Goal: Task Accomplishment & Management: Use online tool/utility

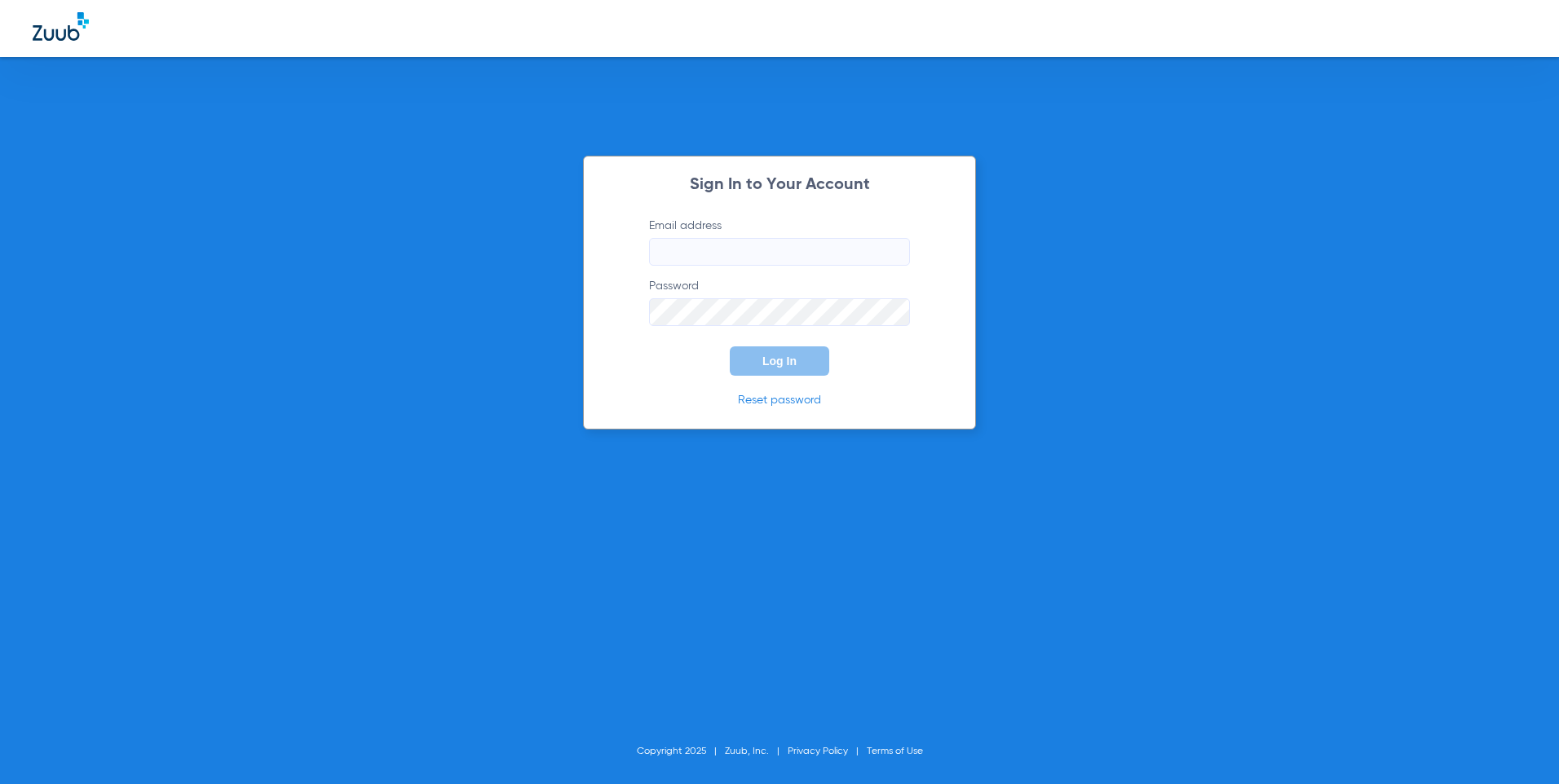
click at [755, 260] on input "Email address" at bounding box center [779, 252] width 261 height 28
click at [756, 254] on input "Email address" at bounding box center [779, 252] width 261 height 28
type input "M"
type input "m"
type input "[EMAIL_ADDRESS][DOMAIN_NAME]"
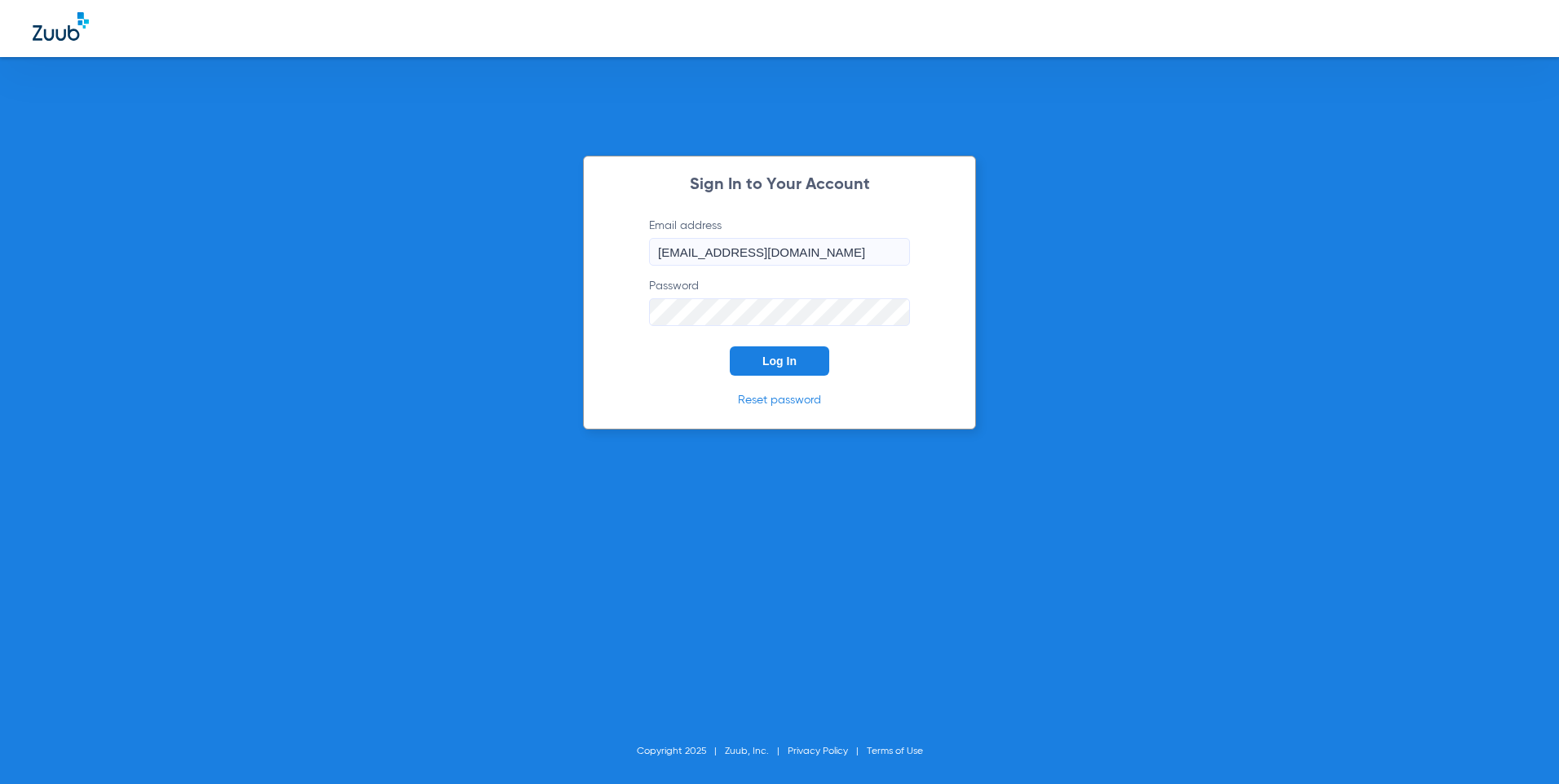
click at [730, 346] on button "Log In" at bounding box center [779, 360] width 99 height 29
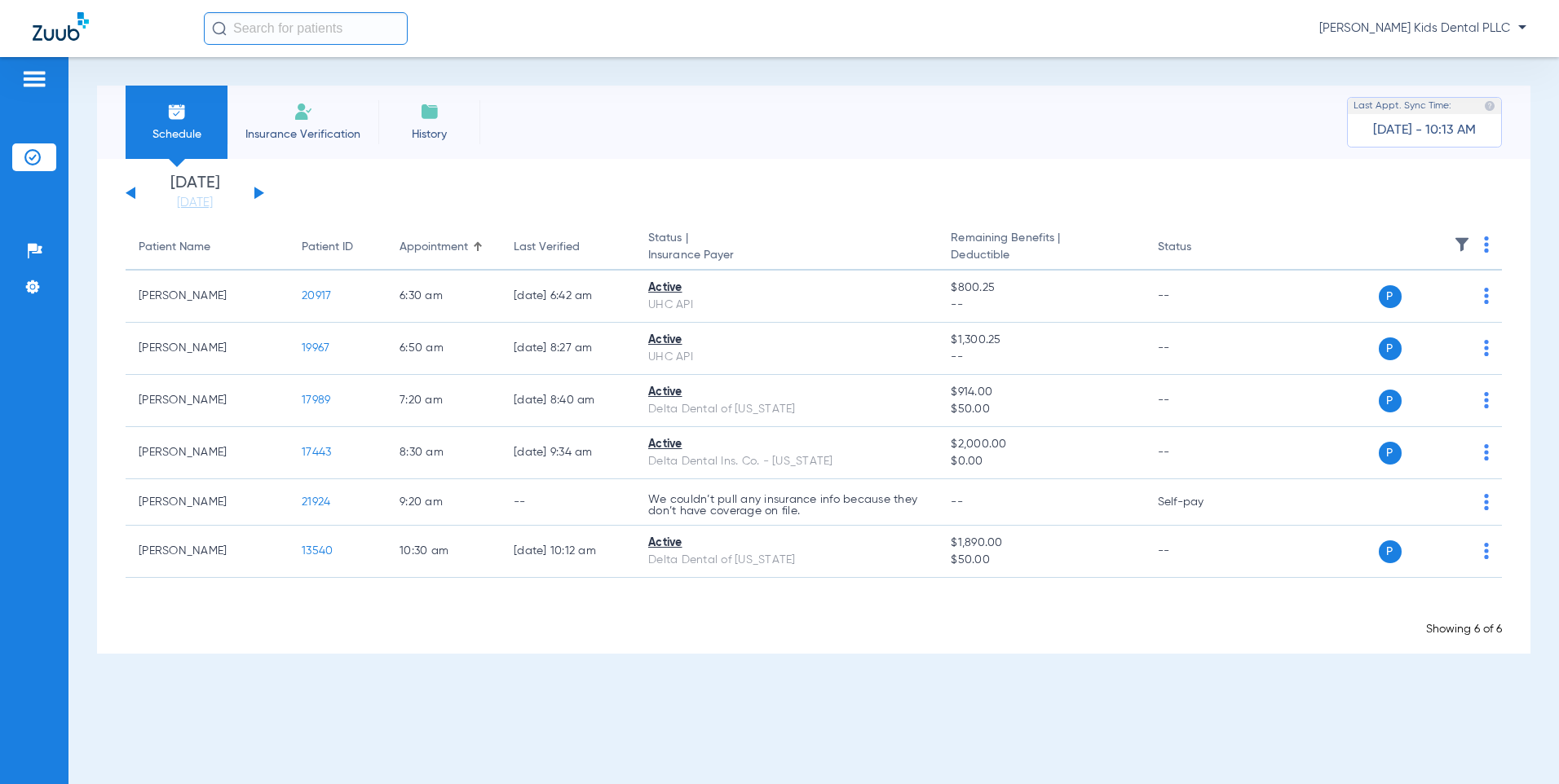
click at [254, 194] on button at bounding box center [259, 193] width 10 height 12
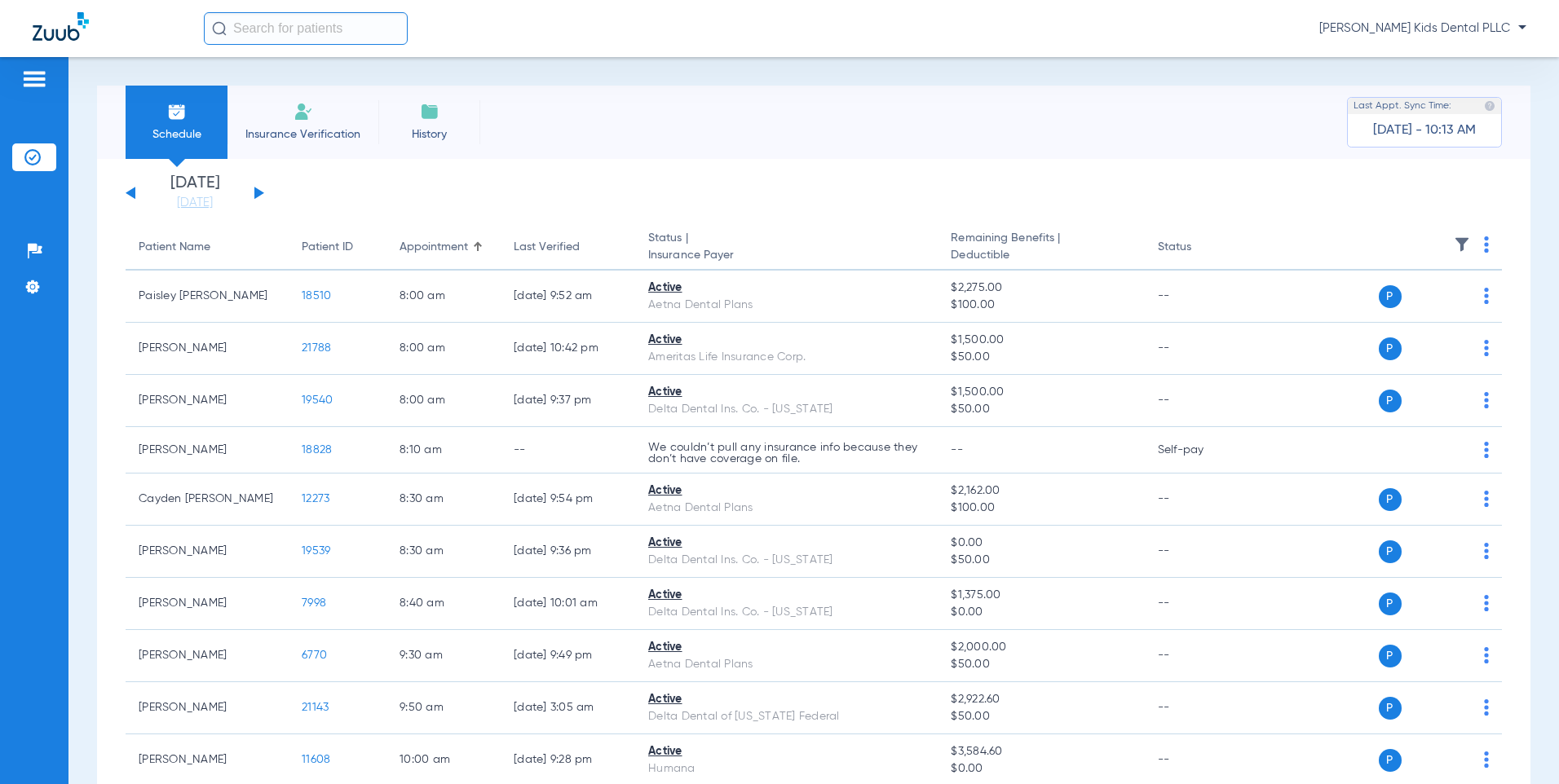
click at [252, 194] on div "[DATE] [DATE] [DATE] [DATE] [DATE] [DATE] [DATE] [DATE] [DATE] [DATE] [DATE] [D…" at bounding box center [195, 193] width 139 height 36
click at [257, 196] on button at bounding box center [259, 193] width 10 height 12
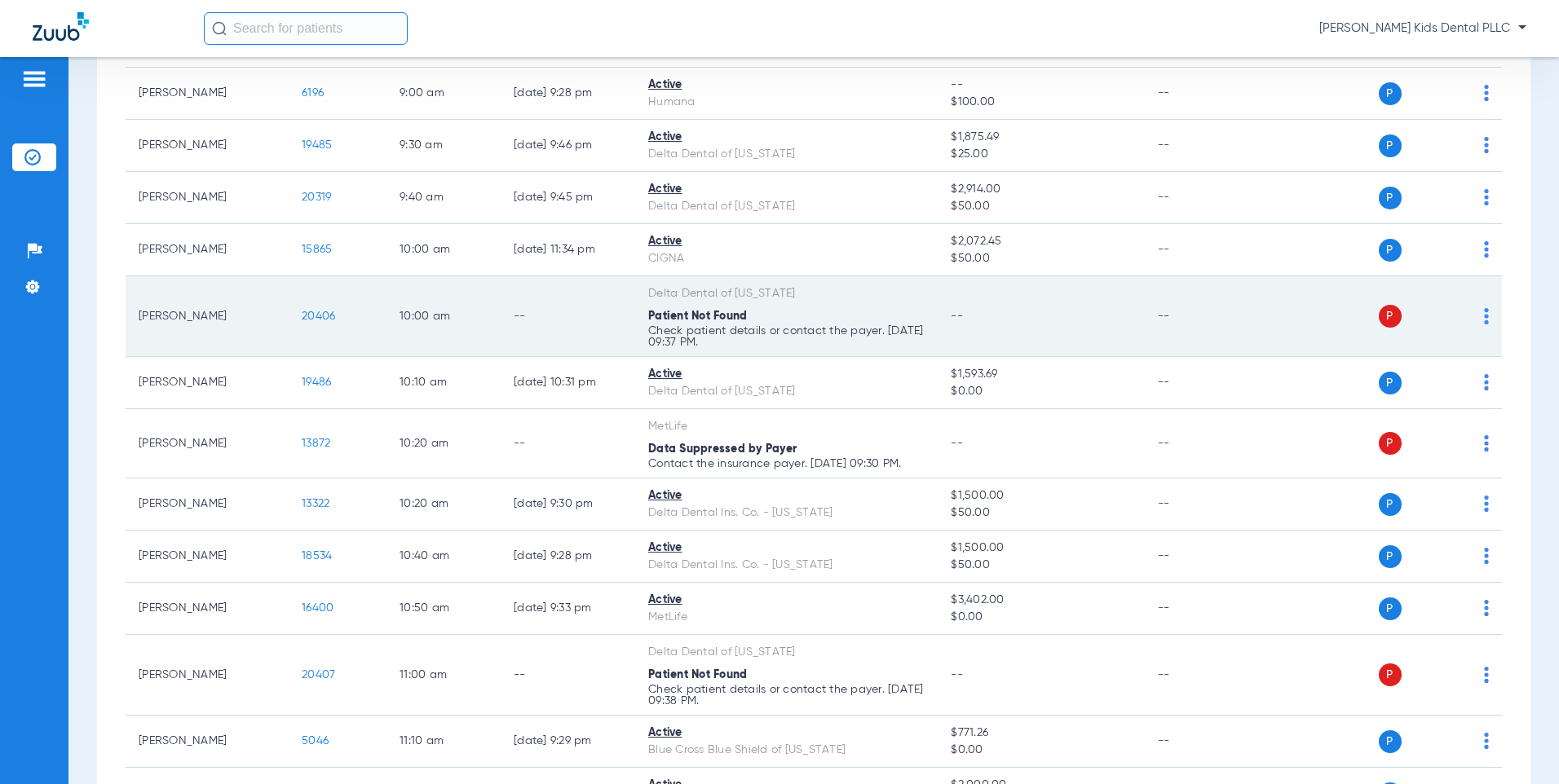
scroll to position [815, 0]
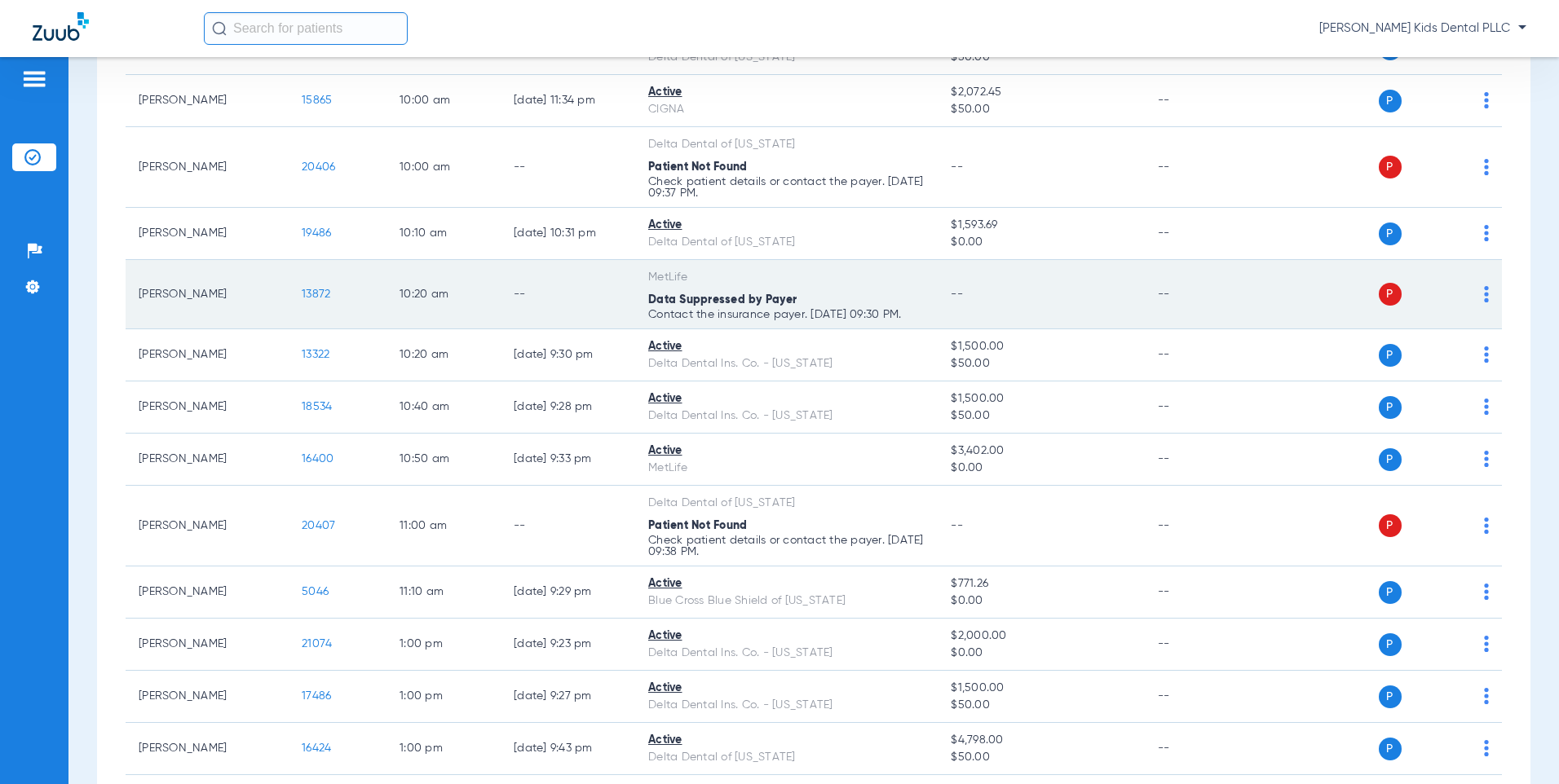
click at [1471, 293] on div "P S" at bounding box center [1372, 294] width 234 height 23
click at [1484, 291] on img at bounding box center [1486, 294] width 5 height 16
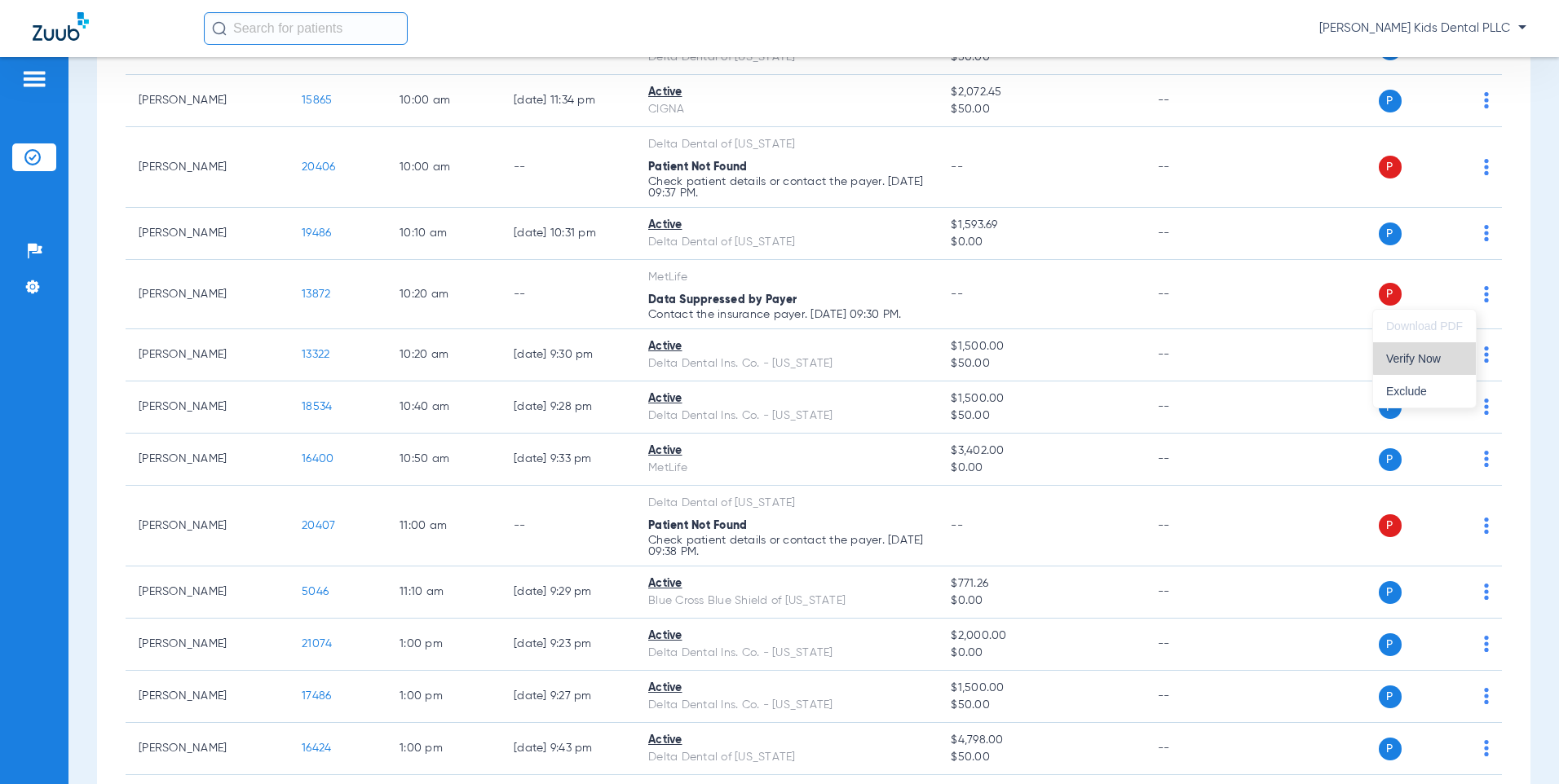
click at [1430, 353] on span "Verify Now" at bounding box center [1424, 358] width 77 height 11
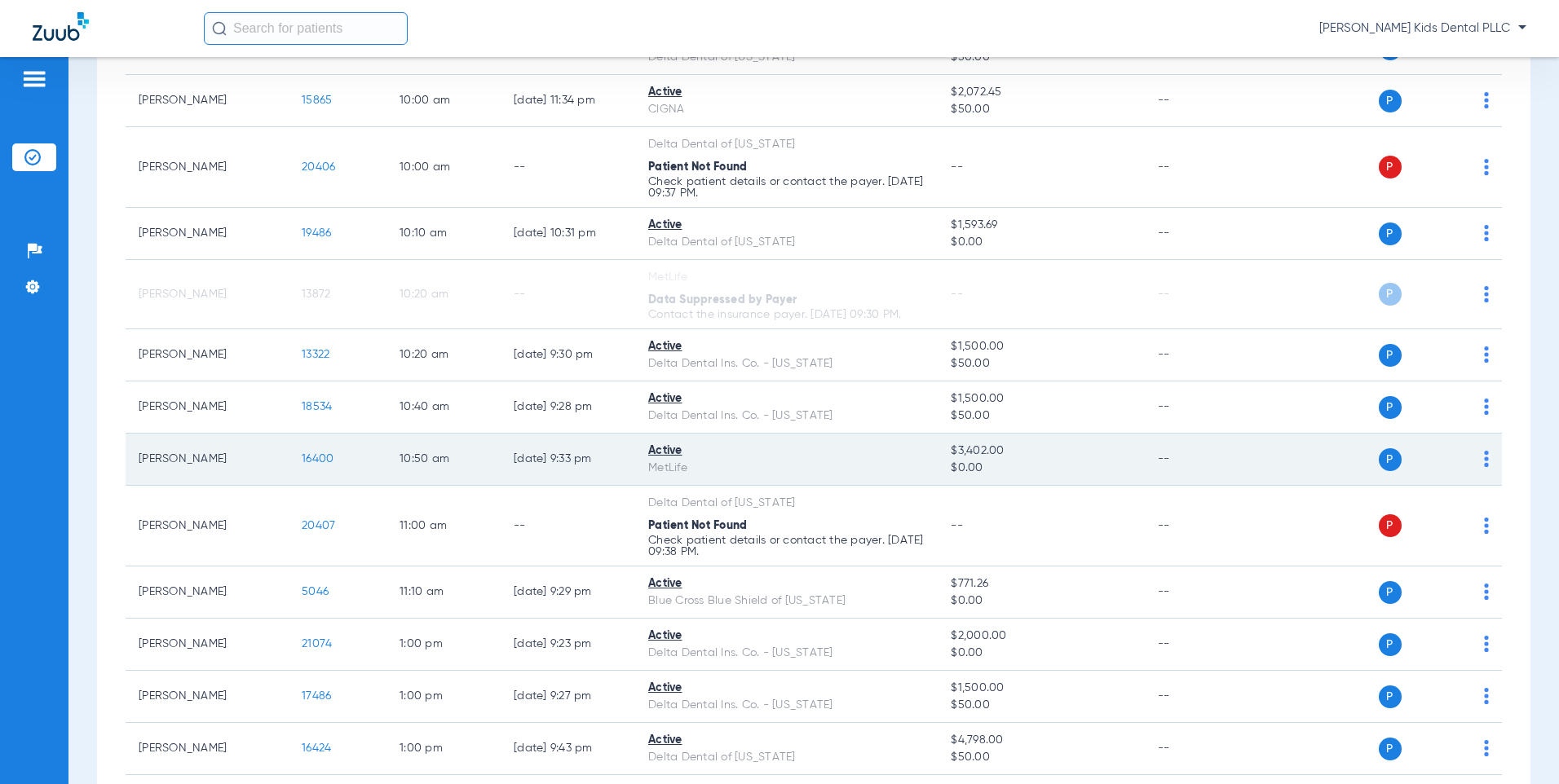
click at [309, 464] on span "16400" at bounding box center [318, 458] width 32 height 11
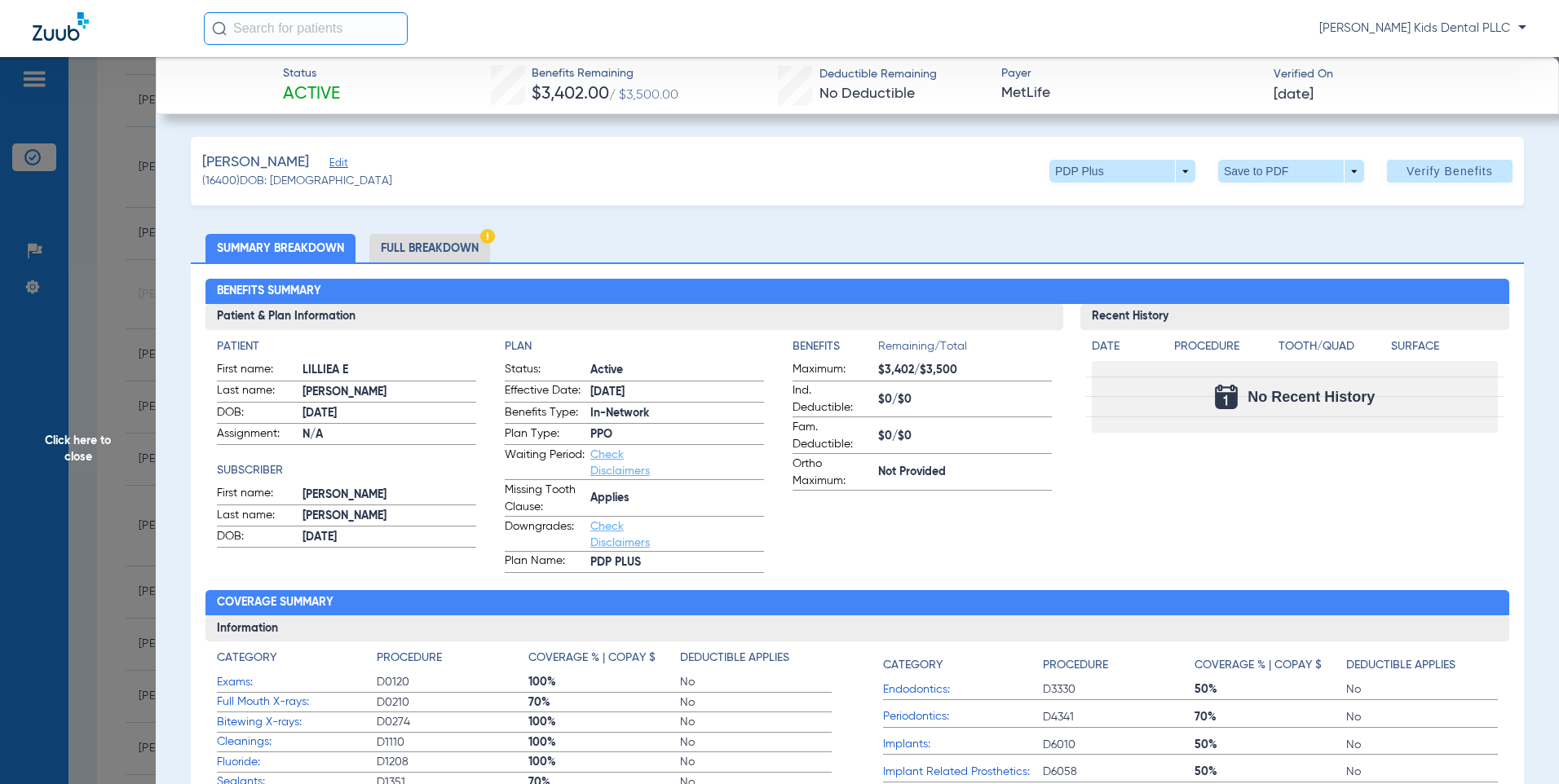
click at [448, 254] on li "Full Breakdown" at bounding box center [429, 248] width 121 height 29
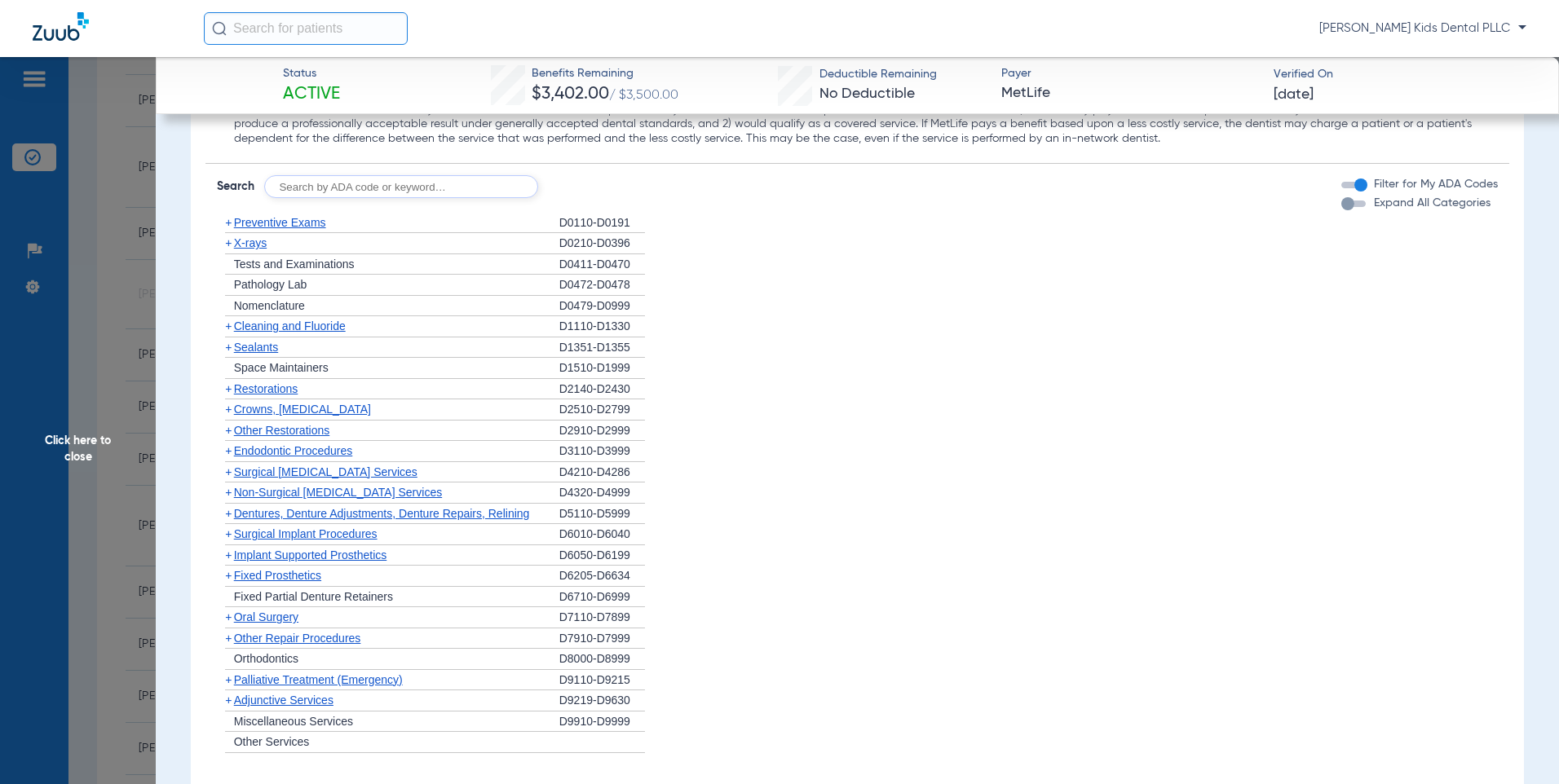
scroll to position [1781, 0]
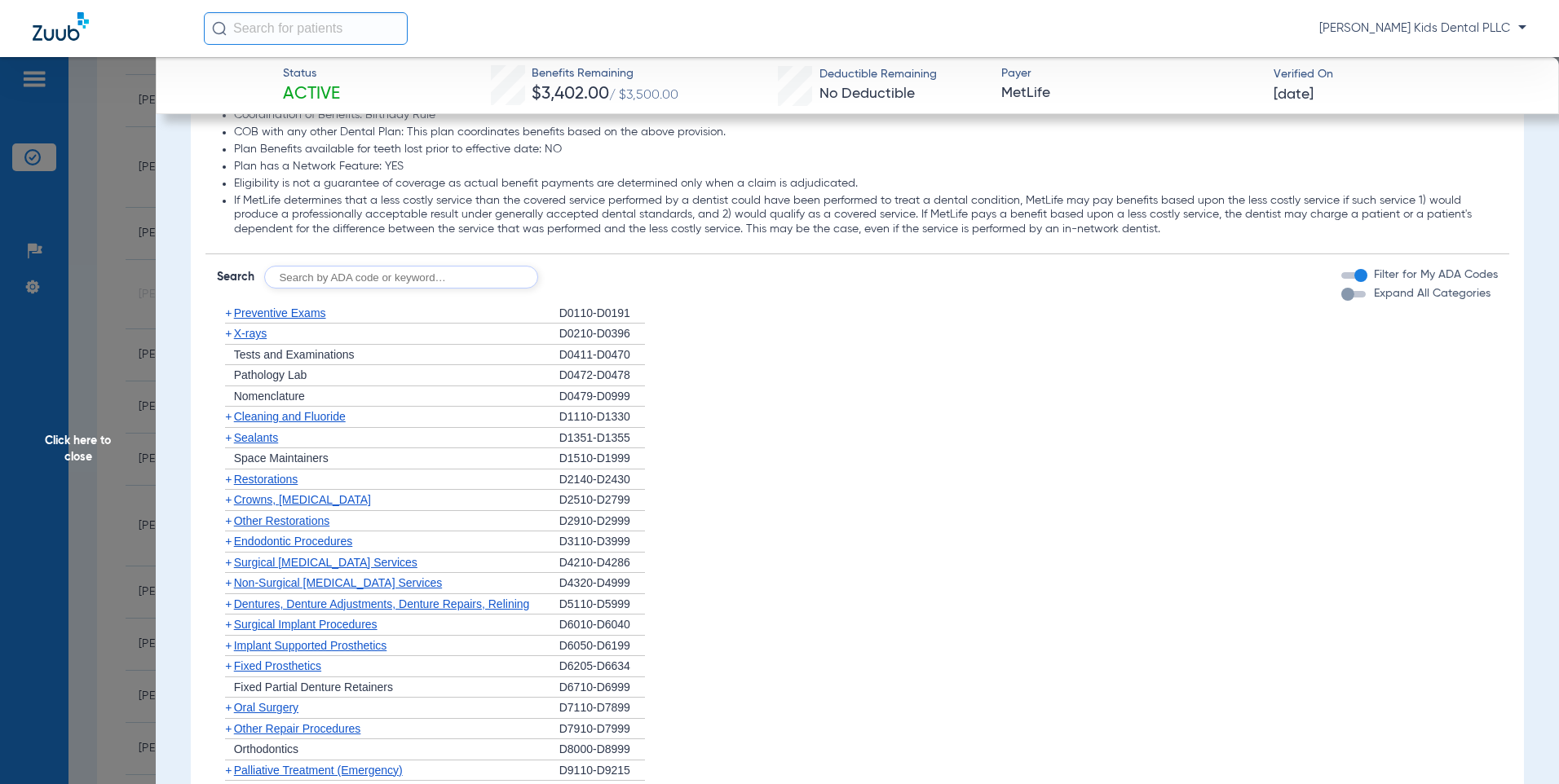
click at [398, 285] on input "text" at bounding box center [401, 277] width 274 height 23
type input "7961"
click button "Search" at bounding box center [599, 277] width 64 height 23
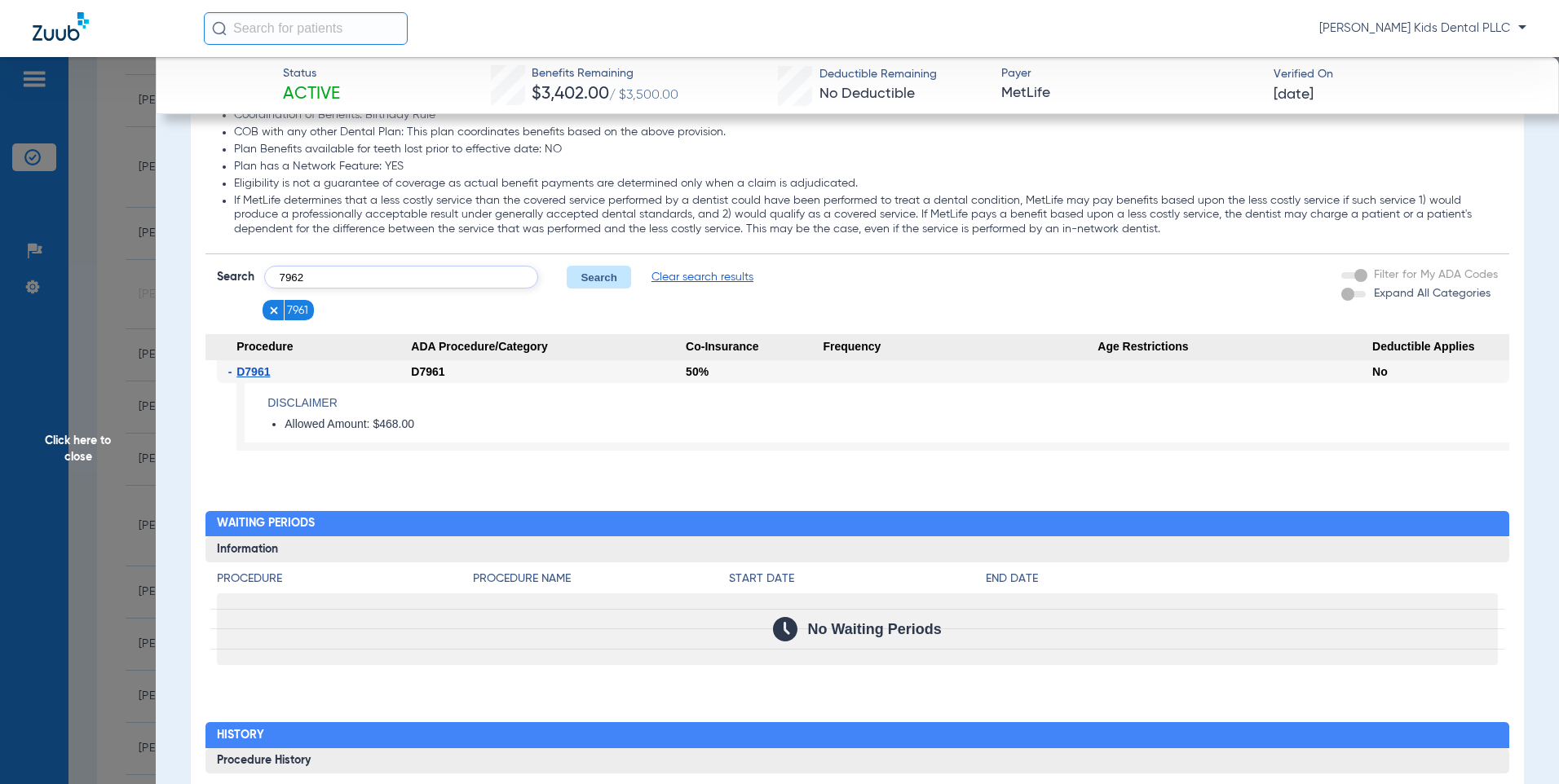
type input "7962"
click button "Search" at bounding box center [599, 277] width 64 height 23
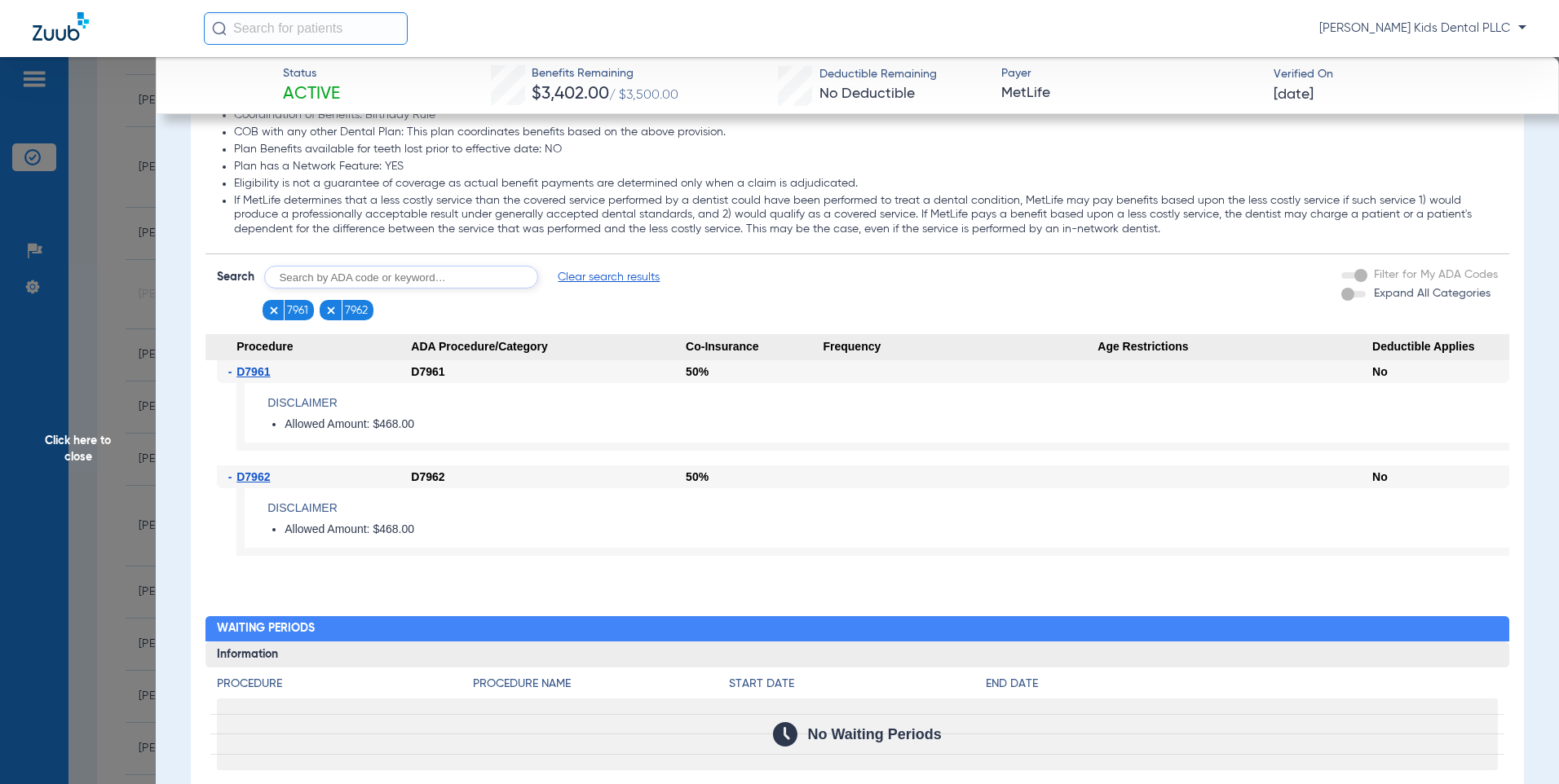
drag, startPoint x: 129, startPoint y: 195, endPoint x: 86, endPoint y: 187, distance: 44.0
click at [129, 195] on span "Click here to close" at bounding box center [78, 449] width 156 height 784
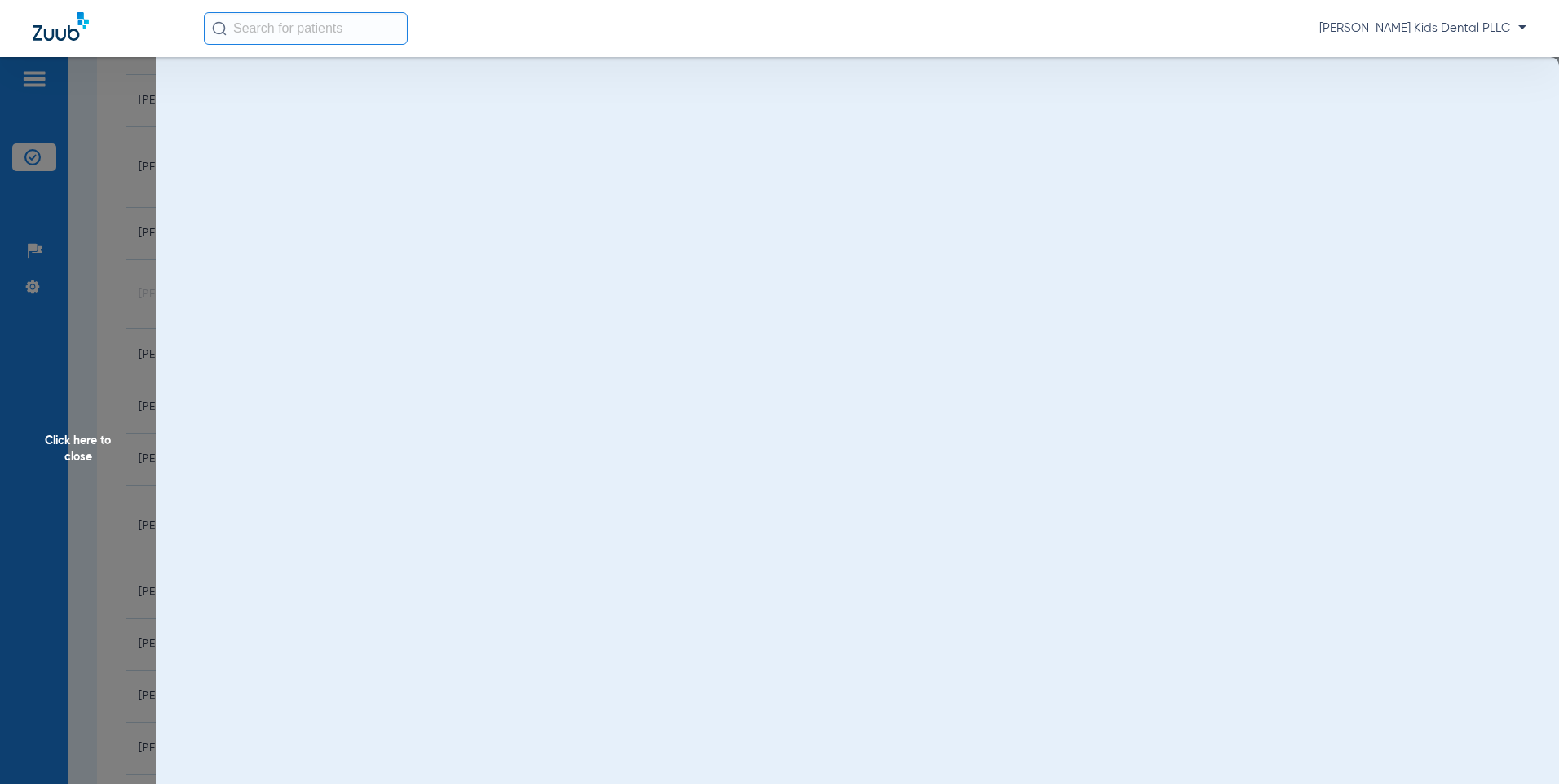
scroll to position [0, 0]
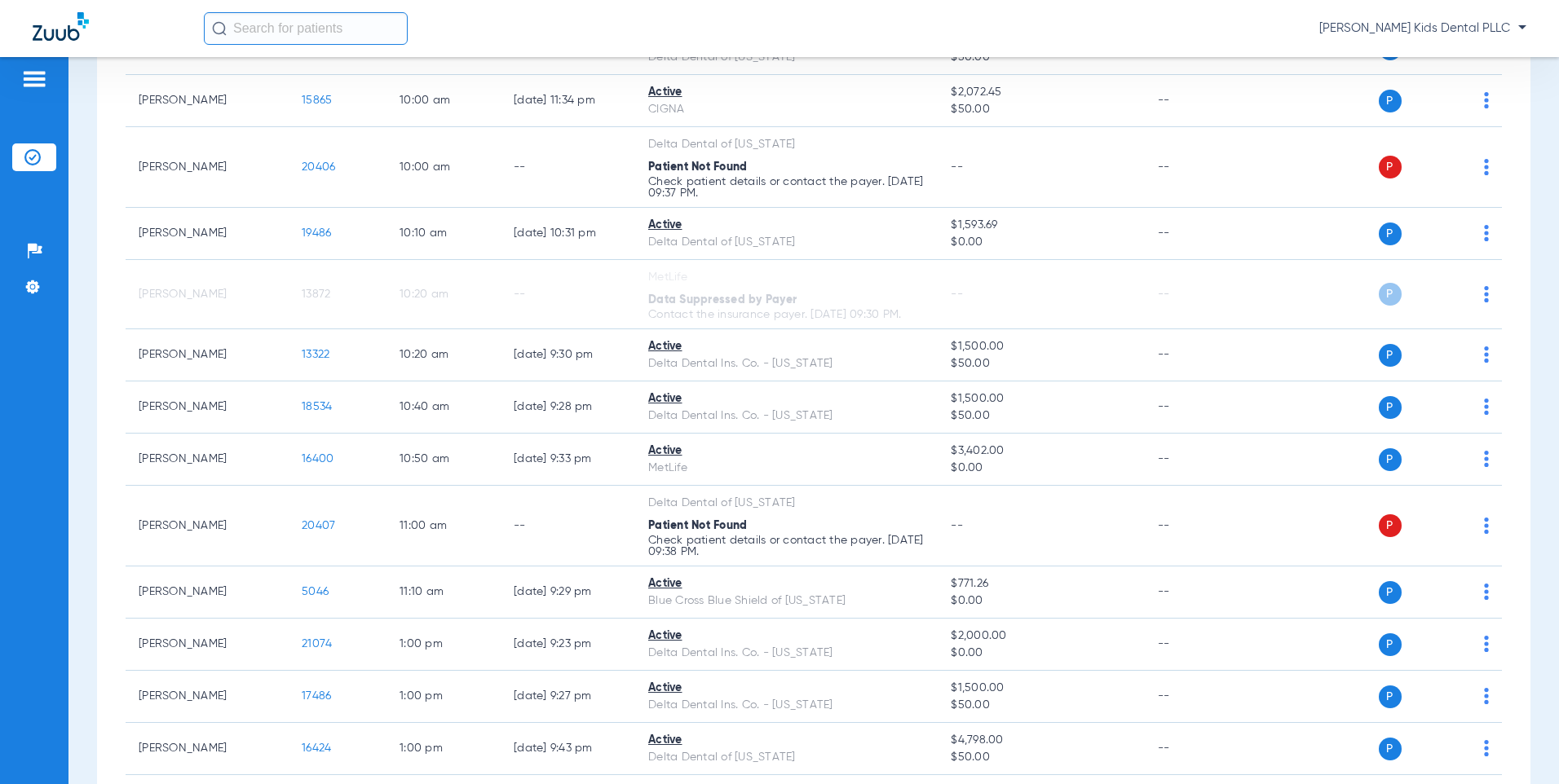
click at [94, 183] on div "Schedule Insurance Verification History Last Appt. Sync Time: [DATE] - 10:18 AM…" at bounding box center [813, 420] width 1490 height 727
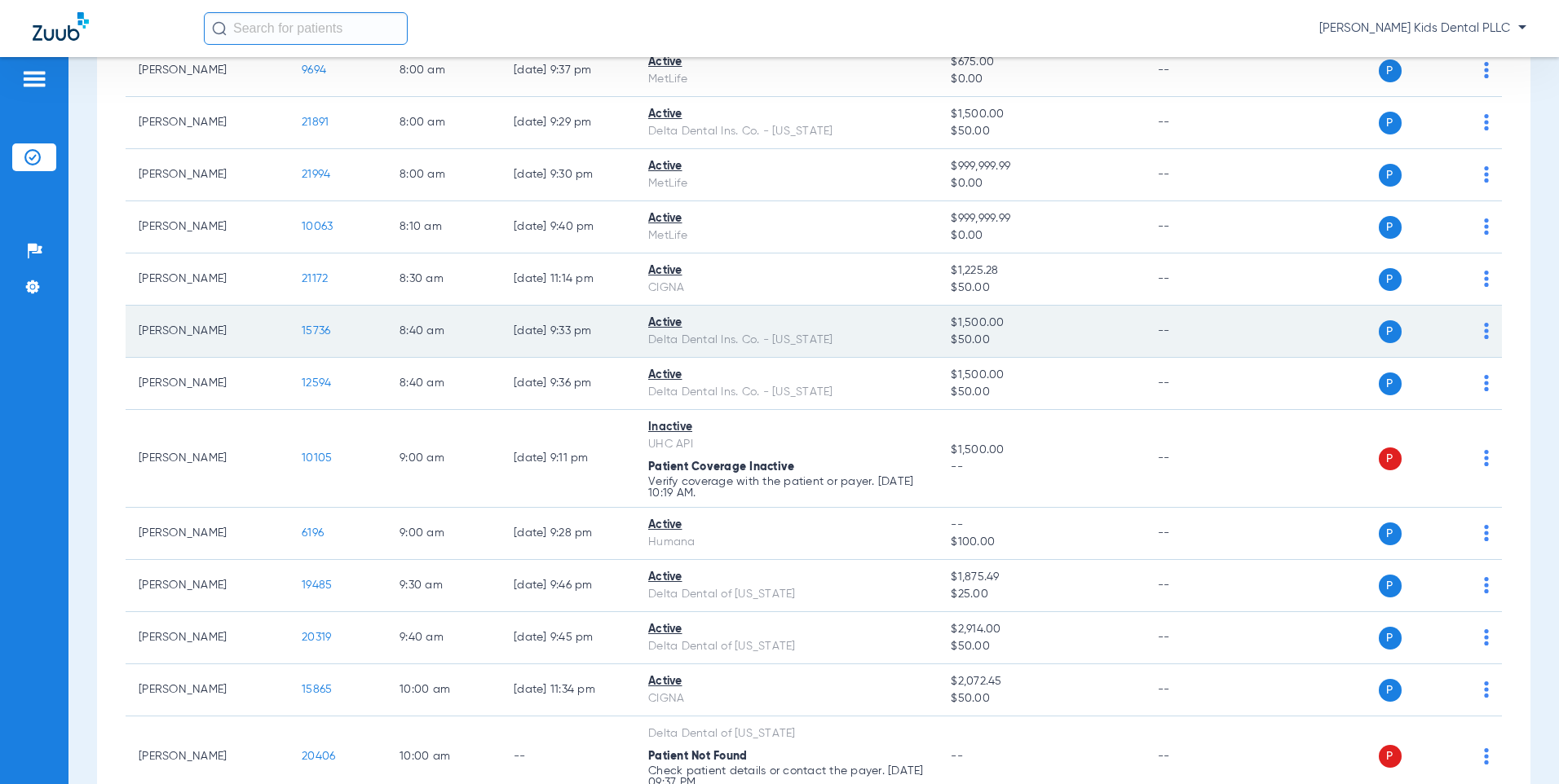
scroll to position [82, 0]
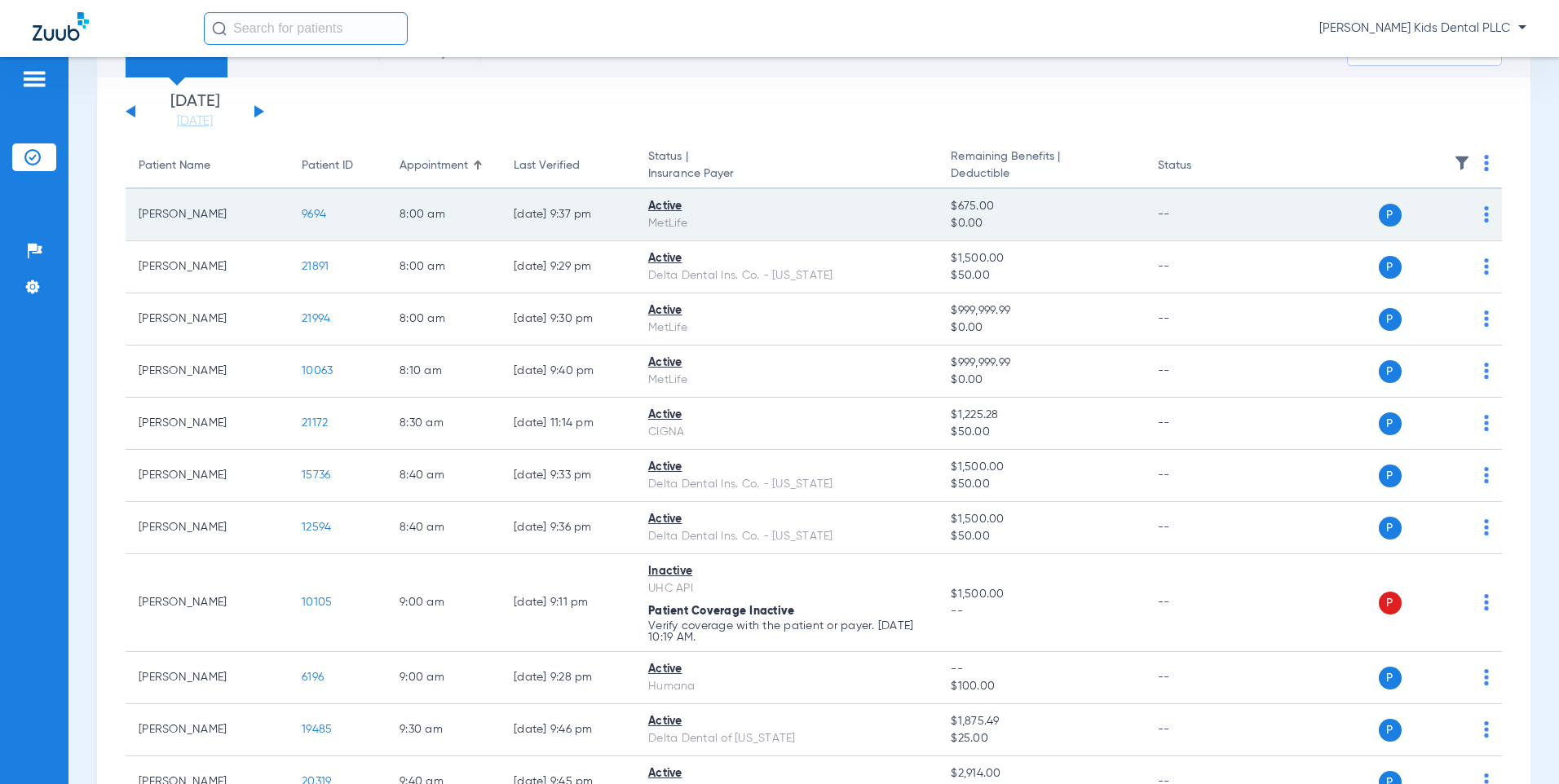
click at [310, 216] on span "9694" at bounding box center [314, 214] width 24 height 11
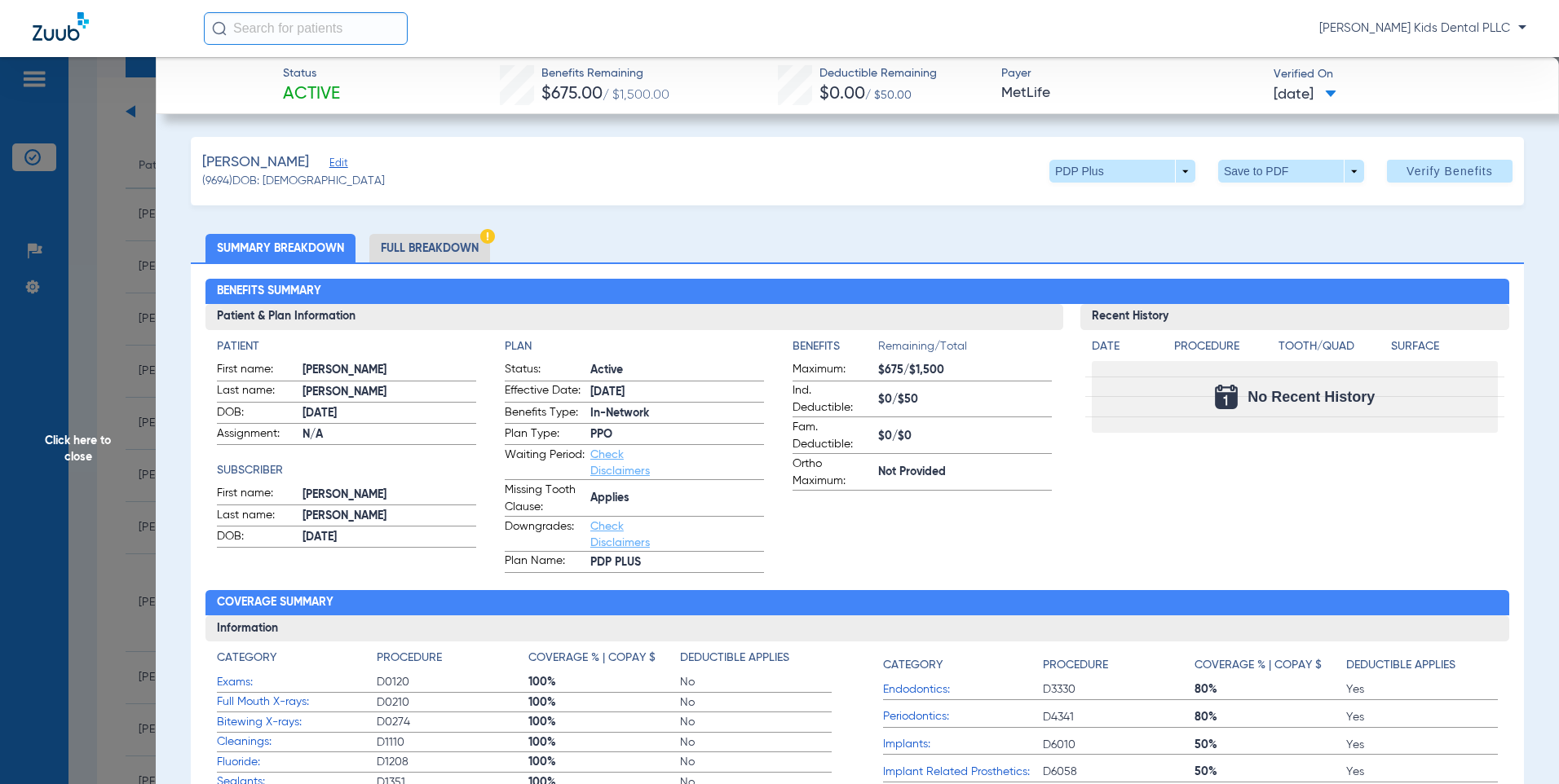
click at [109, 219] on span "Click here to close" at bounding box center [78, 449] width 156 height 784
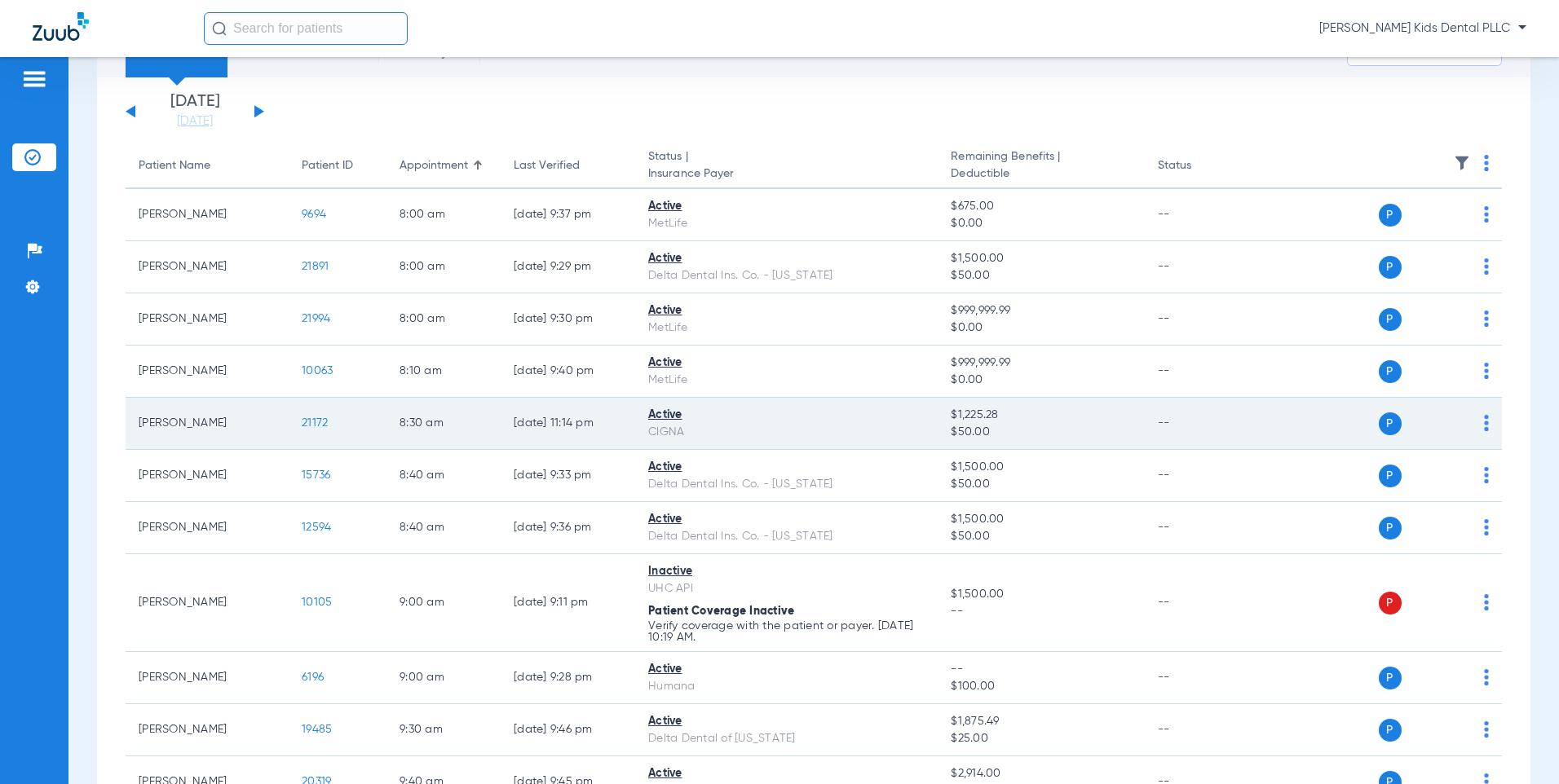
click at [309, 421] on span "21172" at bounding box center [315, 422] width 26 height 11
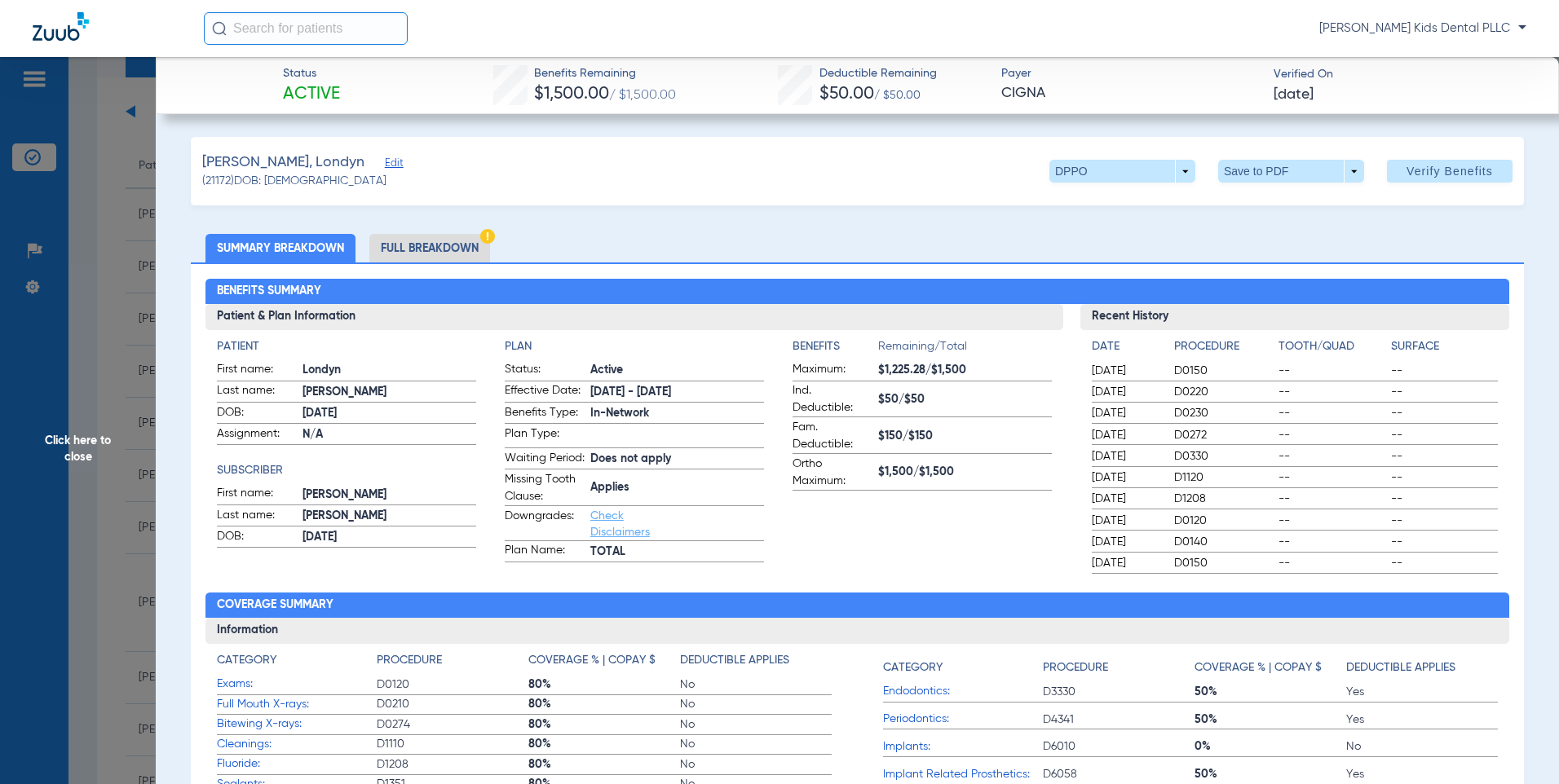
click at [427, 245] on li "Full Breakdown" at bounding box center [429, 248] width 121 height 29
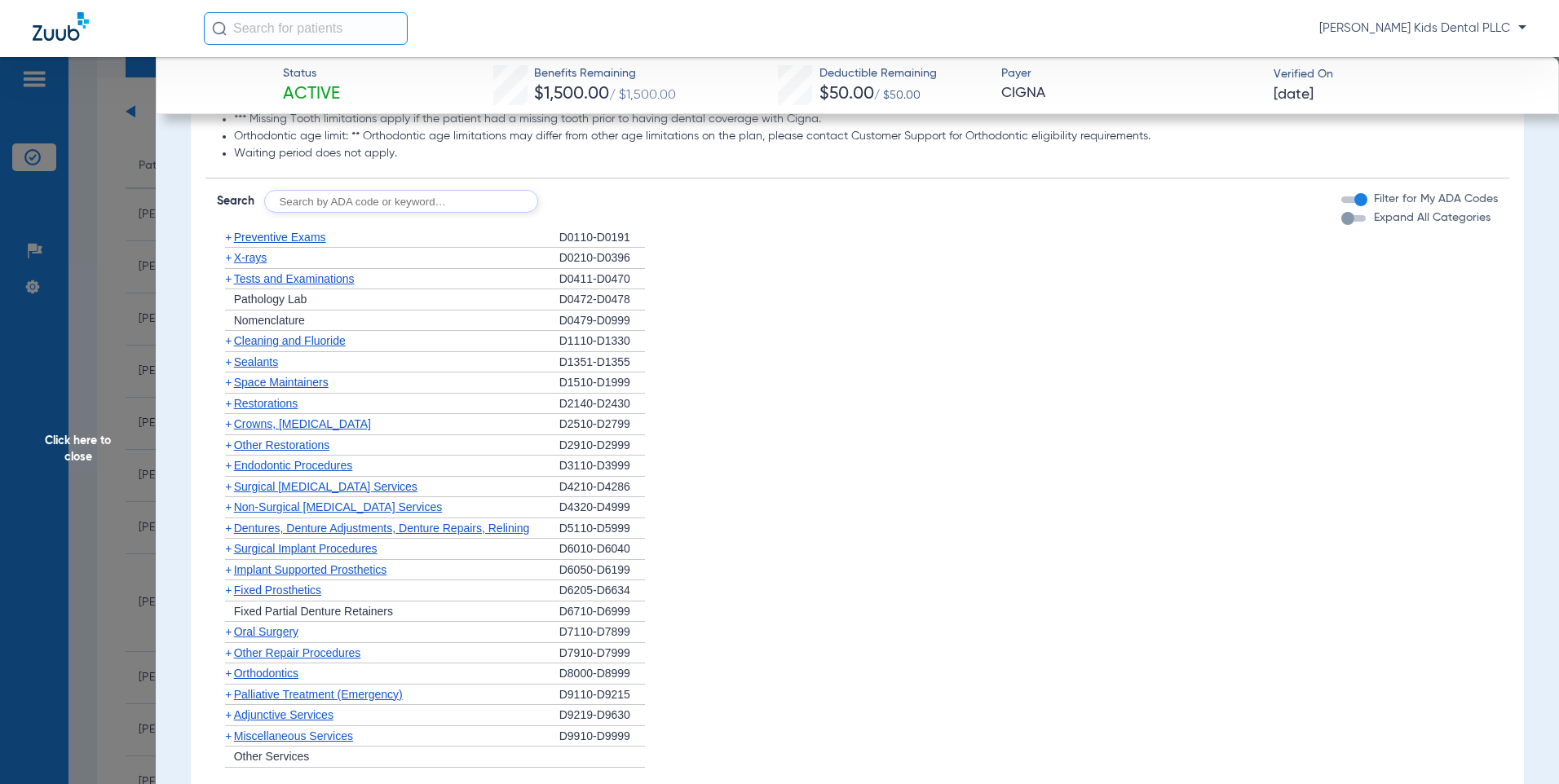
scroll to position [1467, 0]
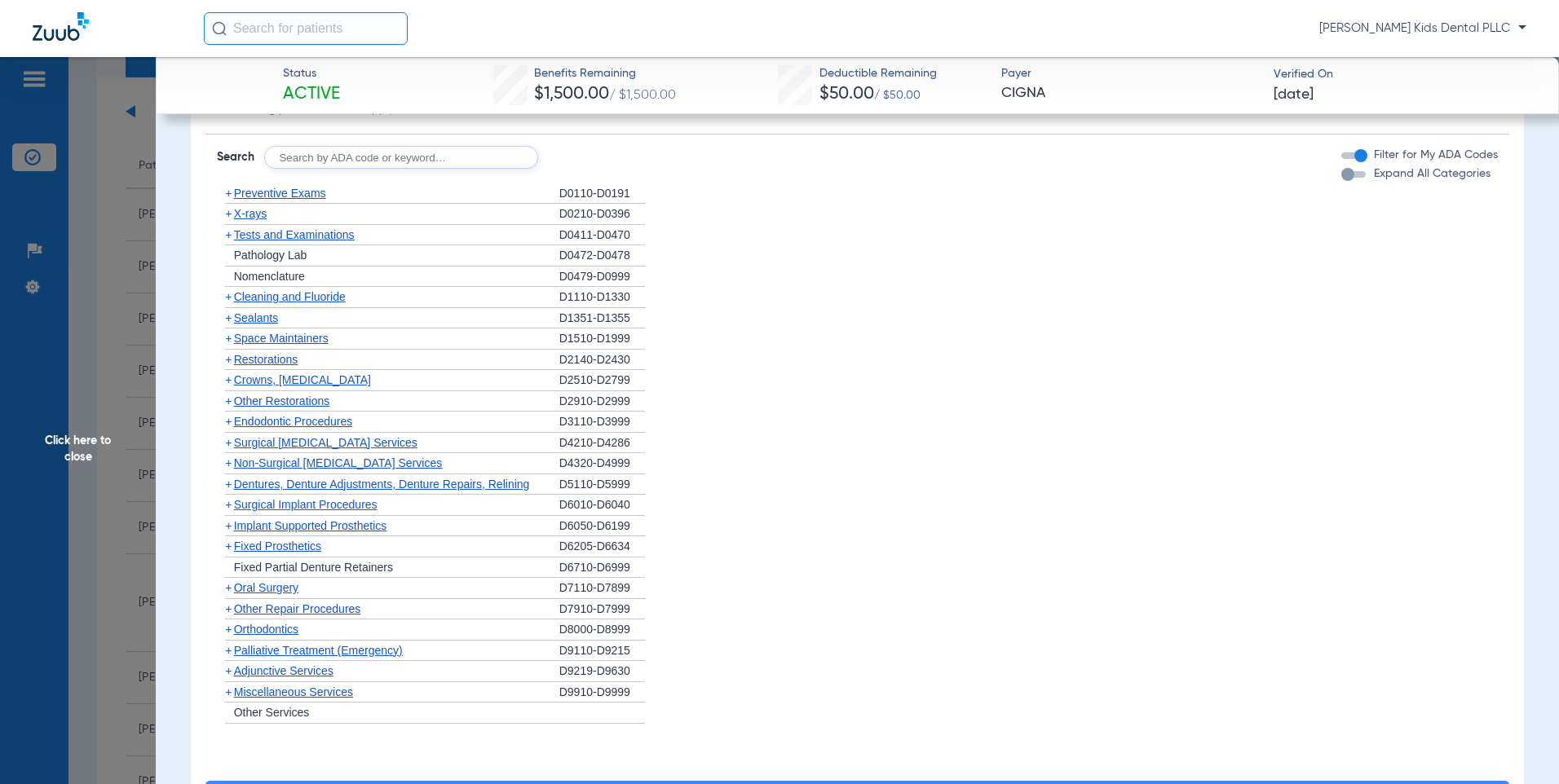
click at [444, 169] on input "text" at bounding box center [401, 157] width 274 height 23
type input "7961"
click button "Search" at bounding box center [599, 157] width 64 height 23
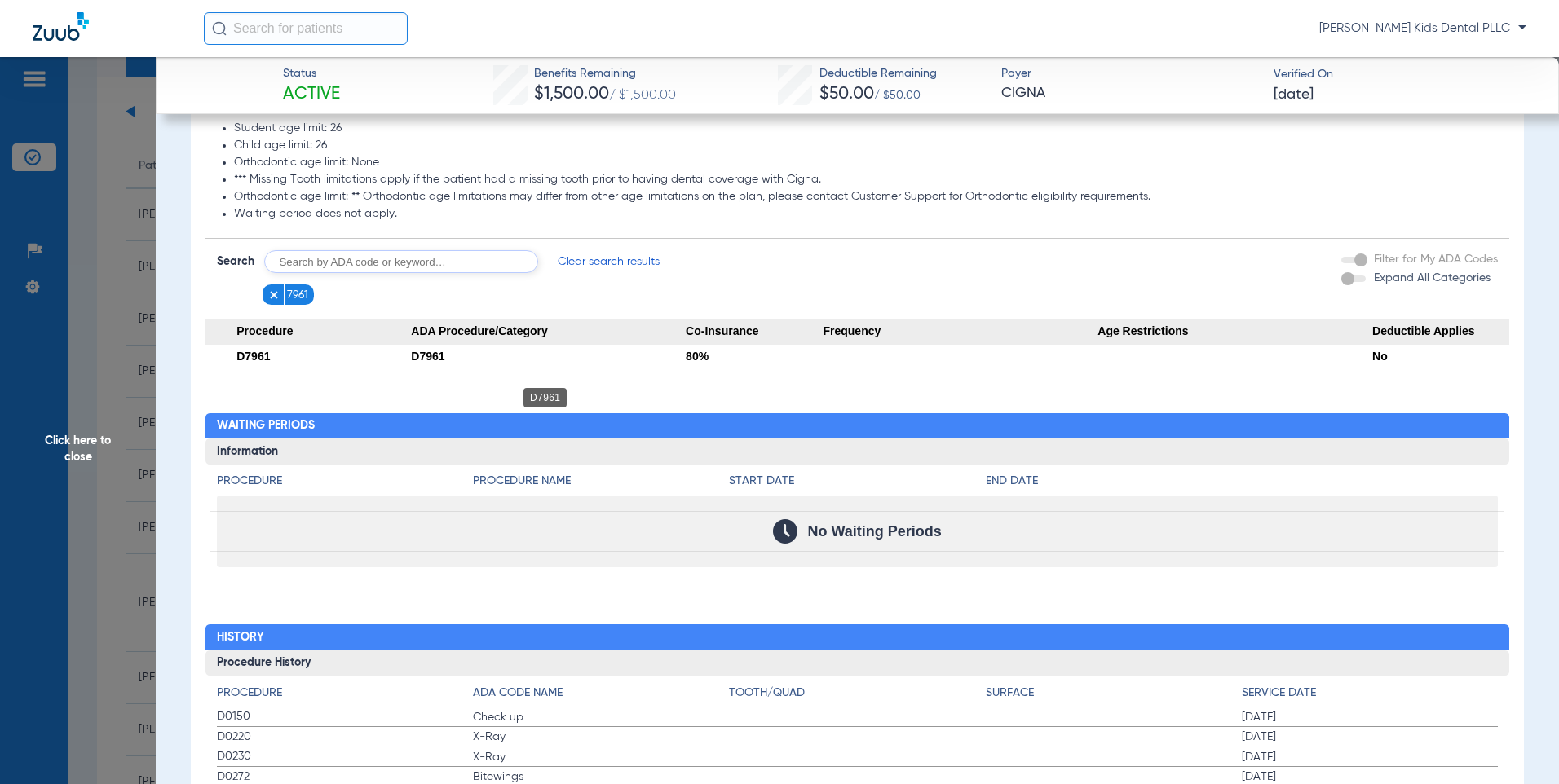
scroll to position [1386, 0]
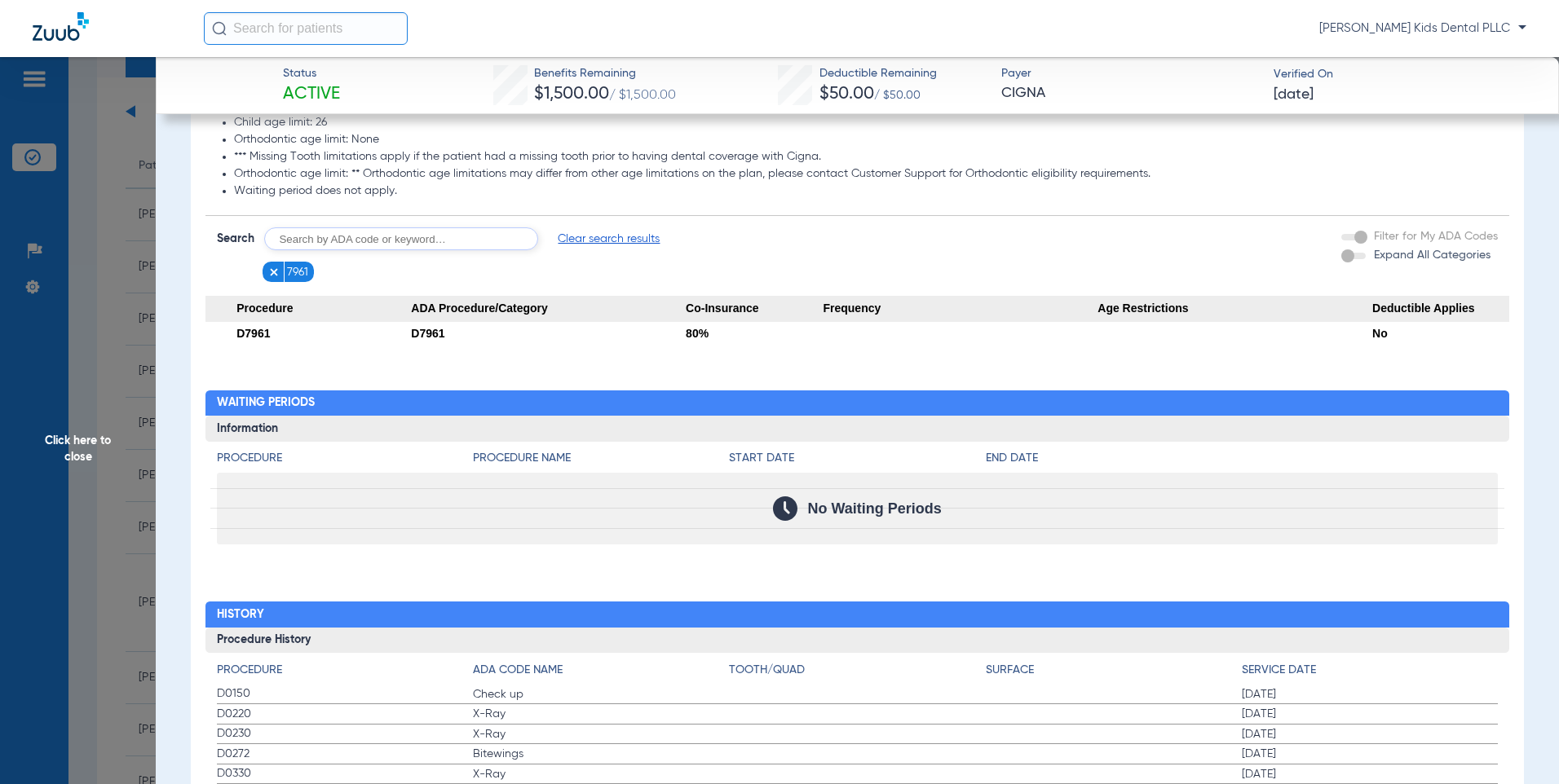
drag, startPoint x: 404, startPoint y: 237, endPoint x: 403, endPoint y: 222, distance: 15.6
click at [404, 236] on form "Search Clear search results 7961 Filter for My ADA Codes Expand All Categories" at bounding box center [857, 249] width 1304 height 66
click at [452, 250] on input "text" at bounding box center [401, 238] width 274 height 23
type input "7962"
click button "Search" at bounding box center [599, 238] width 64 height 23
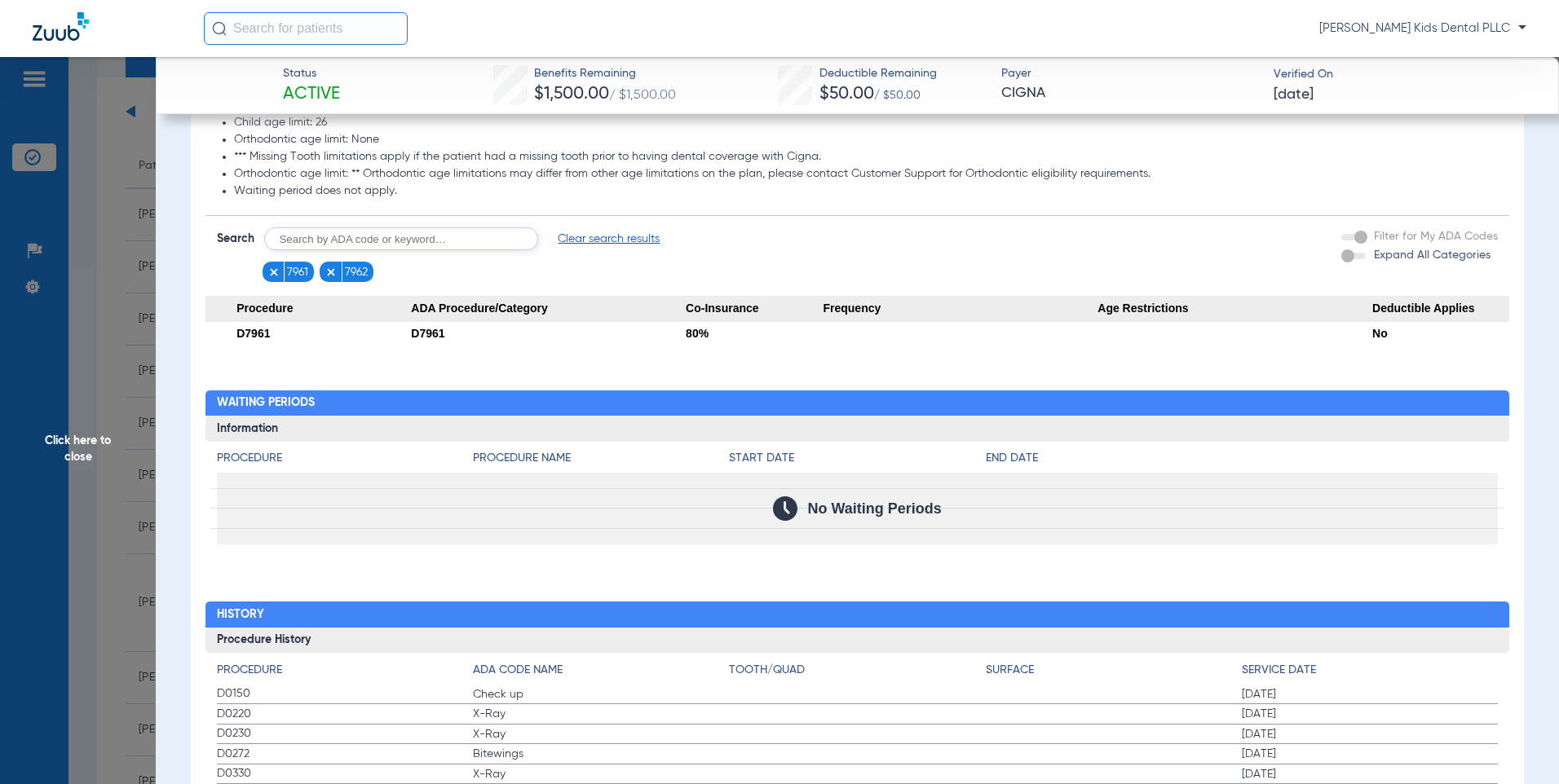
click at [520, 250] on input "text" at bounding box center [401, 238] width 274 height 23
type input "7"
type input "2929"
click button "Search" at bounding box center [599, 238] width 64 height 23
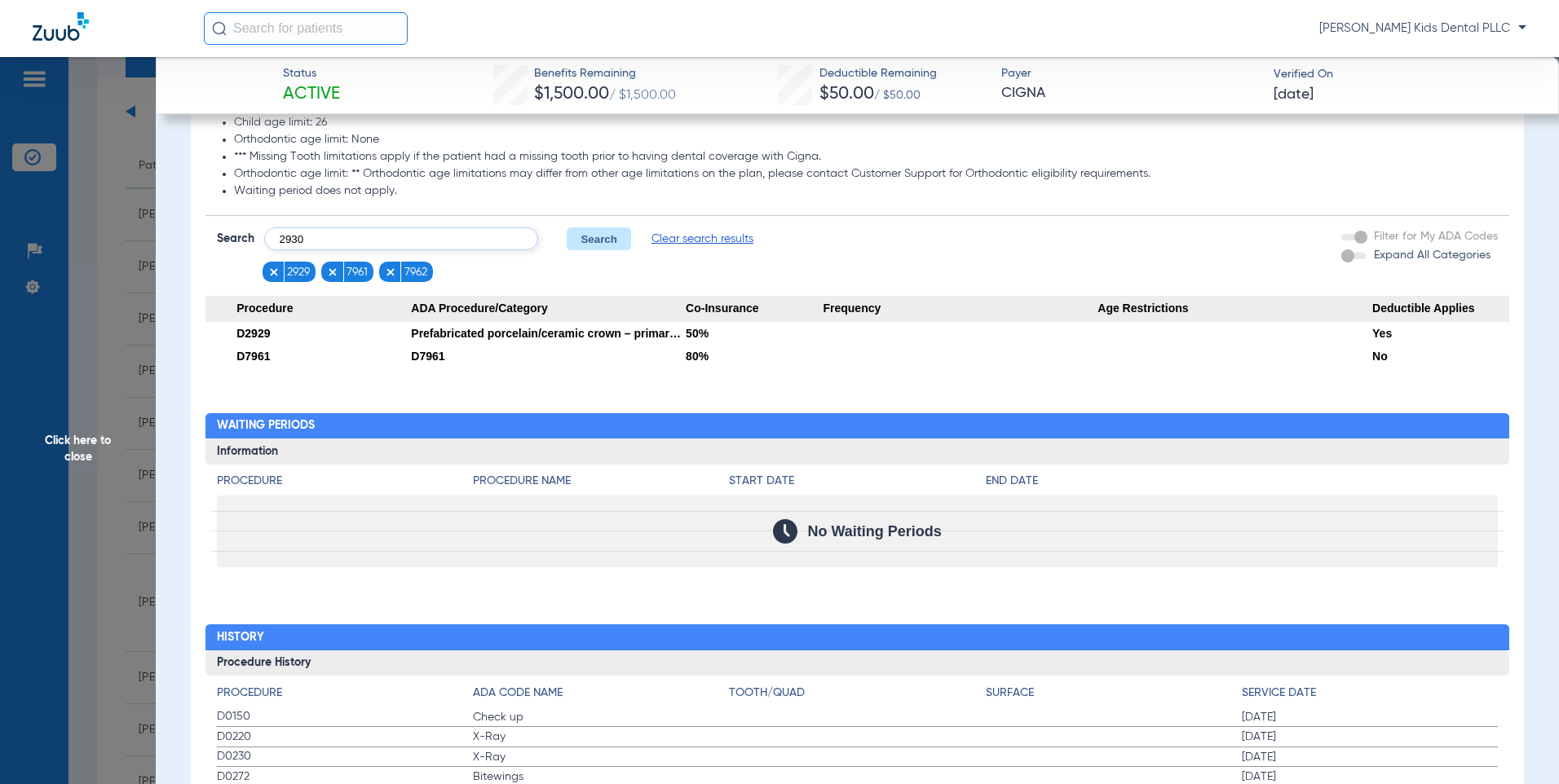
type input "2930"
click button "Search" at bounding box center [599, 238] width 64 height 23
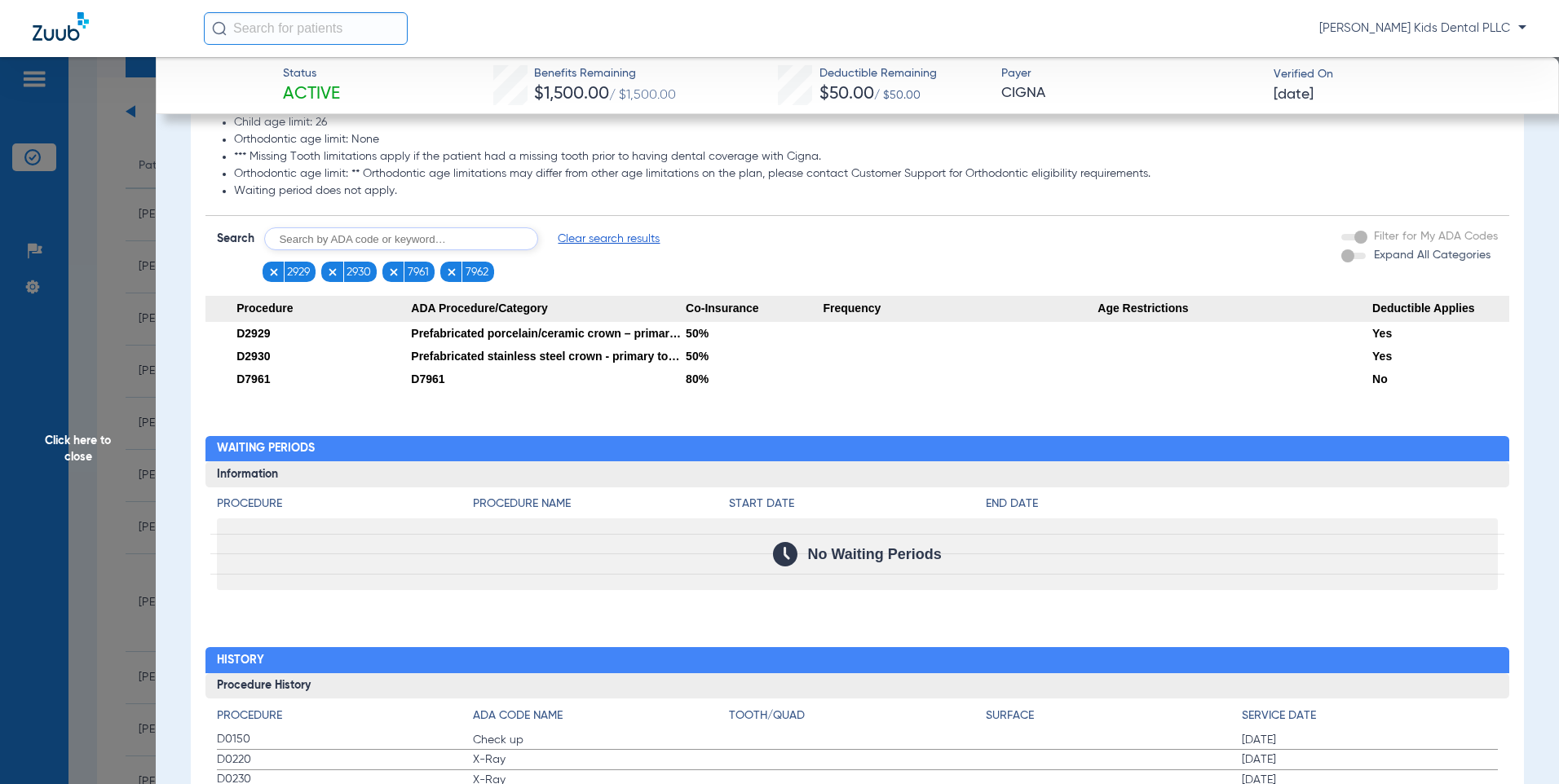
scroll to position [1840, 0]
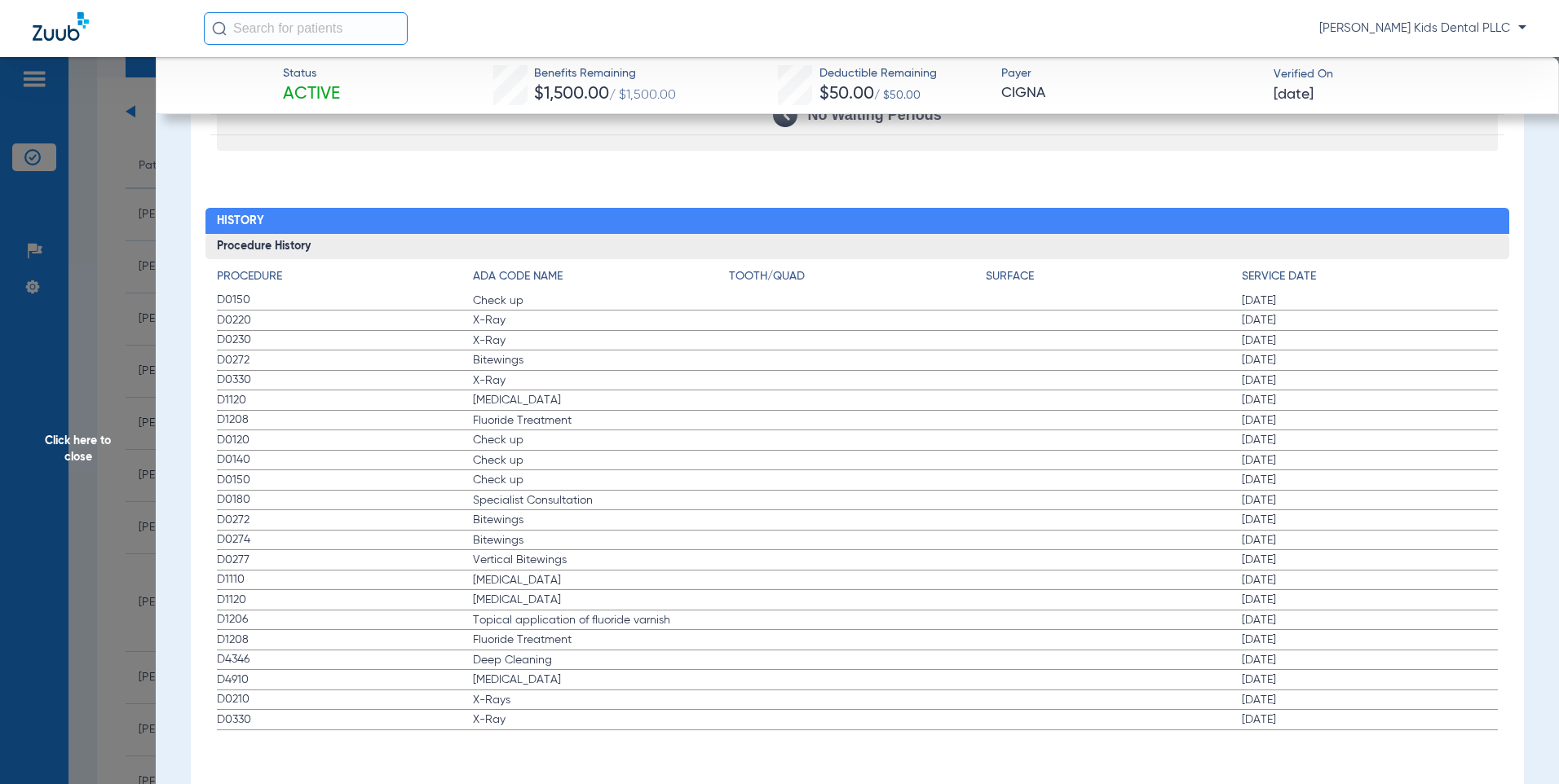
drag, startPoint x: 240, startPoint y: 419, endPoint x: 368, endPoint y: 446, distance: 131.6
click at [368, 446] on app-history-list "Procedure ADA Code Name Tooth/Quad Surface Service Date D0150 Check up [DATE] D…" at bounding box center [858, 499] width 1282 height 462
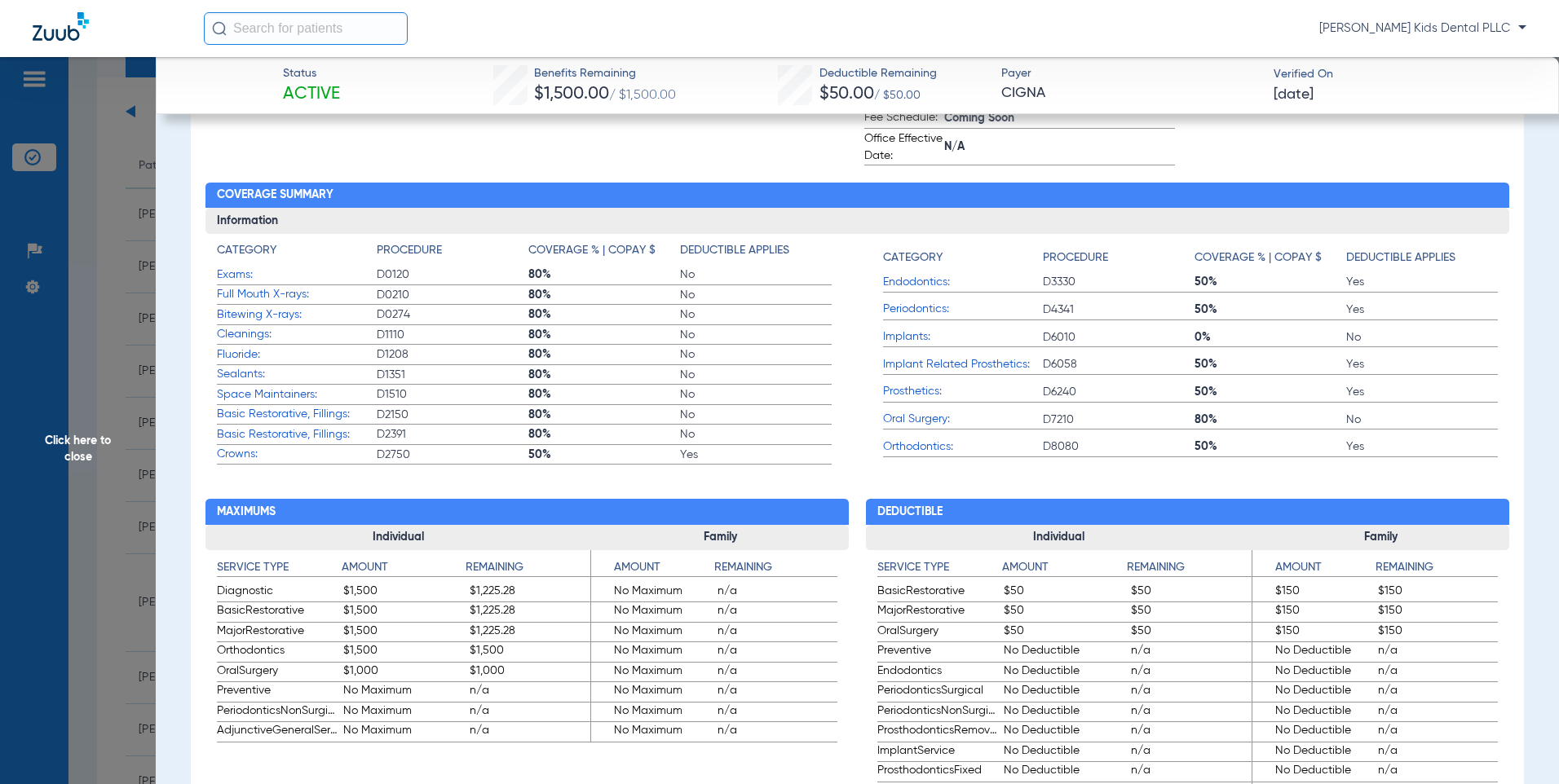
scroll to position [571, 0]
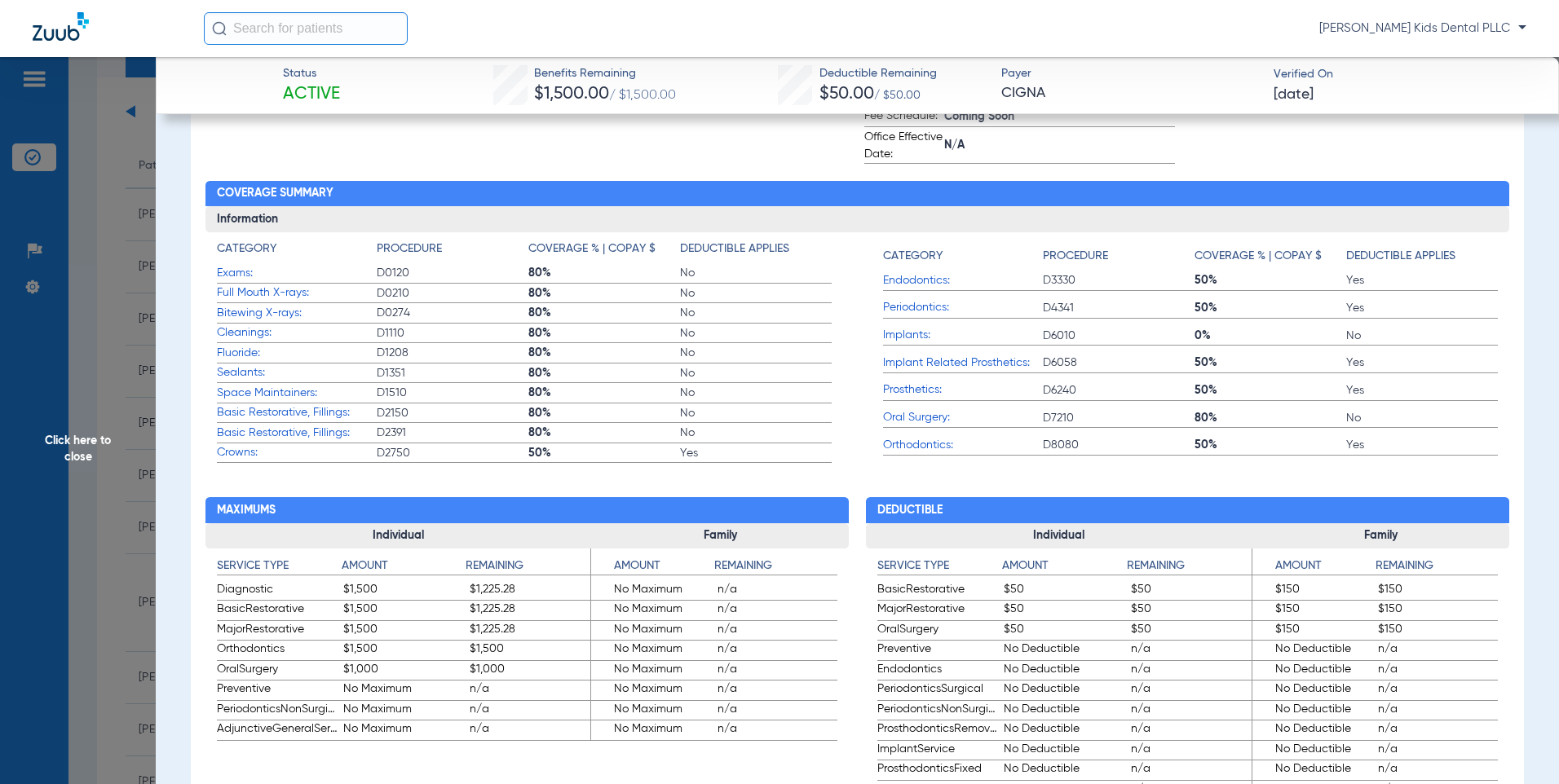
click at [111, 195] on span "Click here to close" at bounding box center [78, 449] width 156 height 784
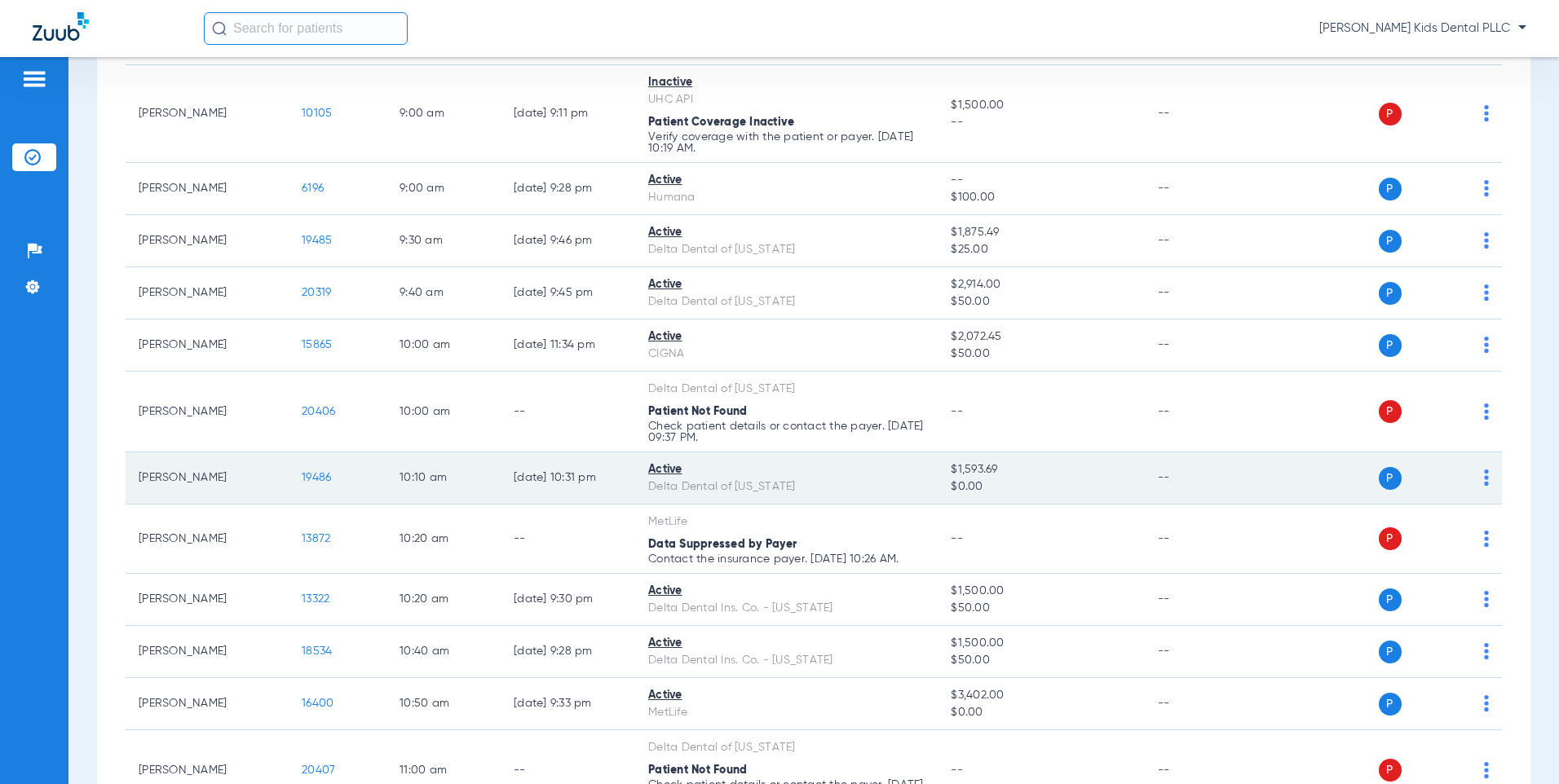
click at [322, 474] on span "19486" at bounding box center [316, 477] width 29 height 11
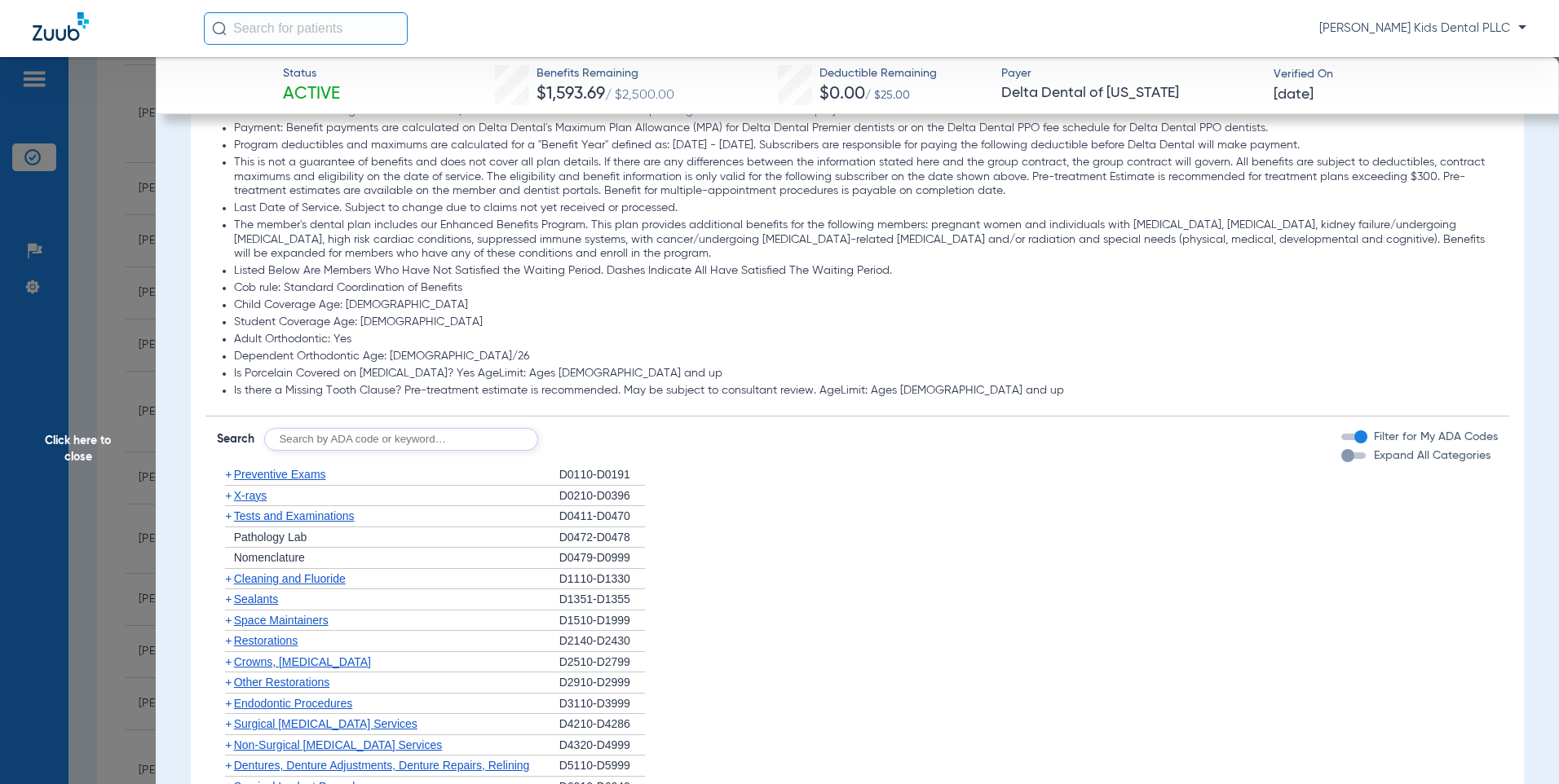
scroll to position [897, 0]
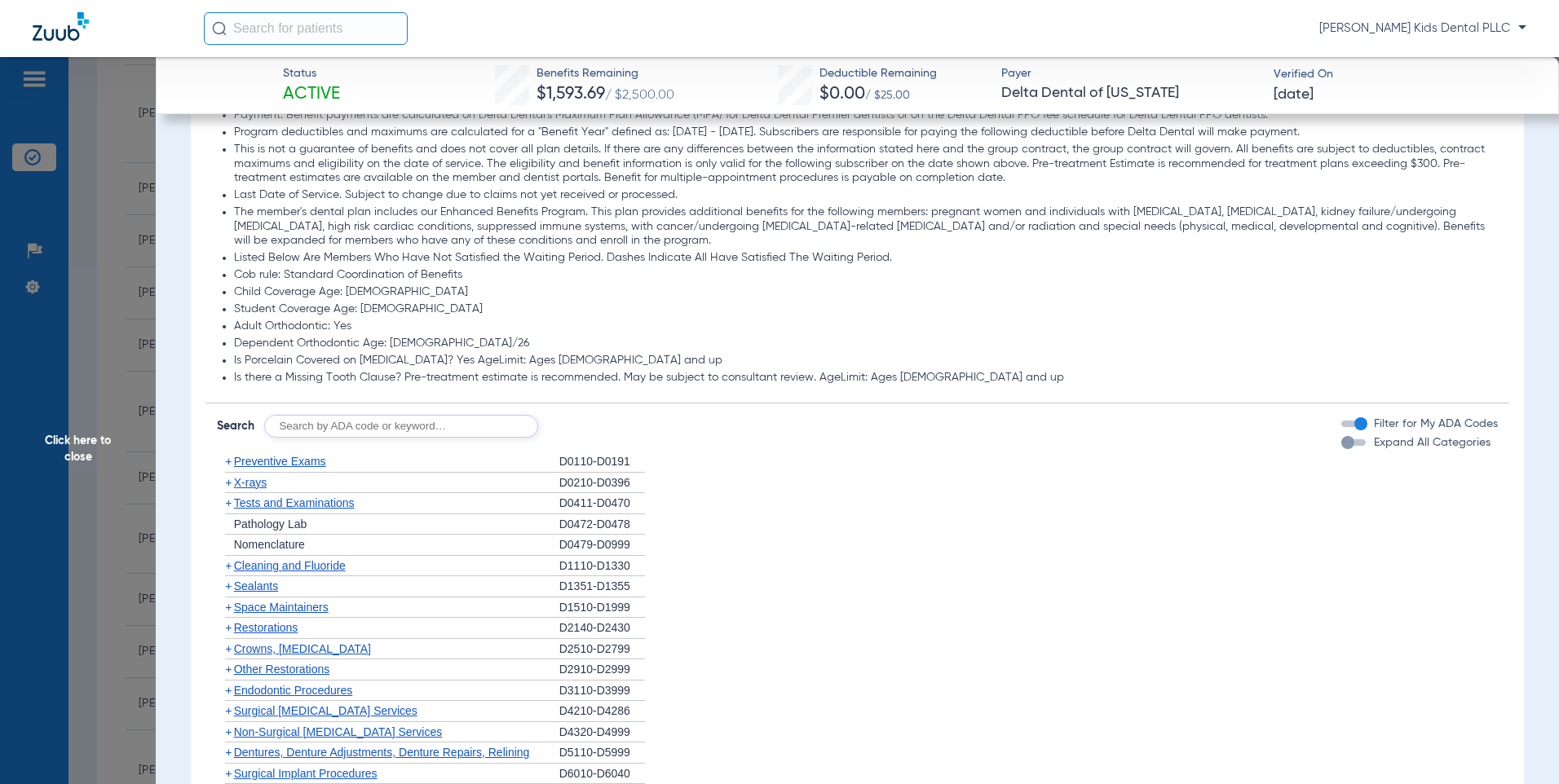
click at [402, 426] on input "text" at bounding box center [401, 426] width 274 height 23
type input "7962"
click button "Search" at bounding box center [599, 426] width 64 height 23
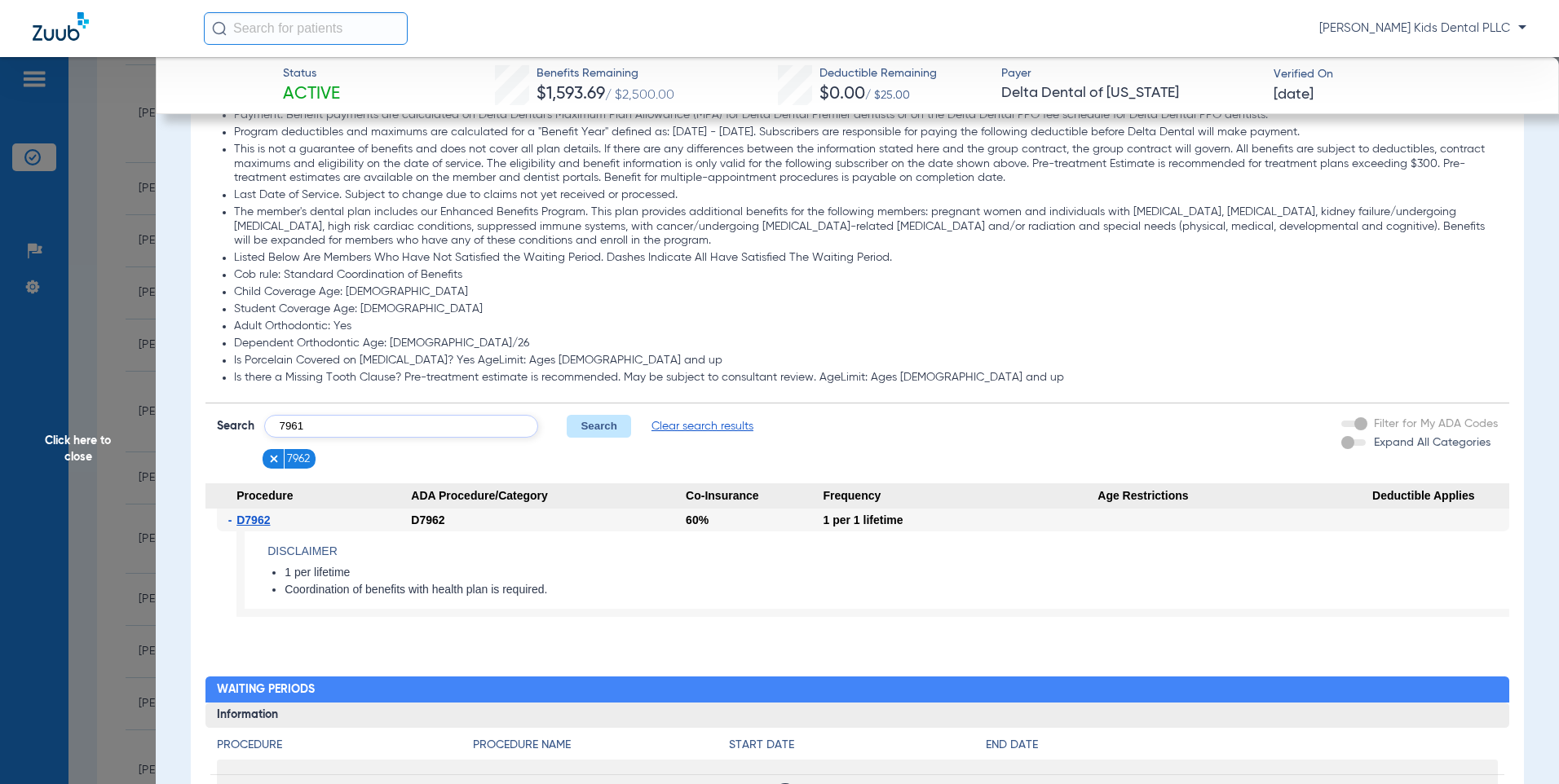
type input "7961"
click button "Search" at bounding box center [599, 426] width 64 height 23
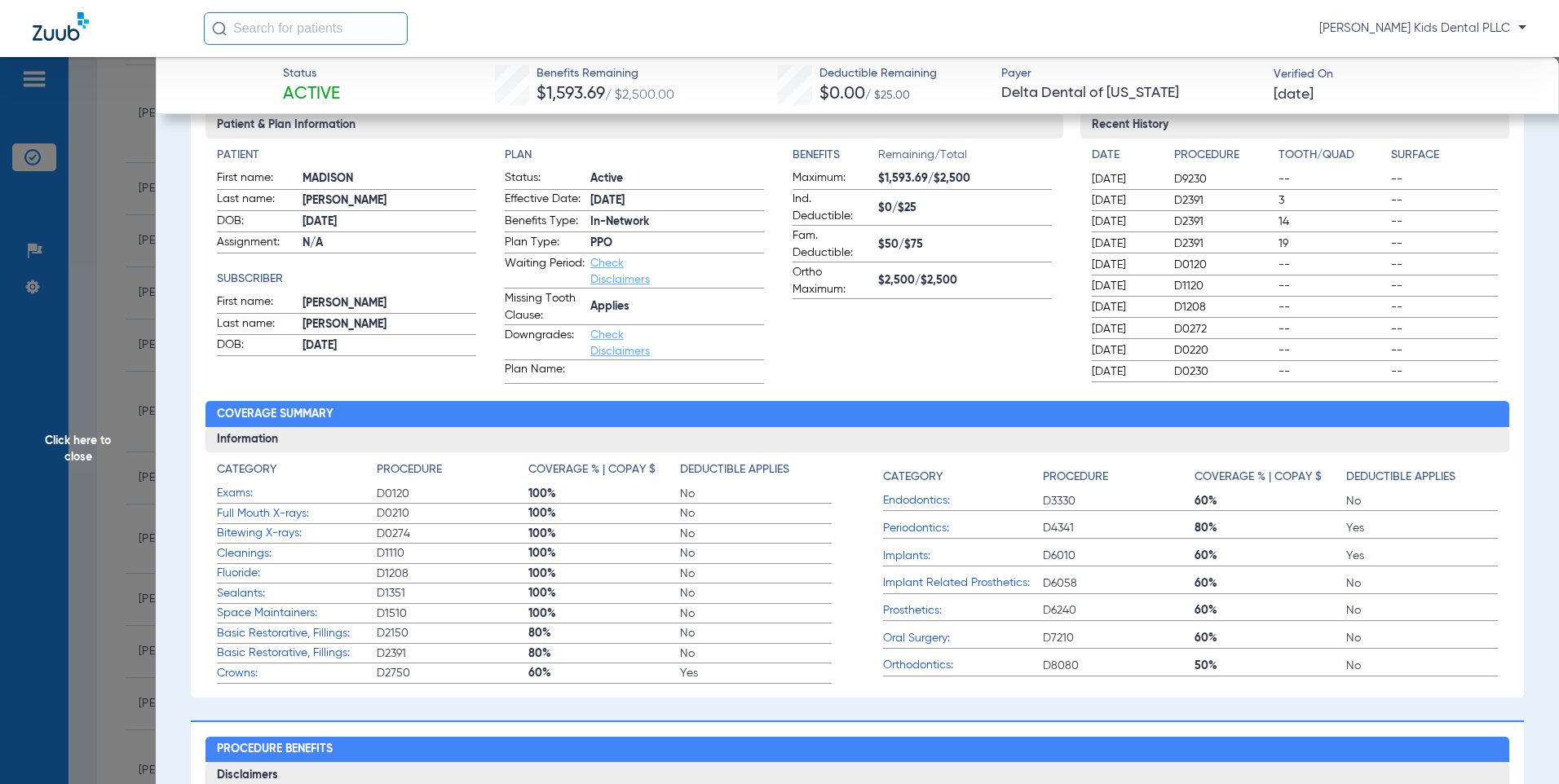
scroll to position [75, 0]
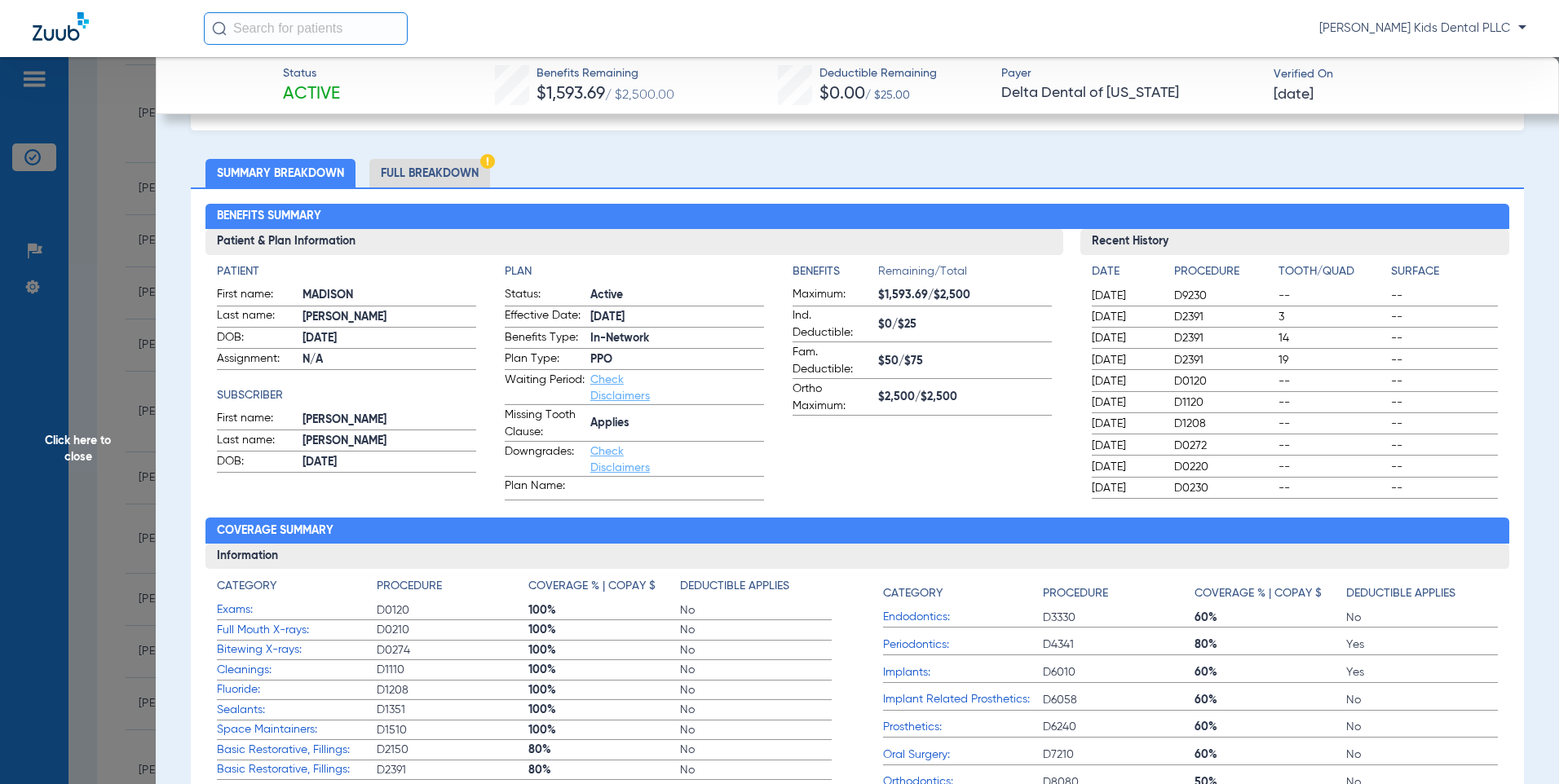
click at [104, 145] on span "Click here to close" at bounding box center [78, 449] width 156 height 784
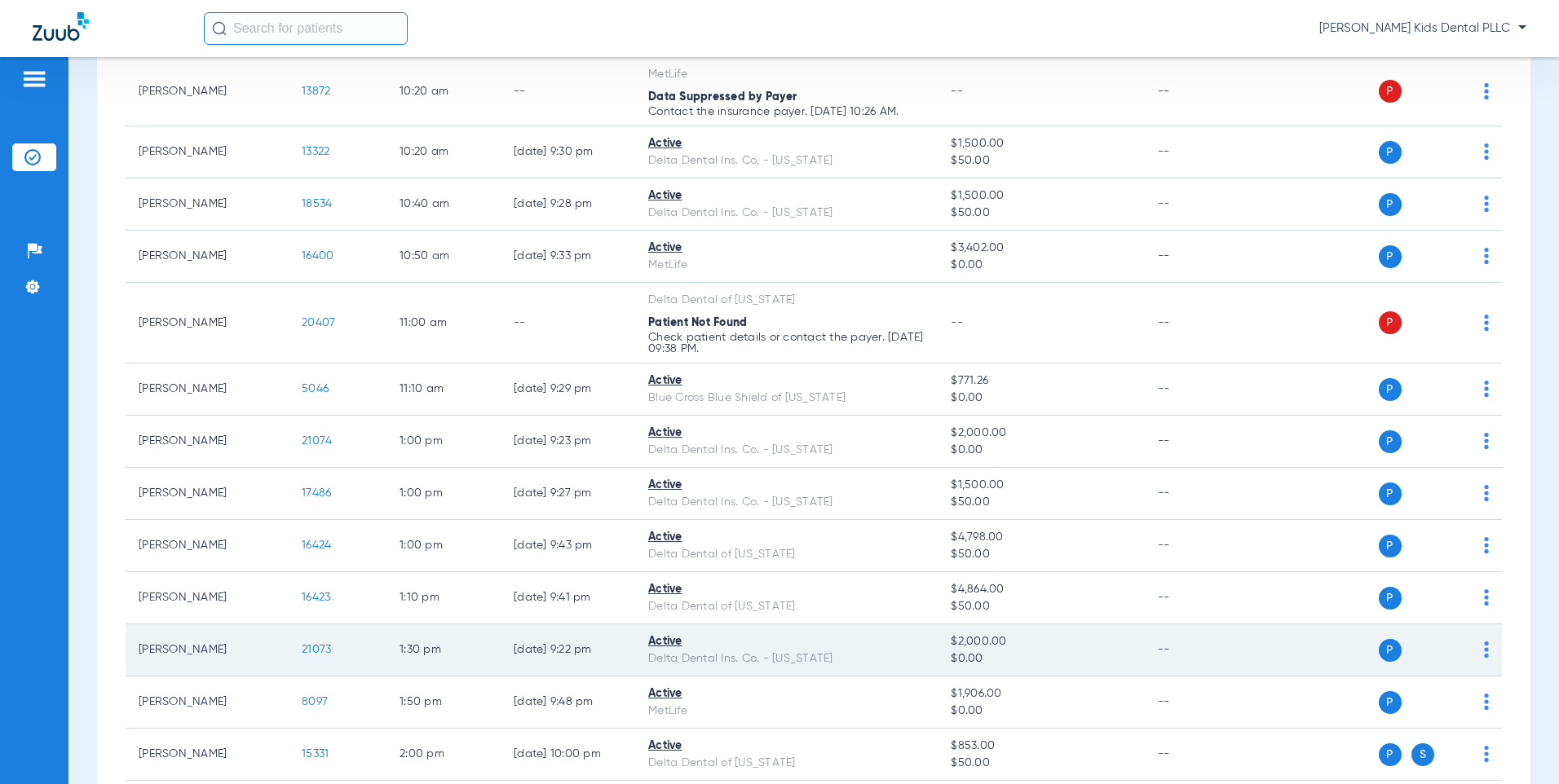
scroll to position [1141, 0]
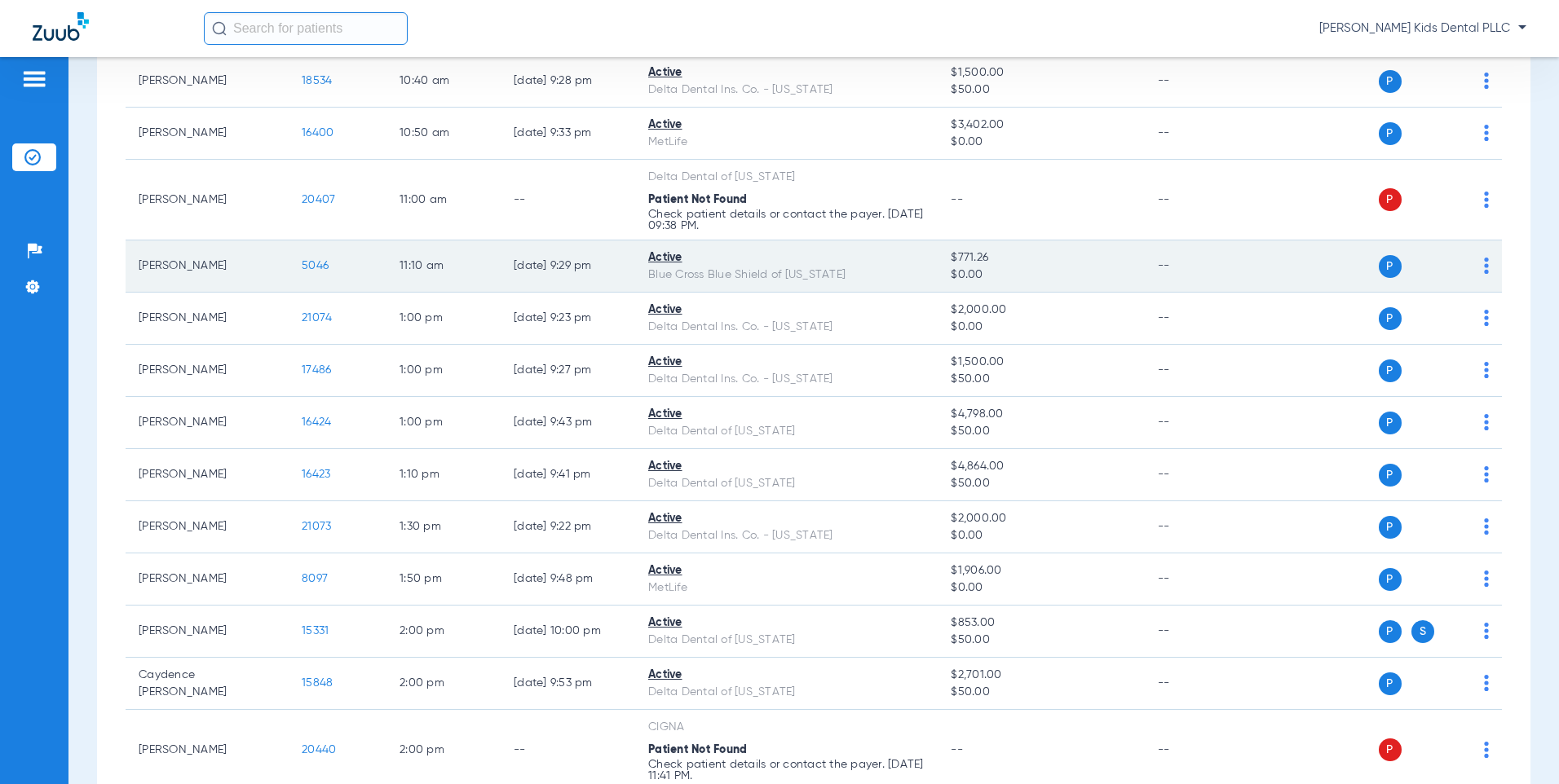
click at [314, 260] on span "5046" at bounding box center [315, 265] width 27 height 11
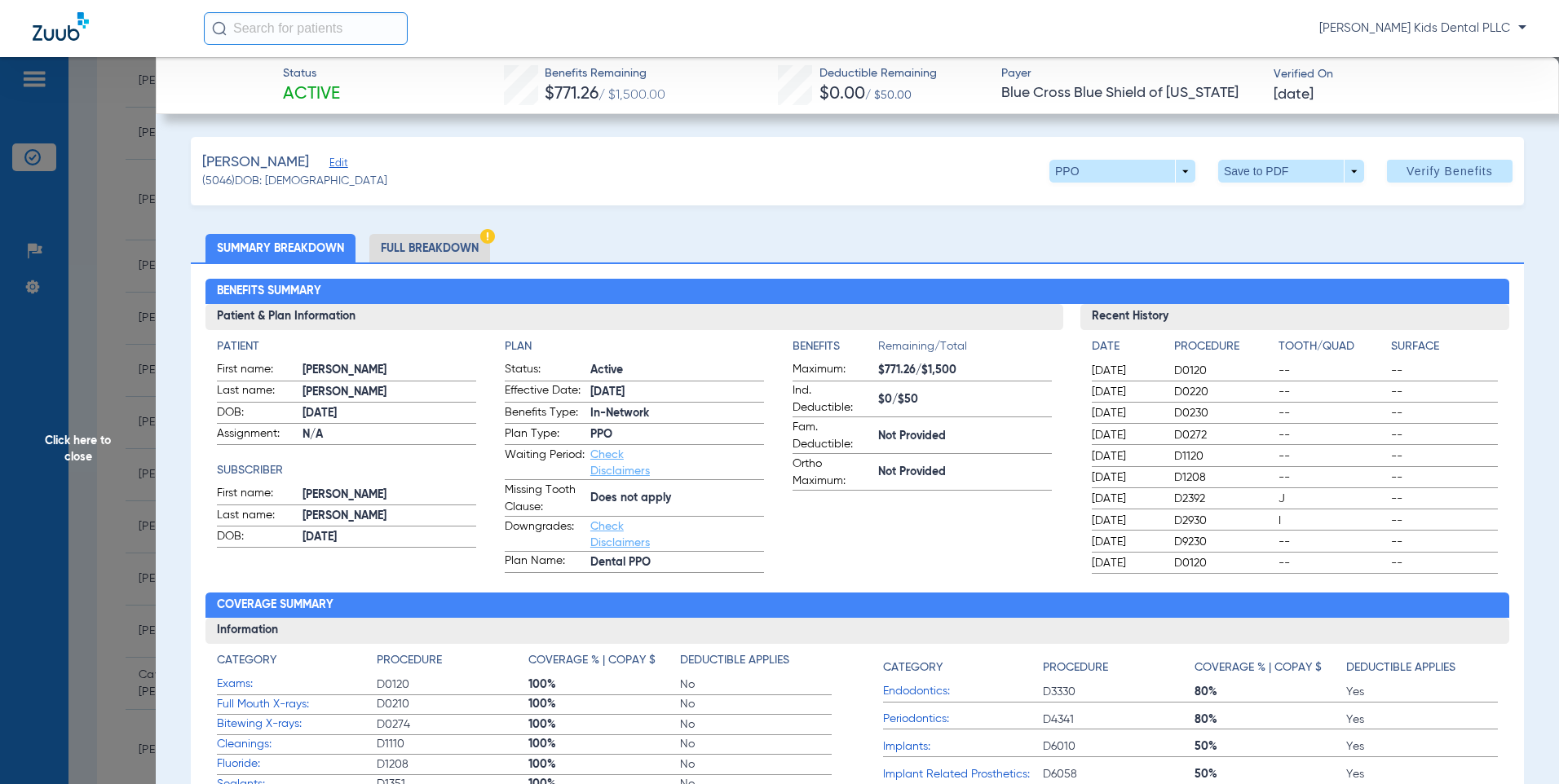
click at [457, 244] on li "Full Breakdown" at bounding box center [429, 248] width 121 height 29
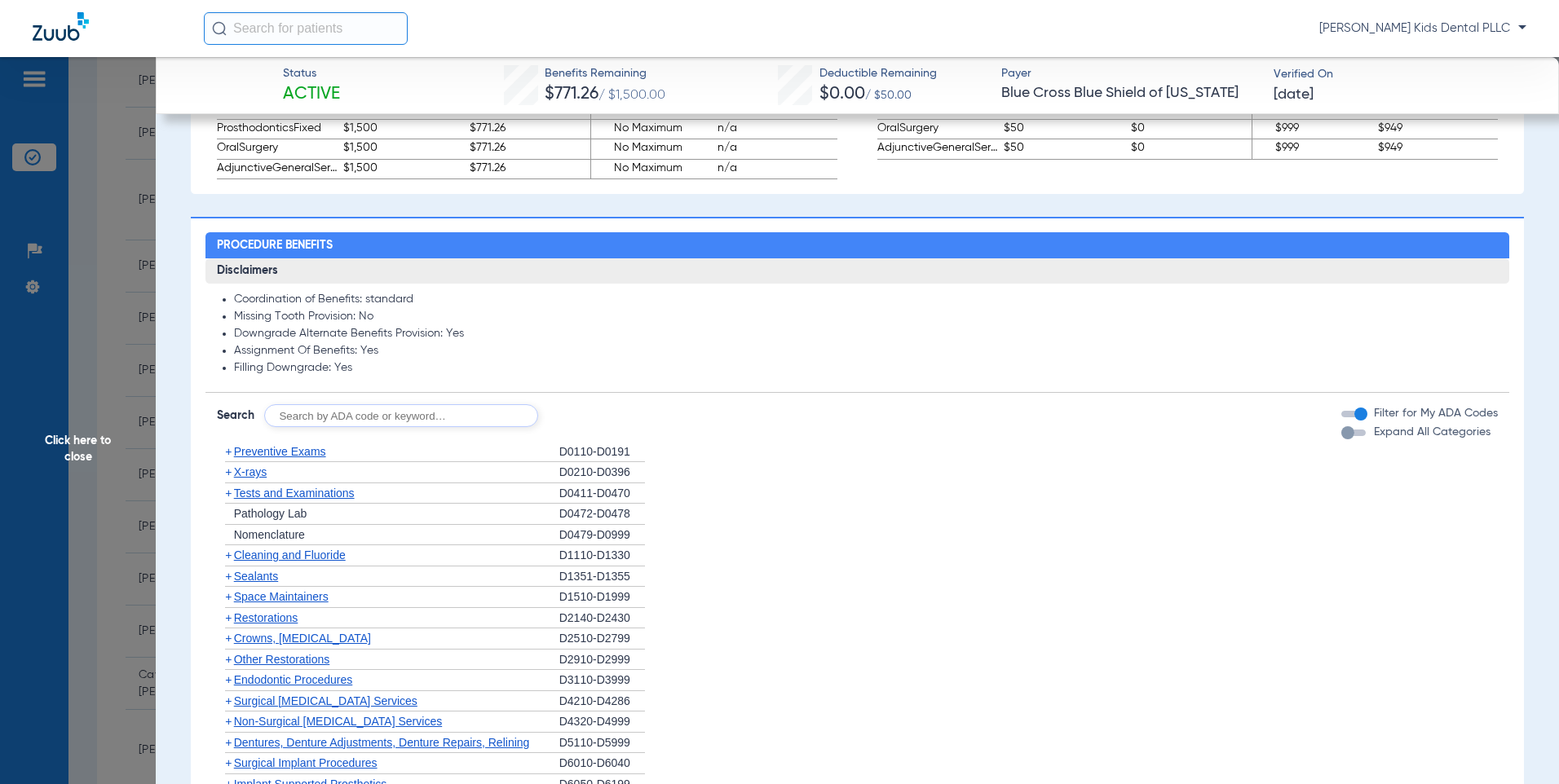
scroll to position [1213, 0]
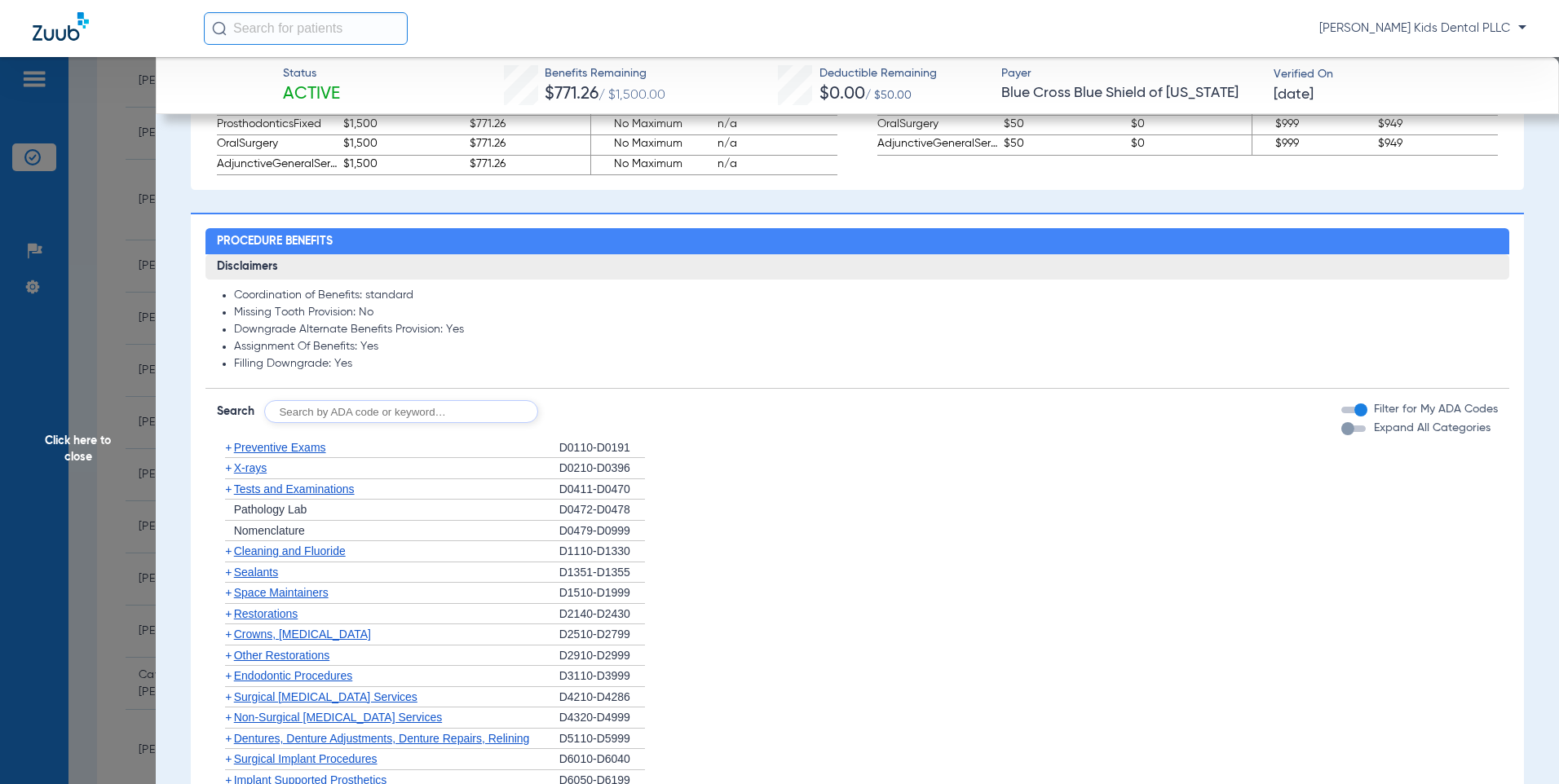
click at [461, 422] on input "text" at bounding box center [401, 411] width 274 height 23
type input "7961"
click button "Search" at bounding box center [599, 411] width 64 height 23
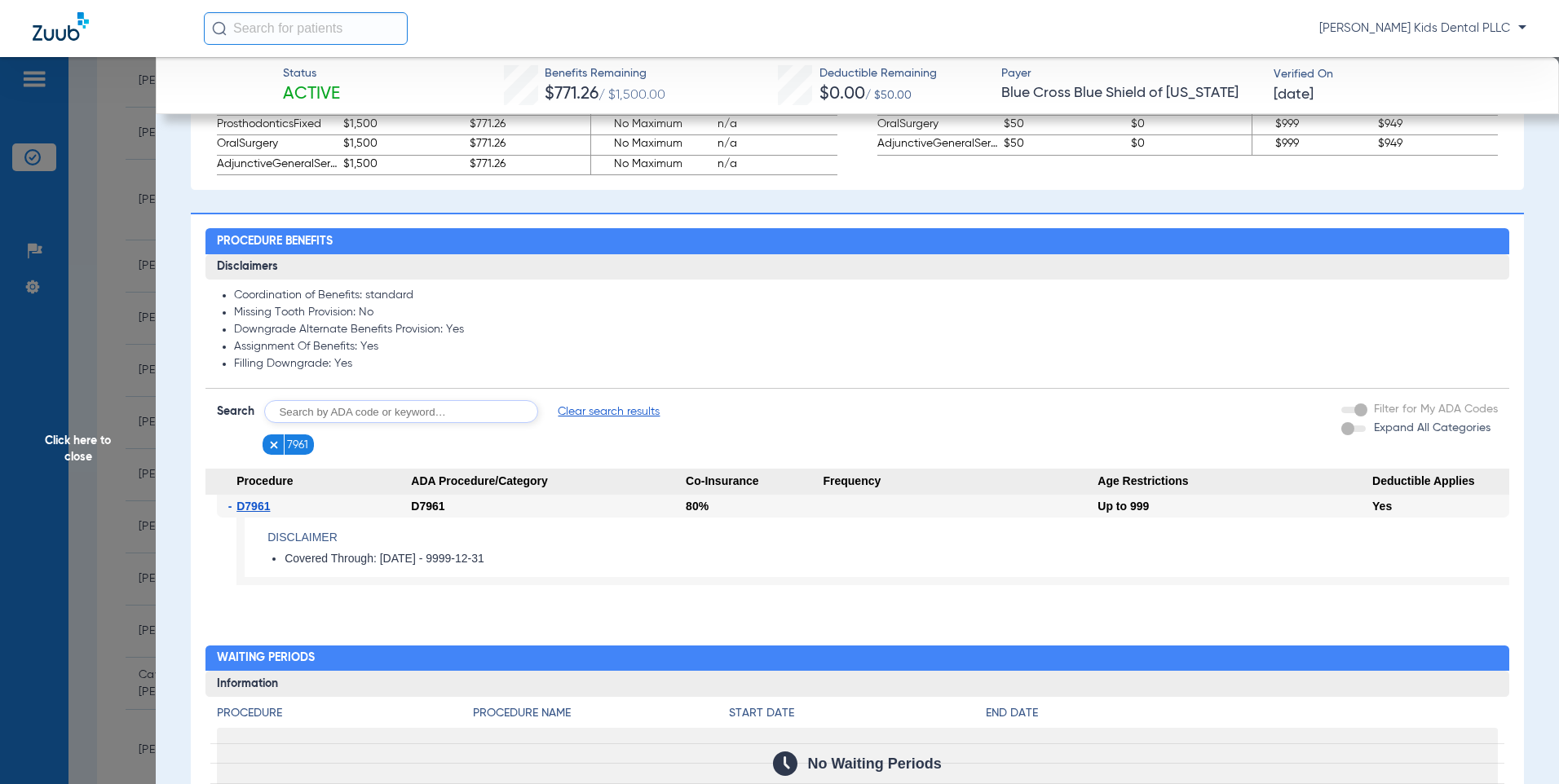
click at [457, 407] on input "text" at bounding box center [401, 411] width 274 height 23
type input "7962"
click button "Search" at bounding box center [599, 411] width 64 height 23
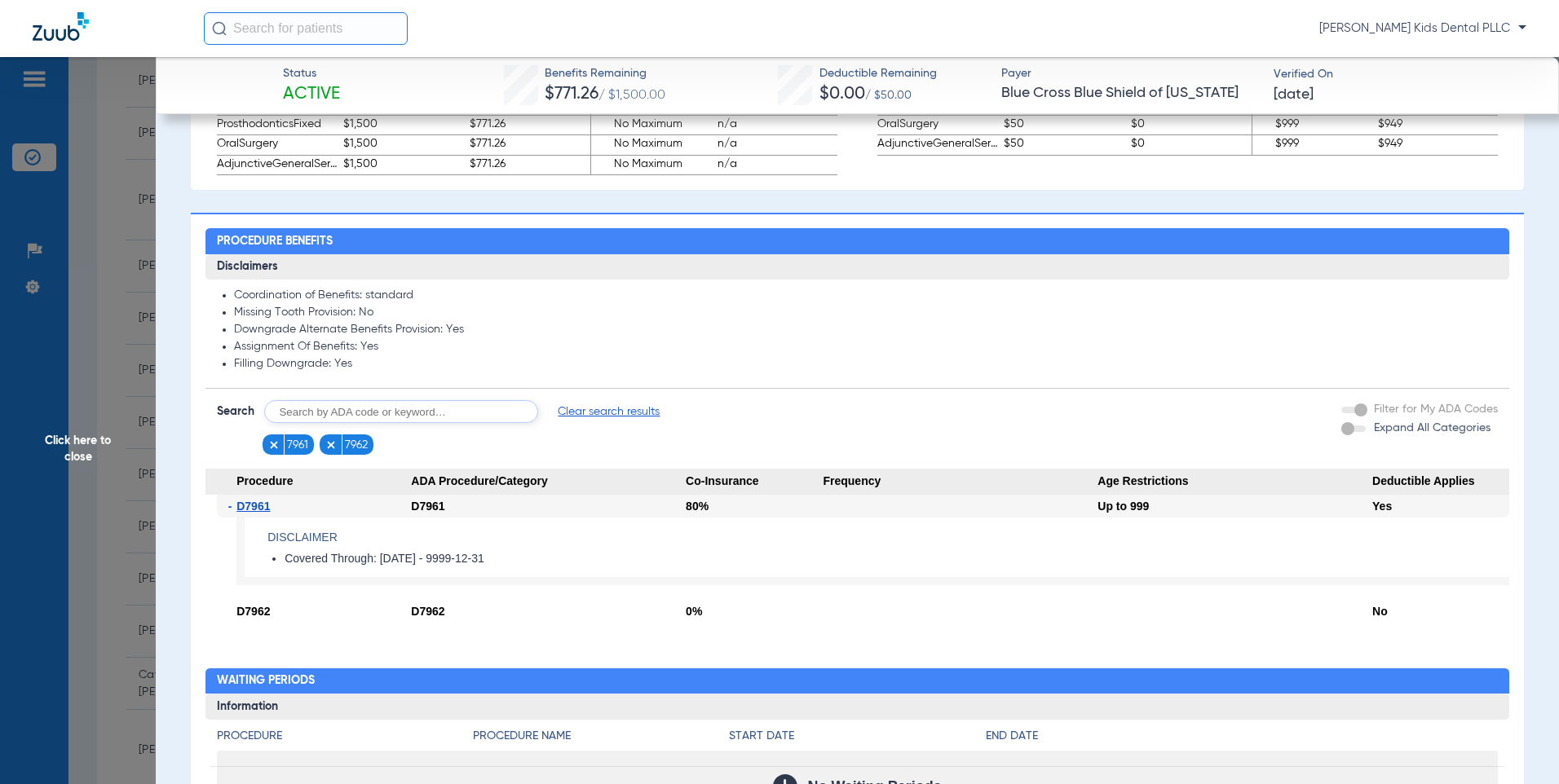
click at [815, 325] on li "Downgrade Alternate Benefits Provision: Yes" at bounding box center [866, 330] width 1264 height 15
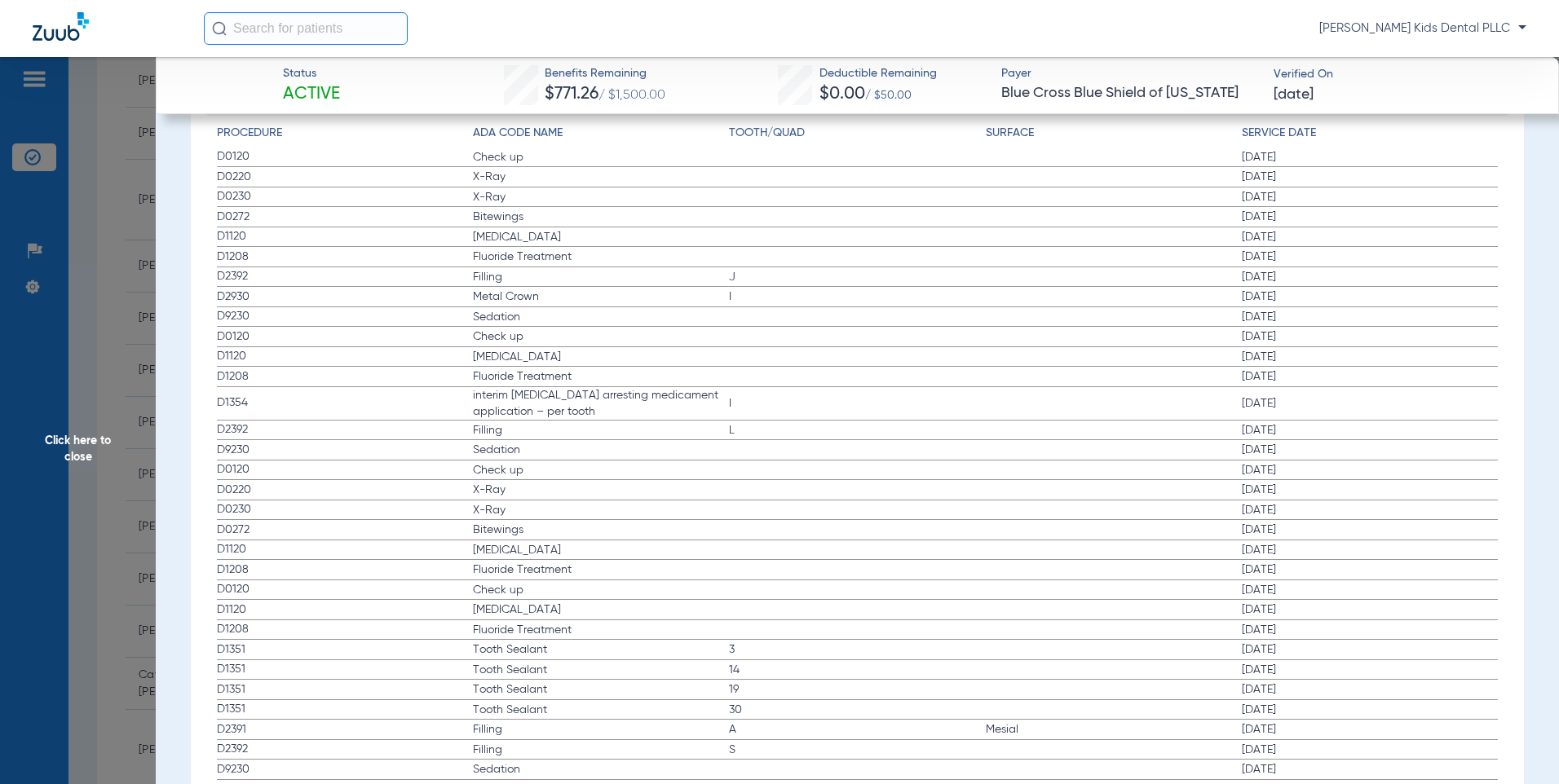
scroll to position [2380, 0]
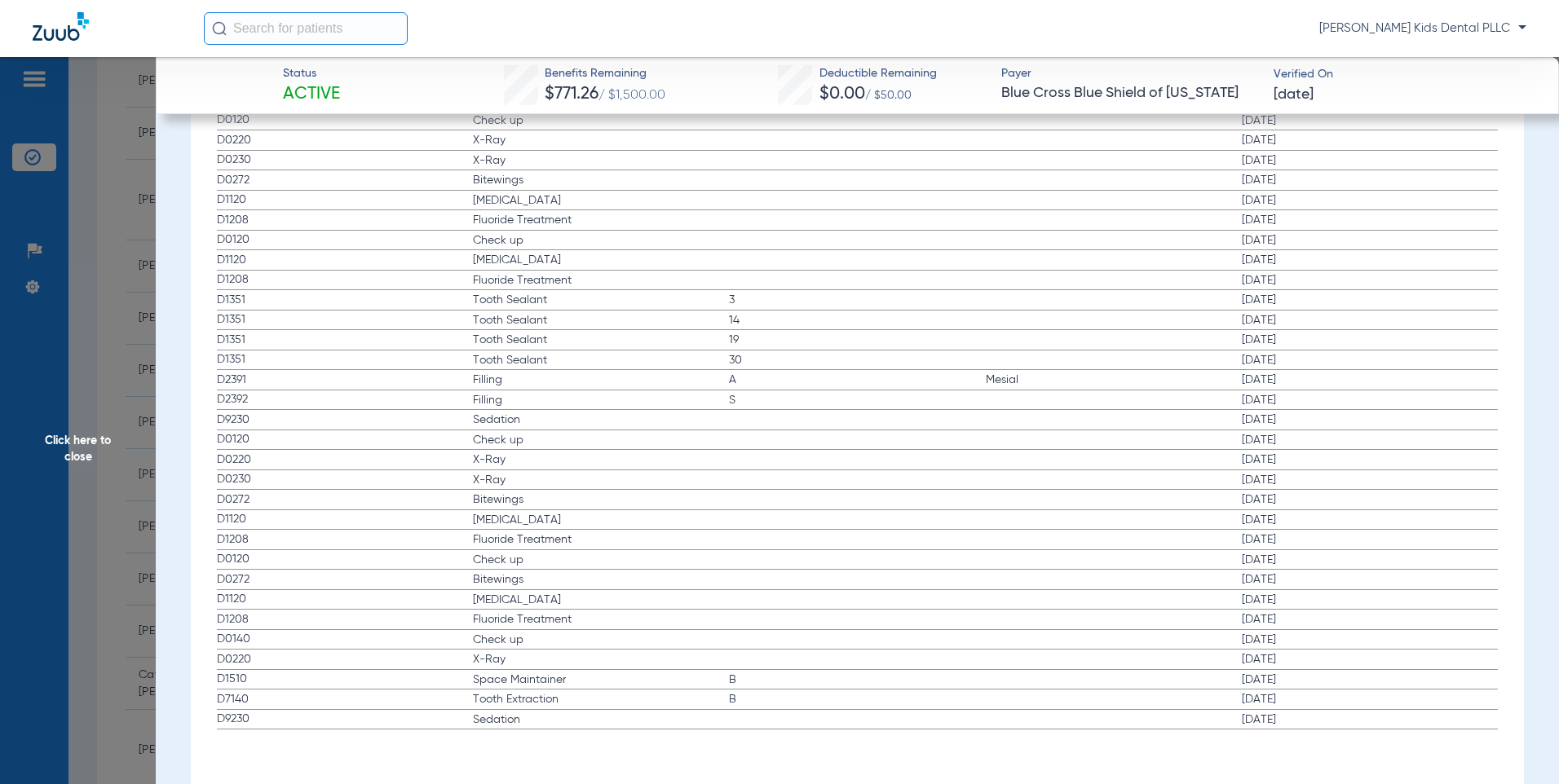
click at [779, 507] on label "D0272 Bitewings [DATE]" at bounding box center [858, 500] width 1282 height 20
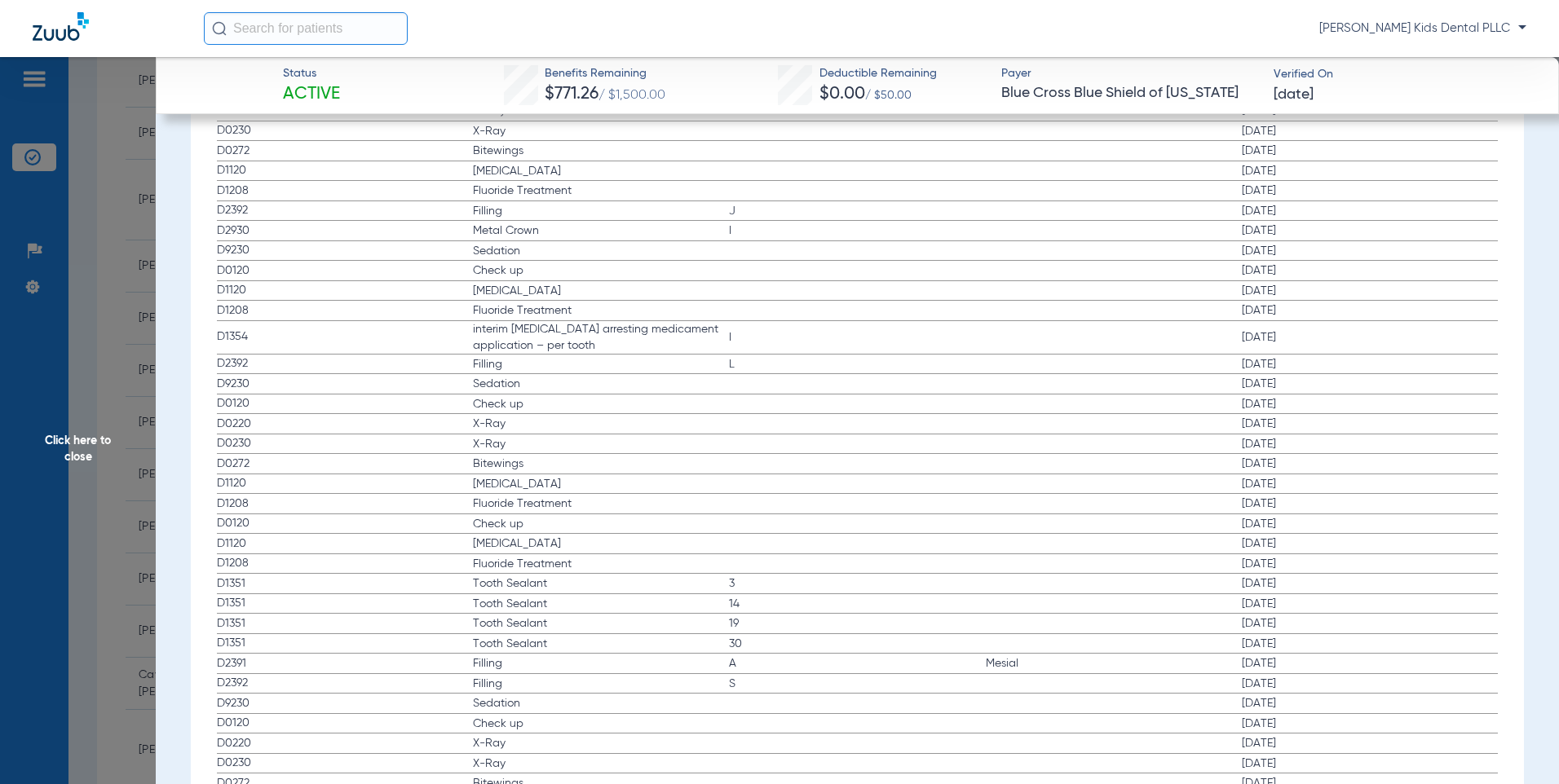
scroll to position [1972, 0]
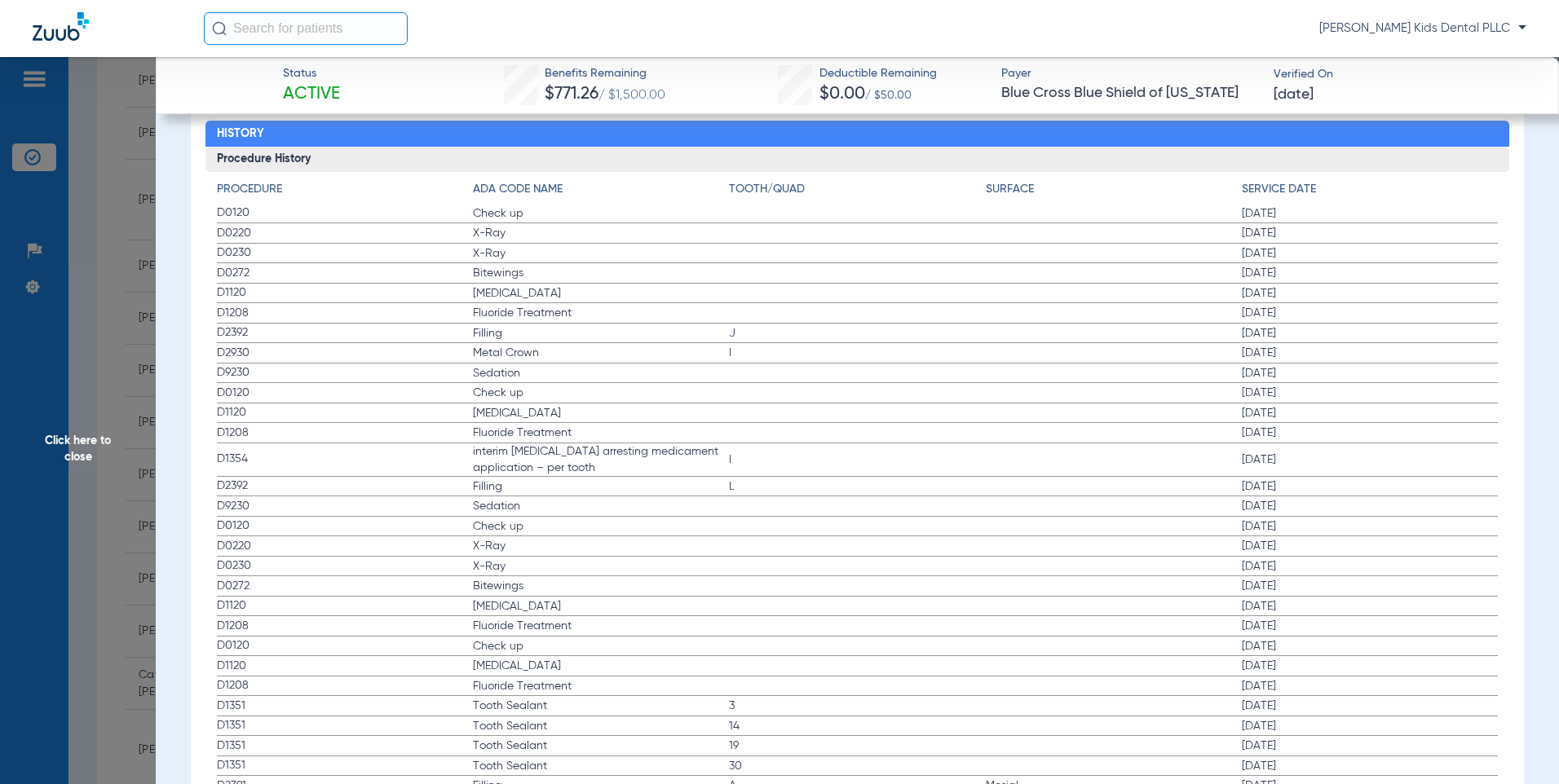
drag, startPoint x: 231, startPoint y: 218, endPoint x: 238, endPoint y: 330, distance: 112.7
click at [238, 330] on app-history-list "Procedure ADA Code Name Tooth/Quad Surface Service Date D0120 Check up [DATE] D…" at bounding box center [858, 658] width 1282 height 955
drag, startPoint x: 238, startPoint y: 330, endPoint x: 213, endPoint y: 240, distance: 93.2
click at [213, 240] on div "Procedure ADA Code Name Tooth/Quad Surface Service Date D0120 Check up [DATE] D…" at bounding box center [857, 654] width 1304 height 964
click at [245, 260] on span "D0230" at bounding box center [345, 253] width 256 height 17
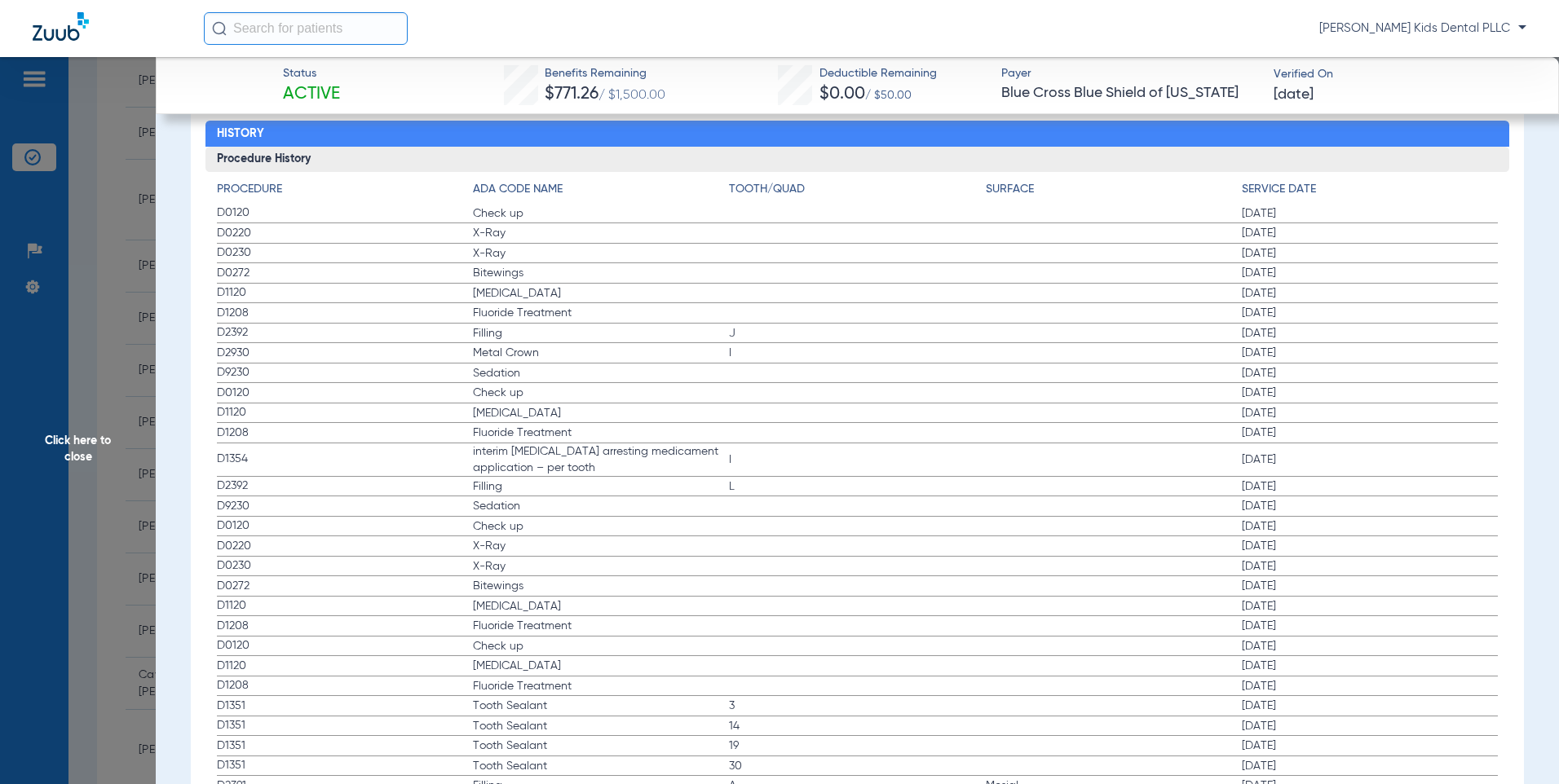
drag, startPoint x: 256, startPoint y: 279, endPoint x: 258, endPoint y: 288, distance: 9.3
click at [258, 288] on app-history-list "Procedure ADA Code Name Tooth/Quad Surface Service Date D0120 Check up [DATE] D…" at bounding box center [858, 658] width 1282 height 955
click at [94, 221] on span "Click here to close" at bounding box center [78, 449] width 156 height 784
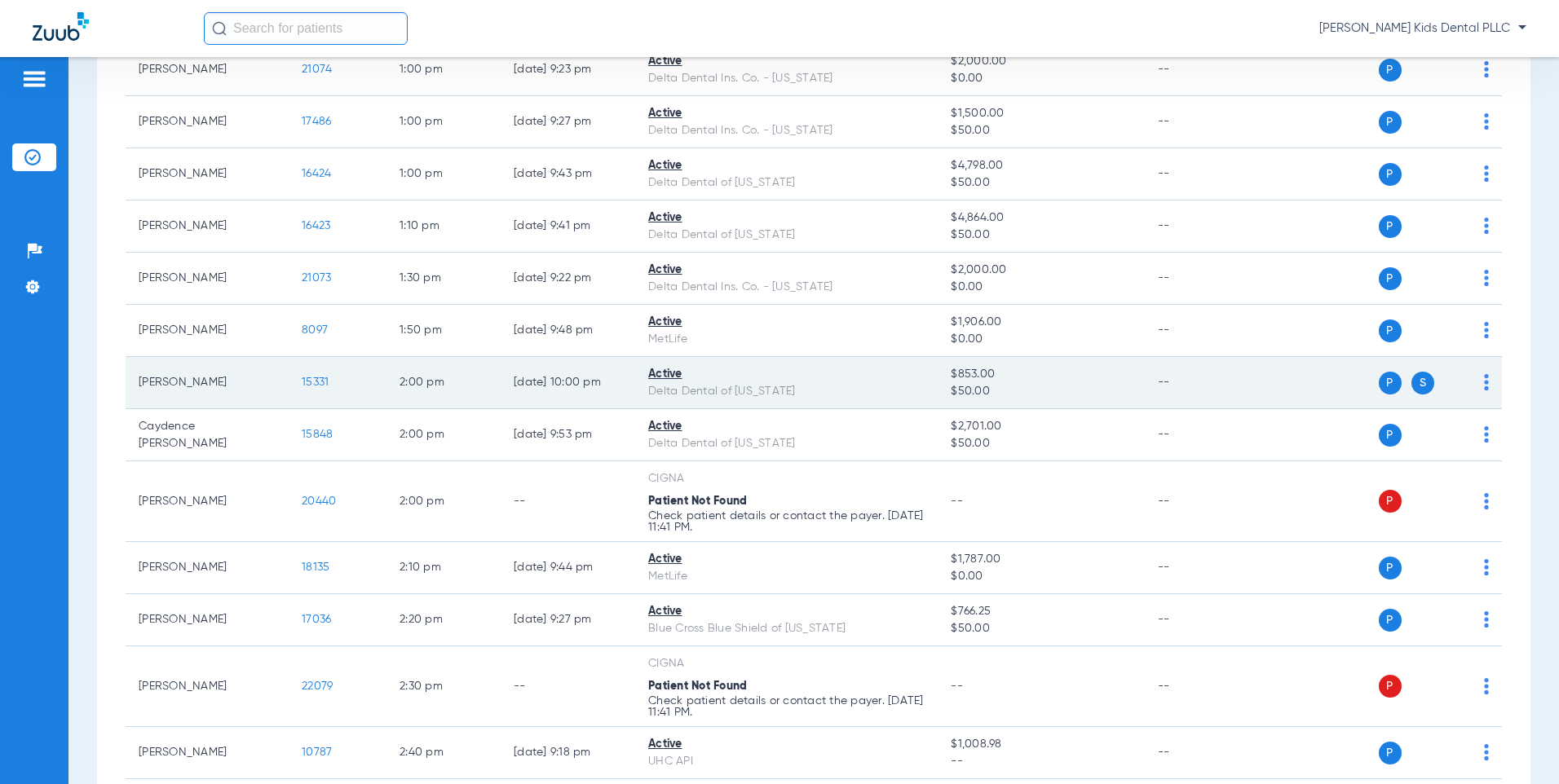
scroll to position [1424, 0]
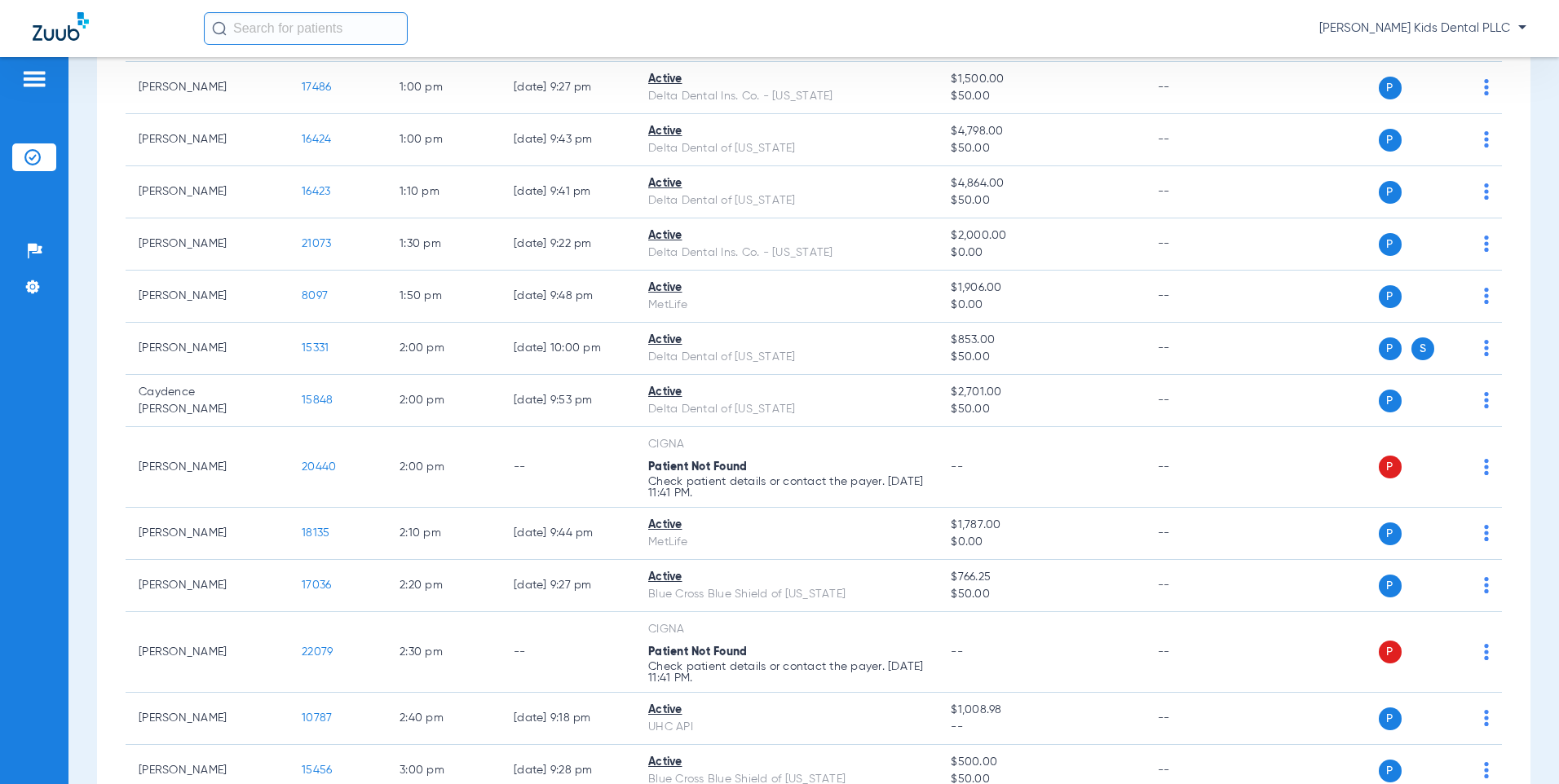
click at [87, 306] on div "Schedule Insurance Verification History Last Appt. Sync Time: [DATE] - 11:25 AM…" at bounding box center [813, 420] width 1490 height 727
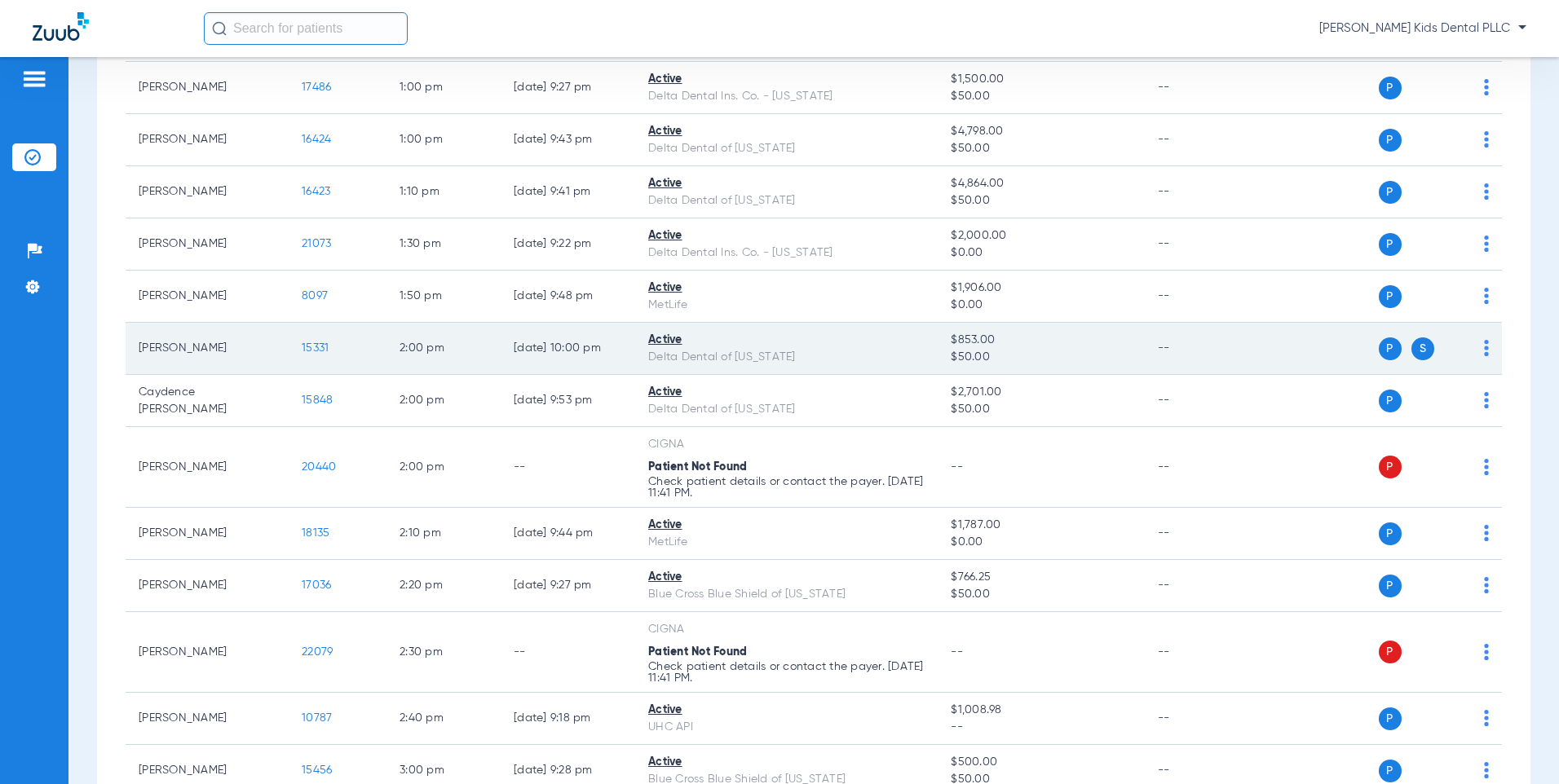
click at [320, 352] on span "15331" at bounding box center [315, 347] width 27 height 11
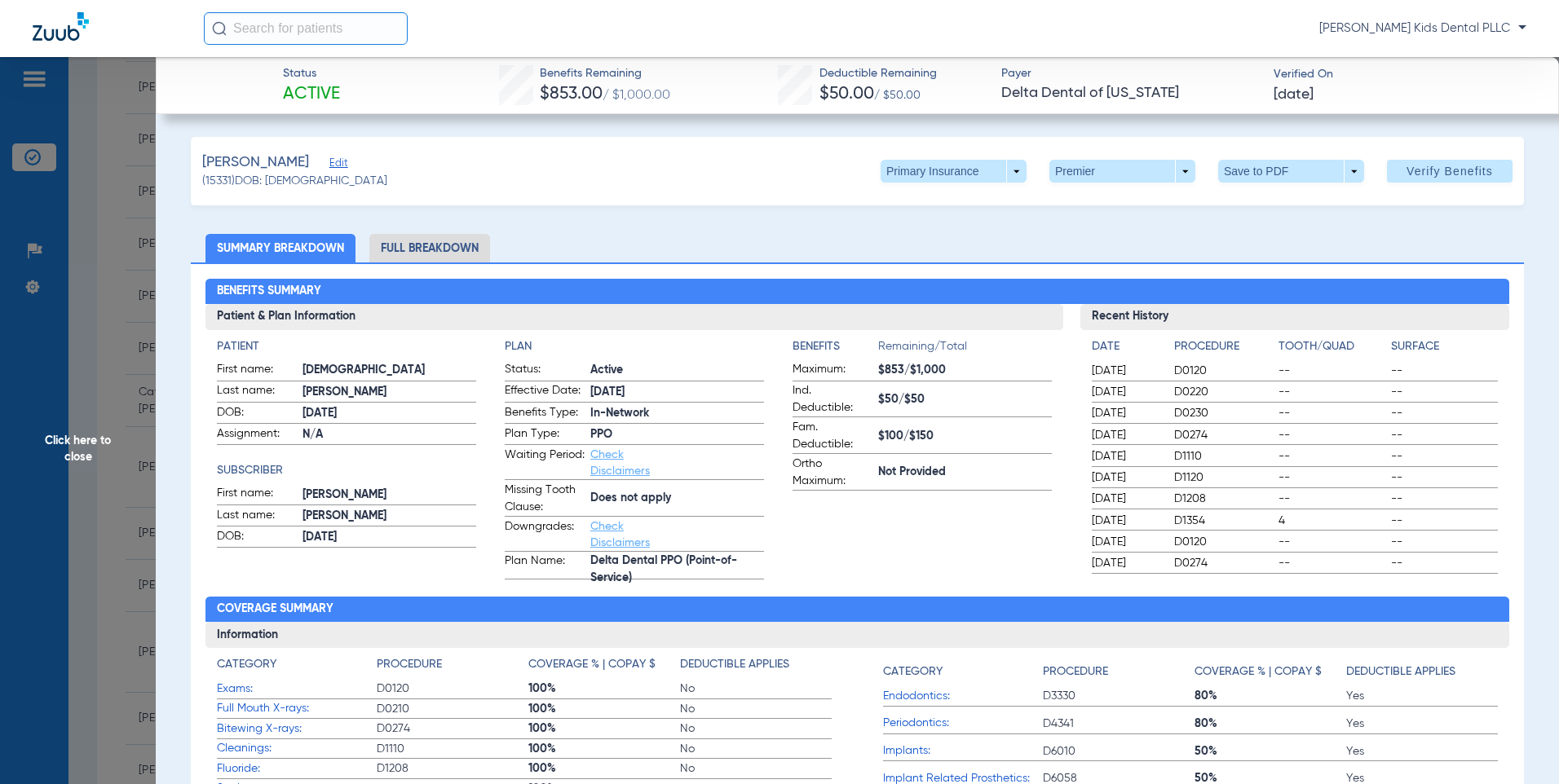
click at [441, 249] on li "Full Breakdown" at bounding box center [429, 248] width 121 height 29
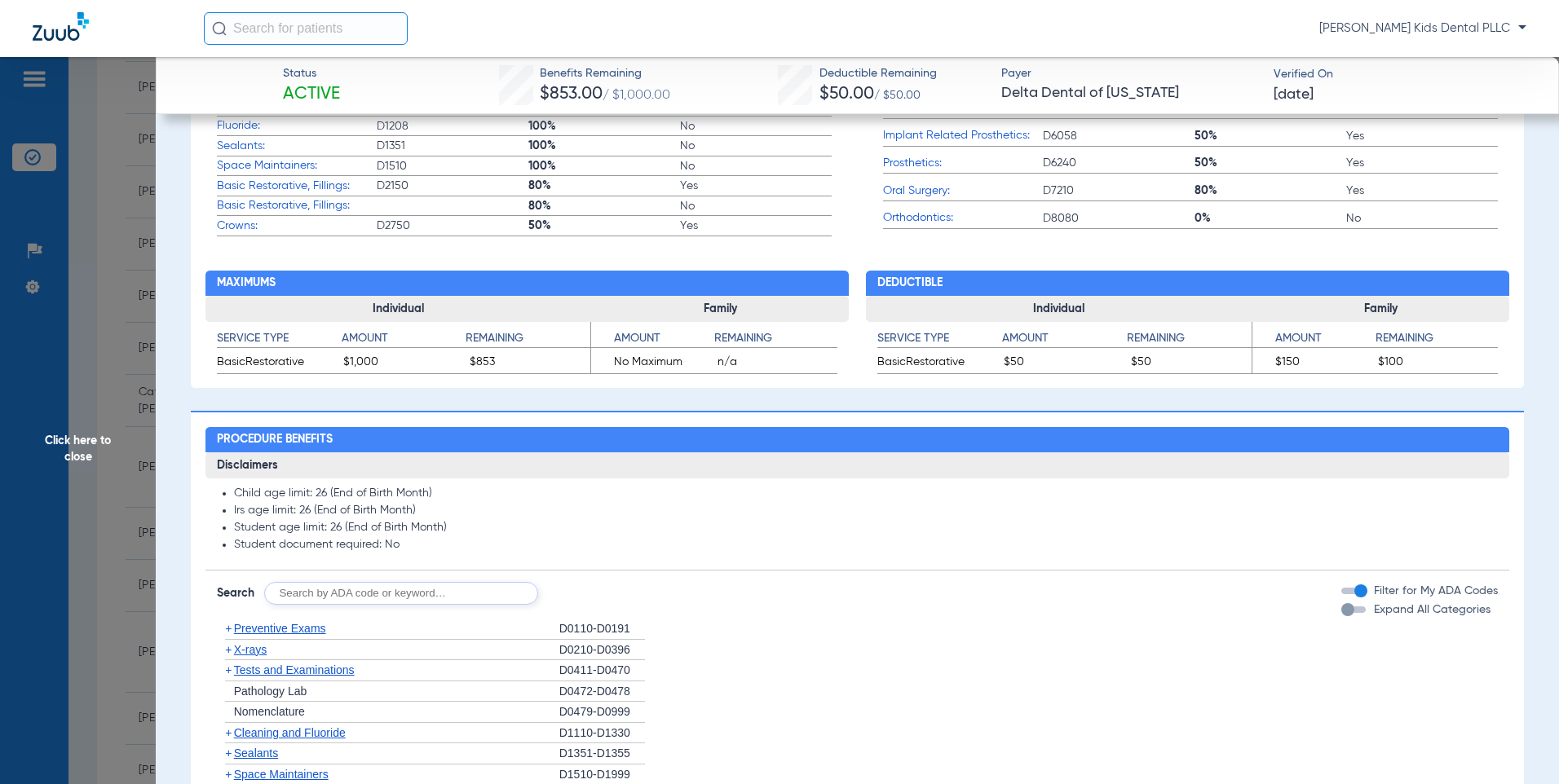
scroll to position [808, 0]
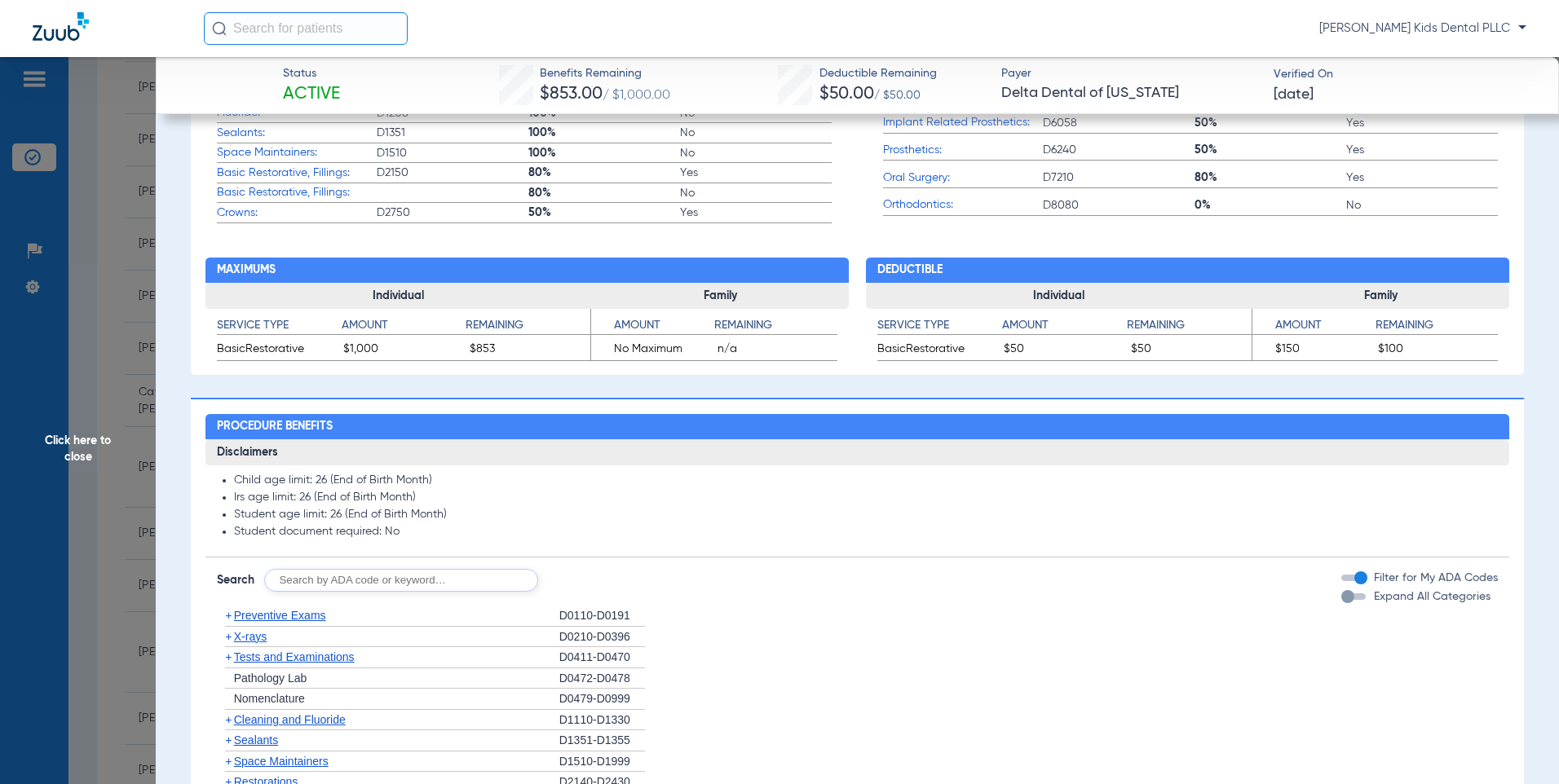
click at [357, 583] on input "text" at bounding box center [401, 580] width 274 height 23
type input "2929"
click button "Search" at bounding box center [599, 580] width 64 height 23
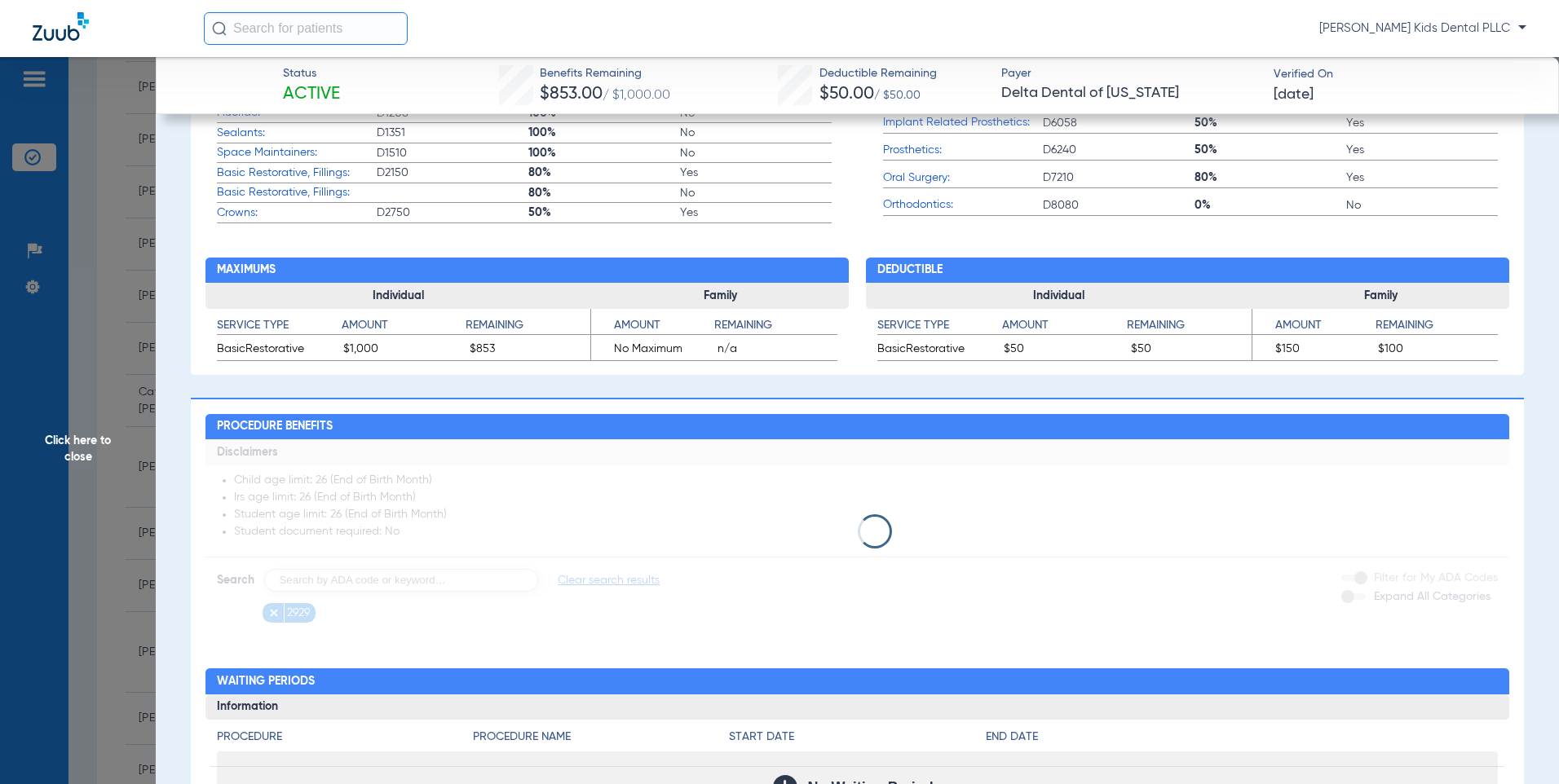
scroll to position [1134, 0]
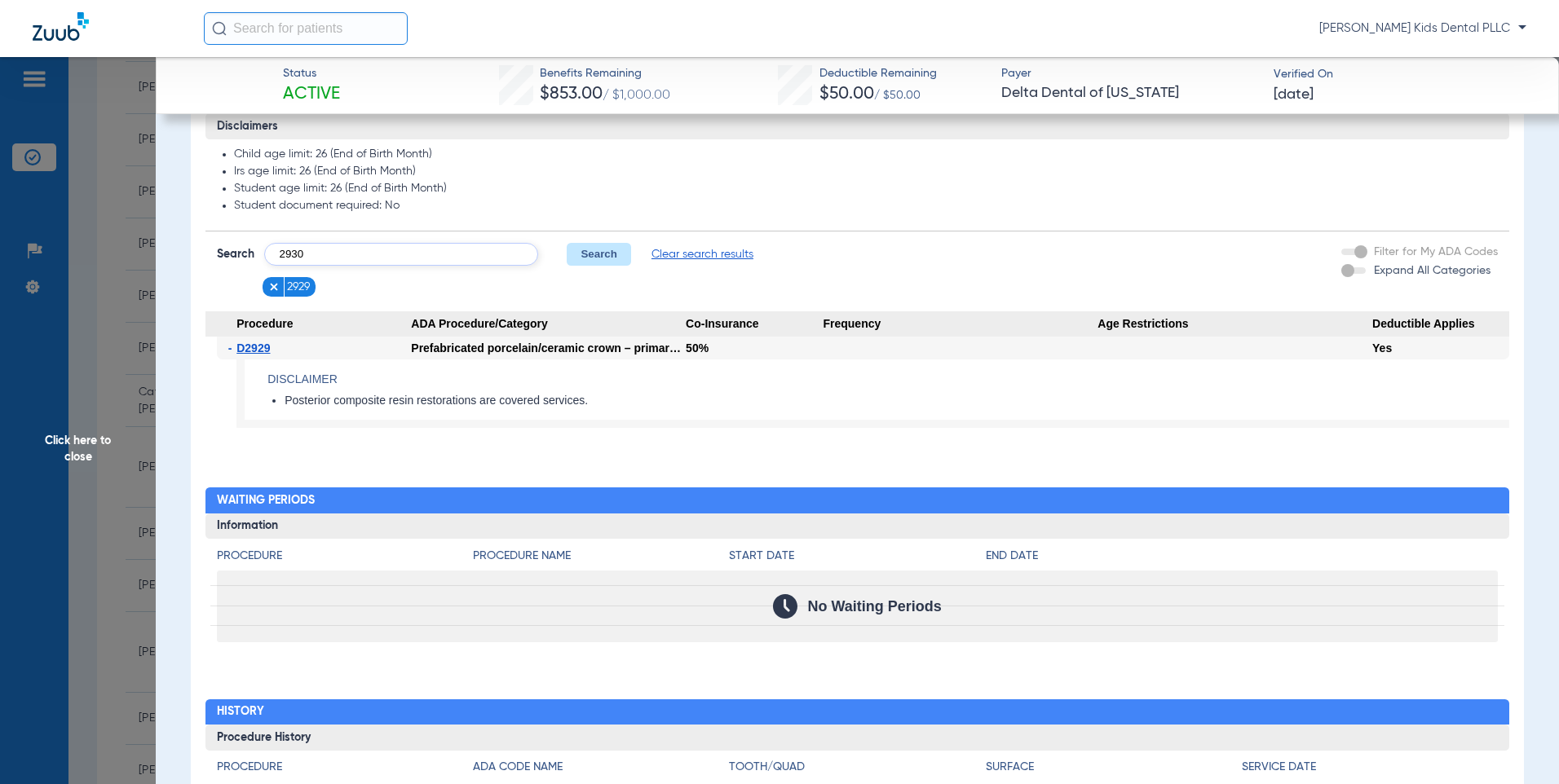
type input "2930"
click button "Search" at bounding box center [599, 254] width 64 height 23
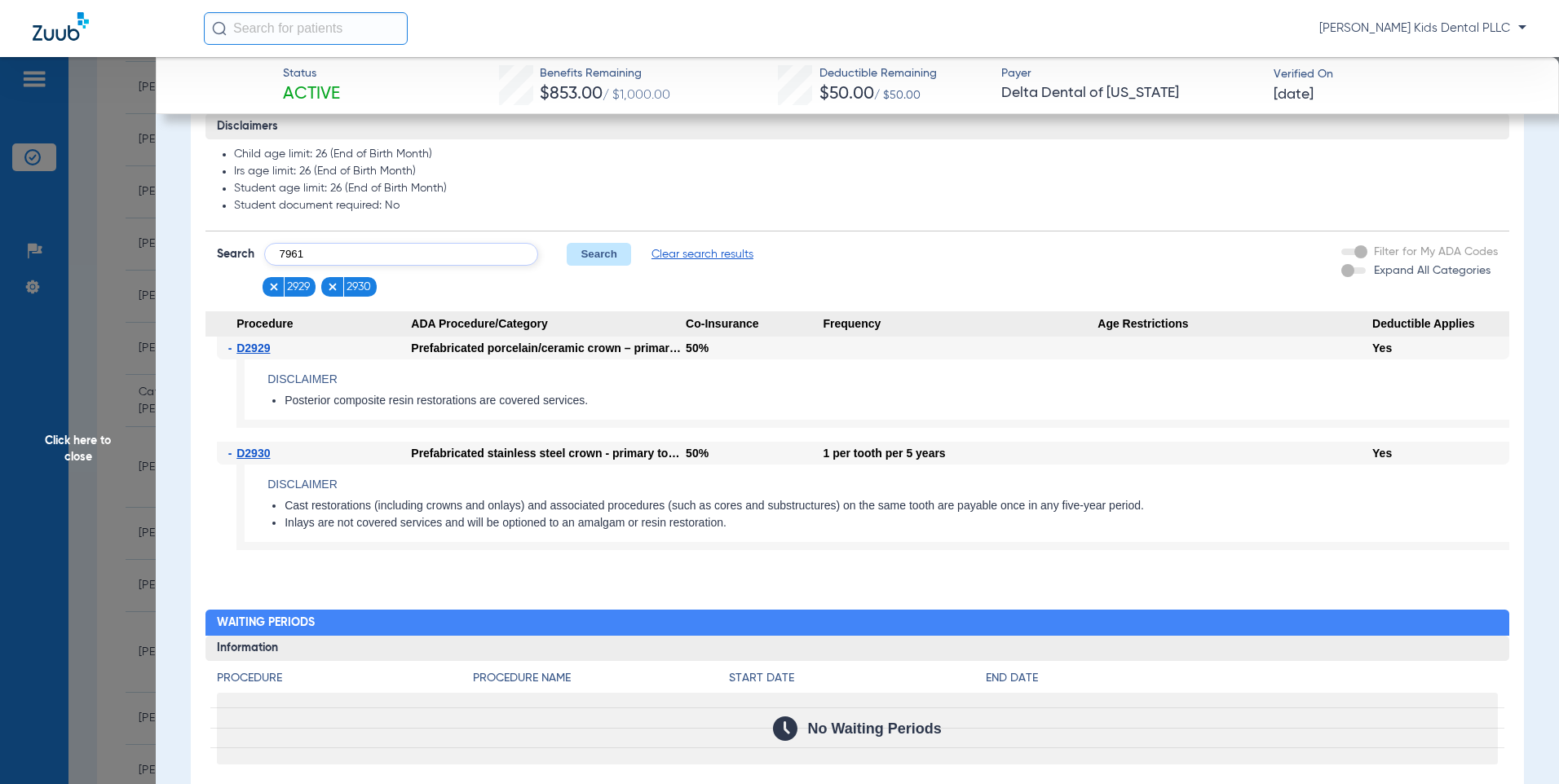
type input "7961"
click button "Search" at bounding box center [599, 254] width 64 height 23
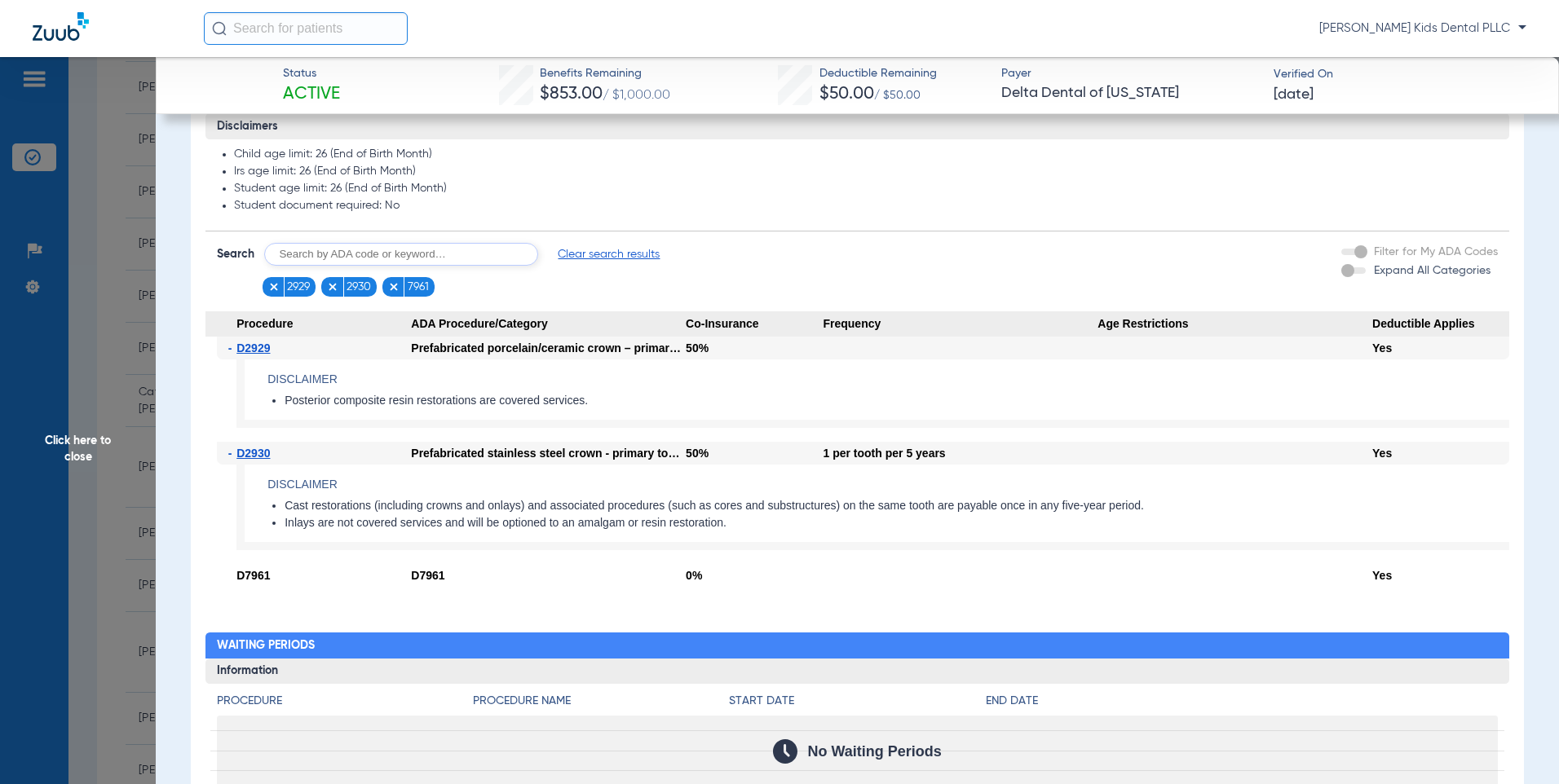
click at [501, 258] on input "text" at bounding box center [401, 254] width 274 height 23
type input "7962"
click button "Search" at bounding box center [599, 254] width 64 height 23
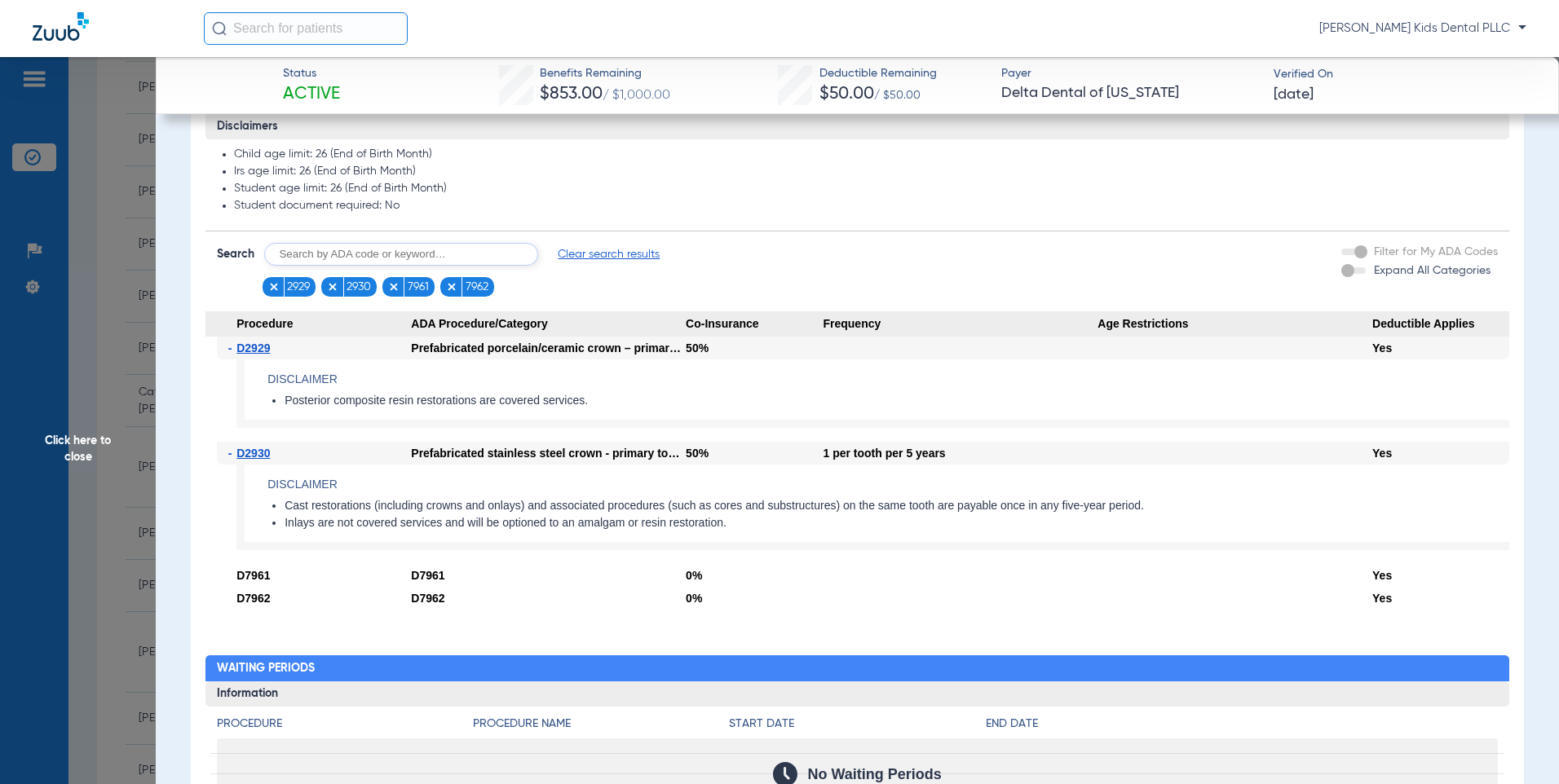
click at [457, 262] on input "text" at bounding box center [401, 254] width 274 height 23
type input "1354"
click button "Search" at bounding box center [599, 254] width 64 height 23
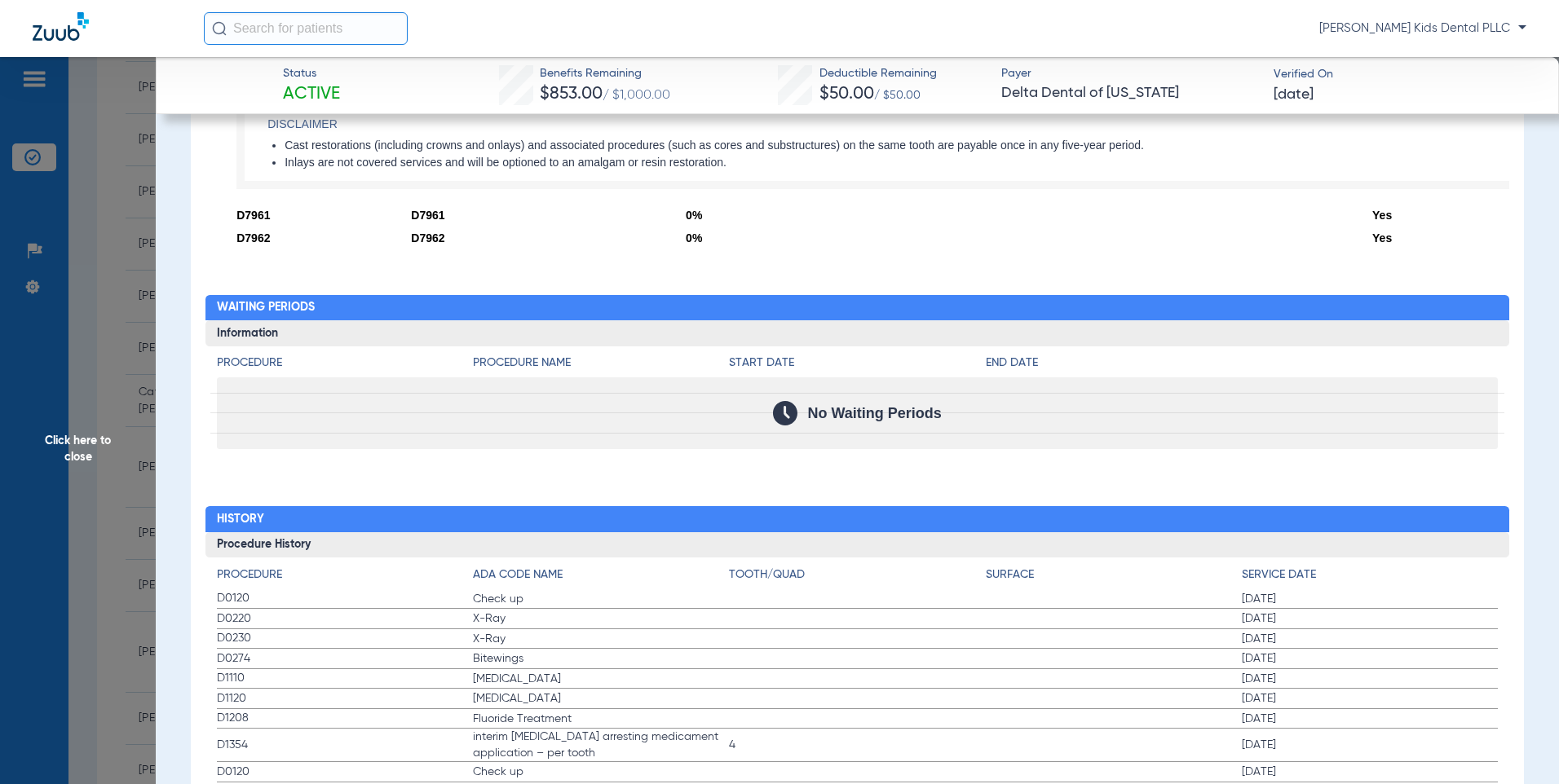
scroll to position [1623, 0]
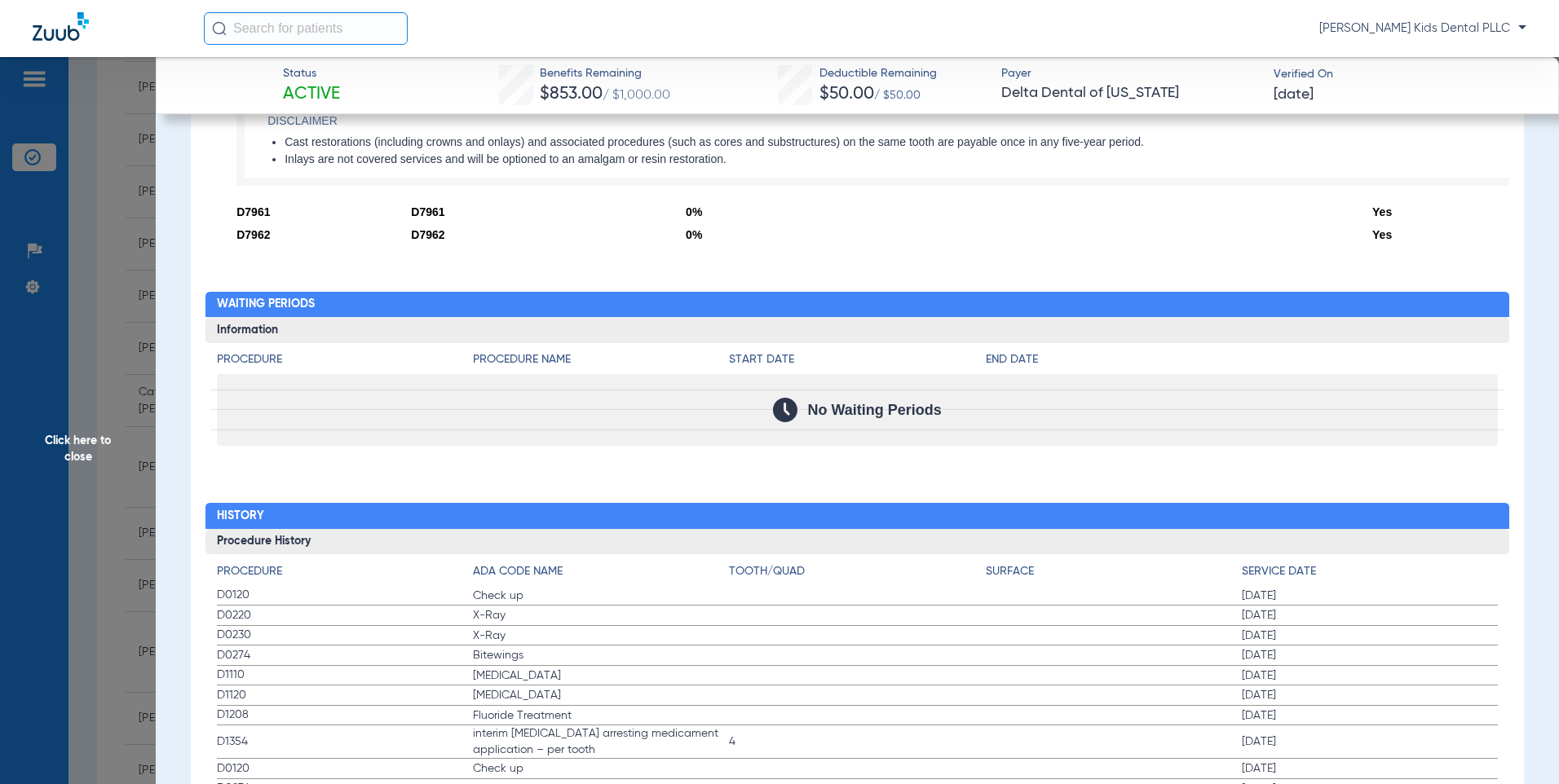
click at [147, 259] on span "Click here to close" at bounding box center [78, 449] width 156 height 784
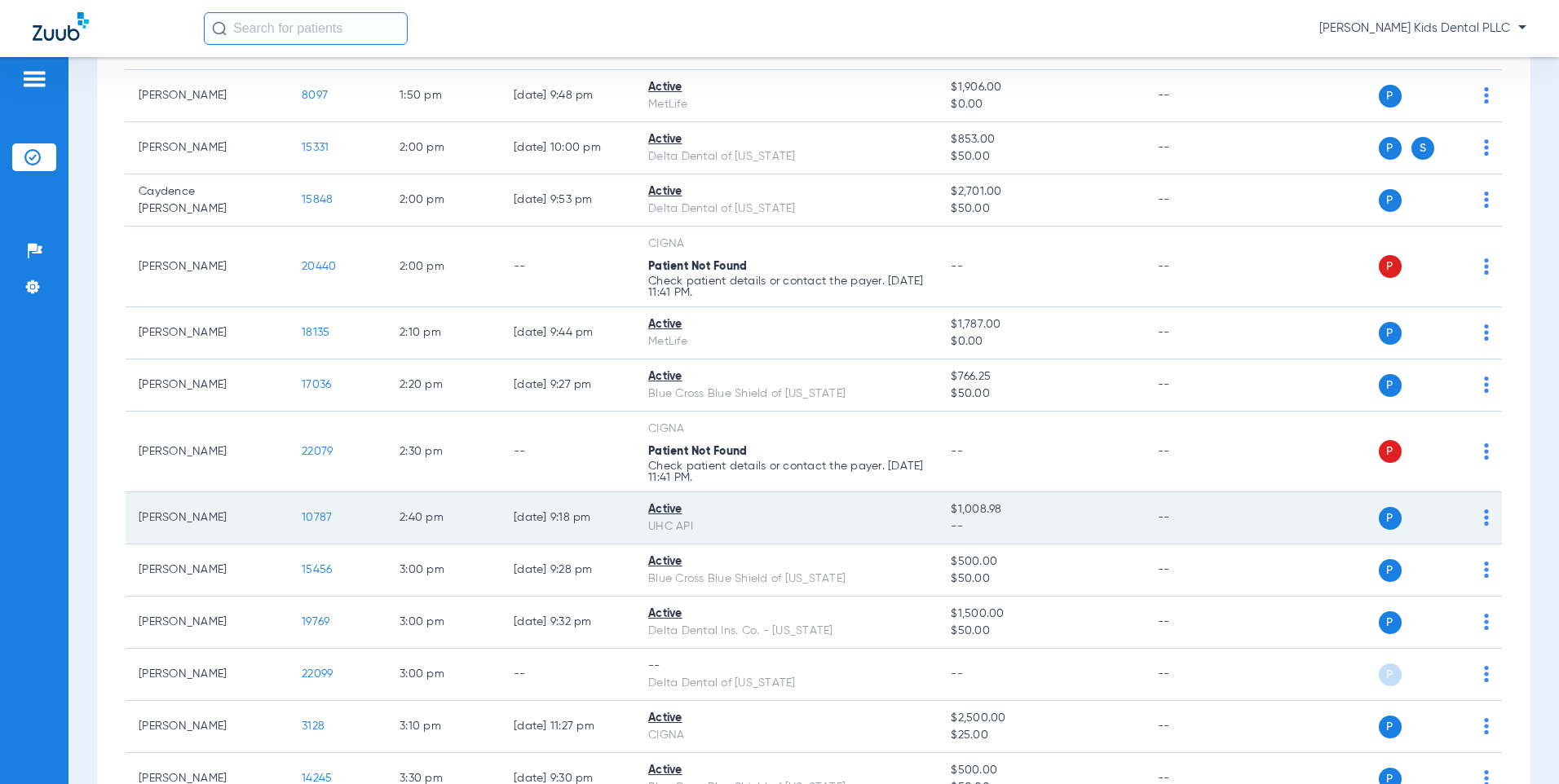
scroll to position [1750, 0]
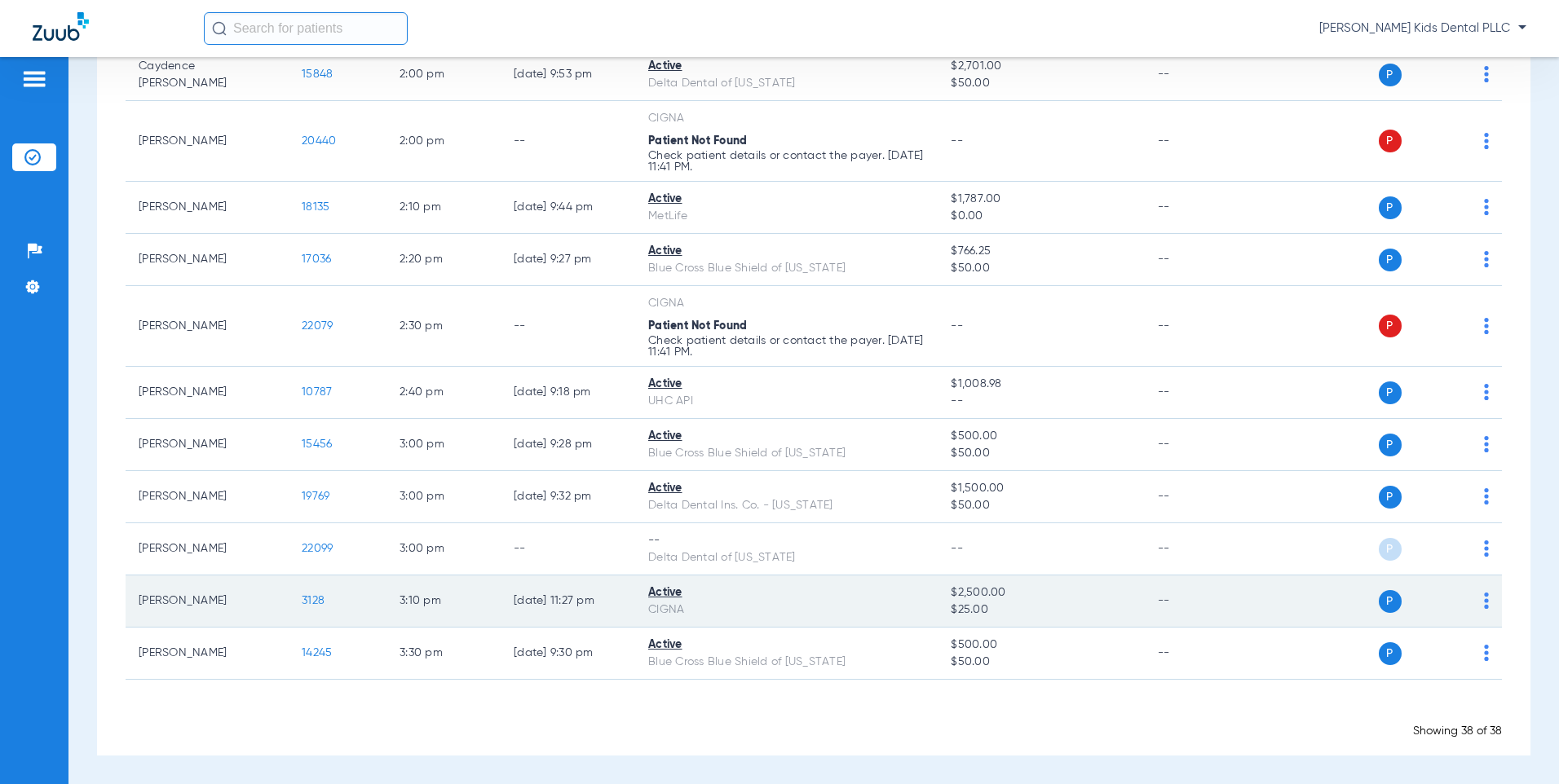
click at [315, 598] on span "3128" at bounding box center [313, 600] width 23 height 11
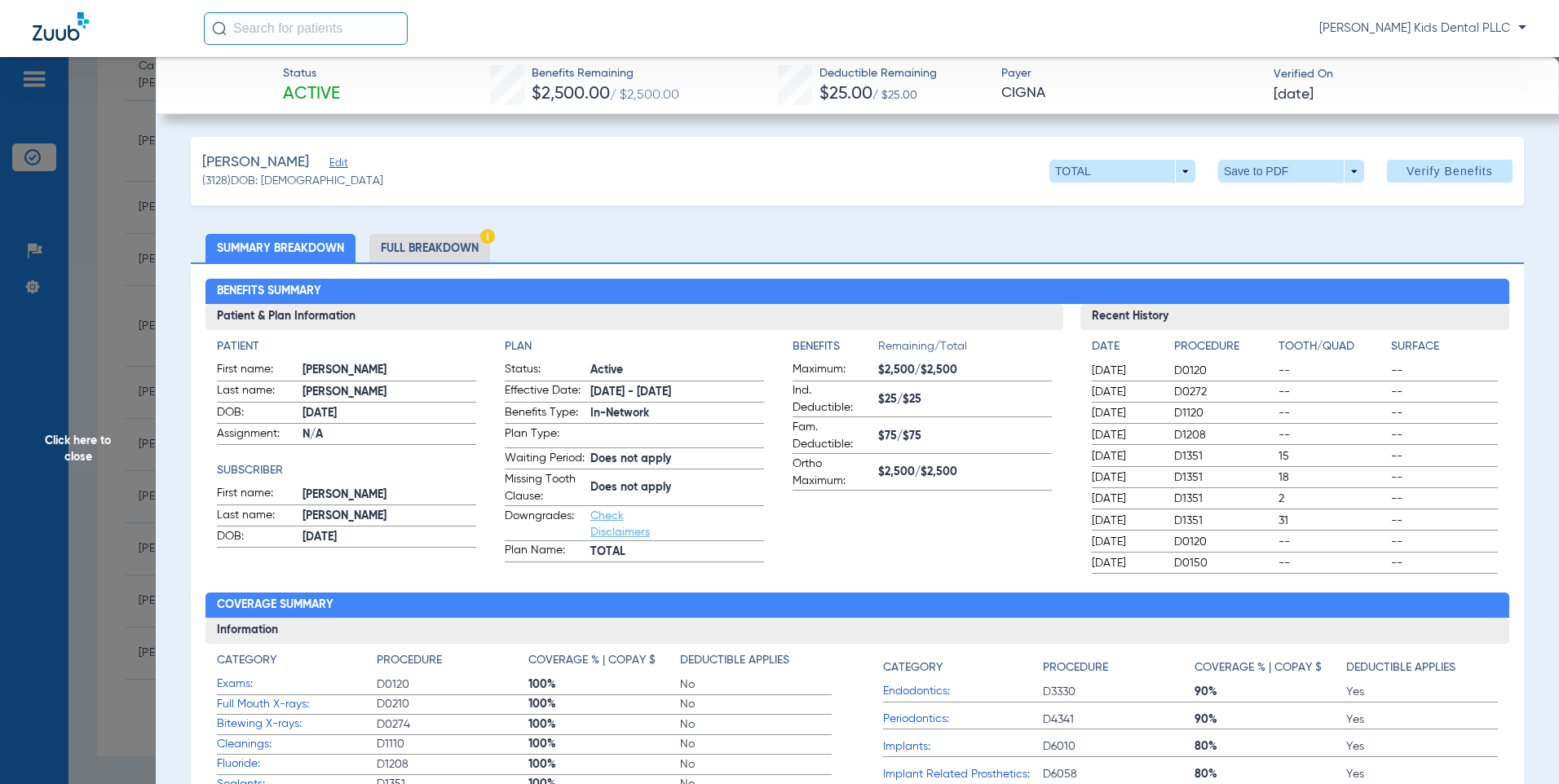
click at [421, 236] on li "Full Breakdown" at bounding box center [429, 248] width 121 height 29
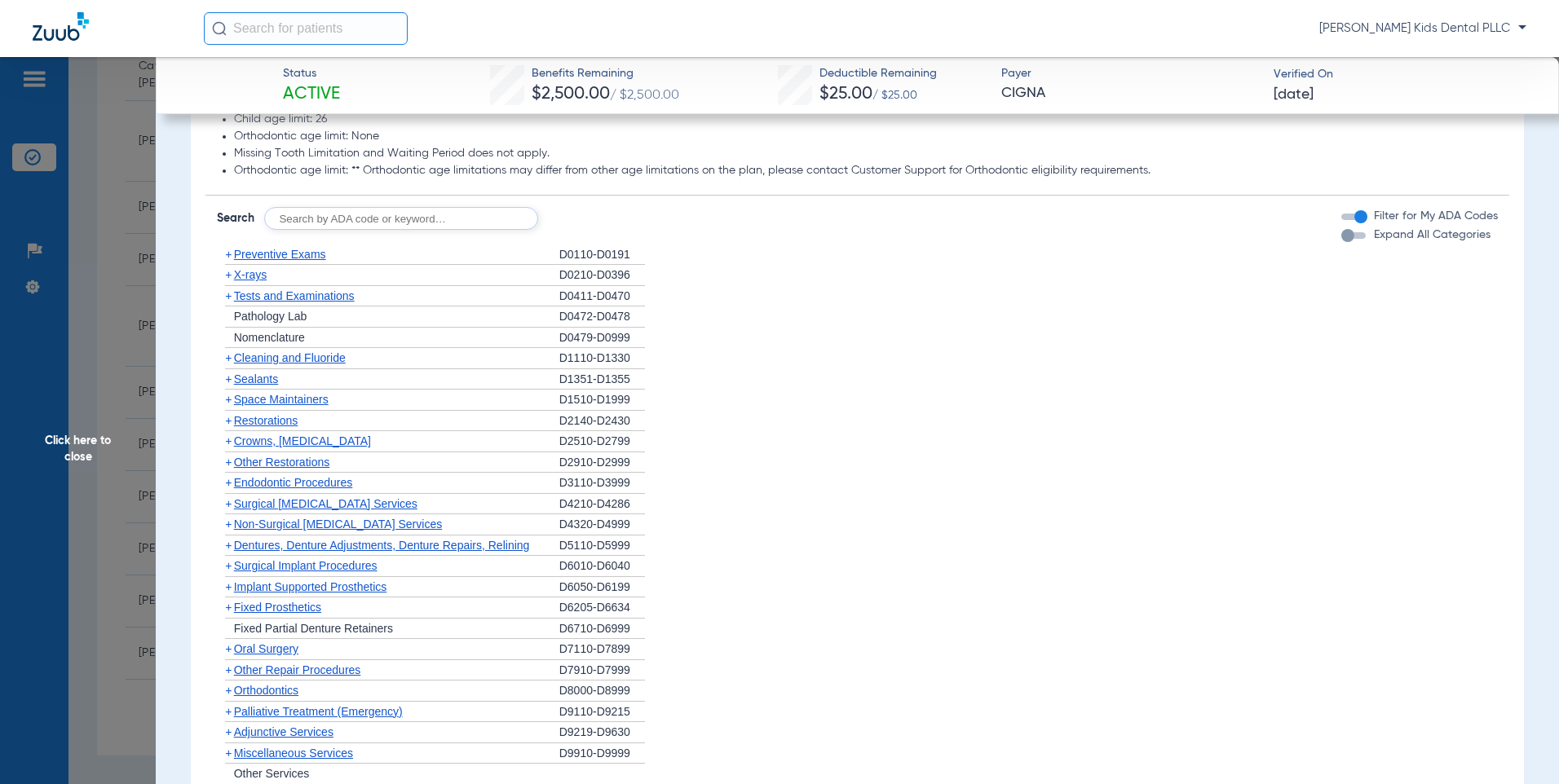
scroll to position [1467, 0]
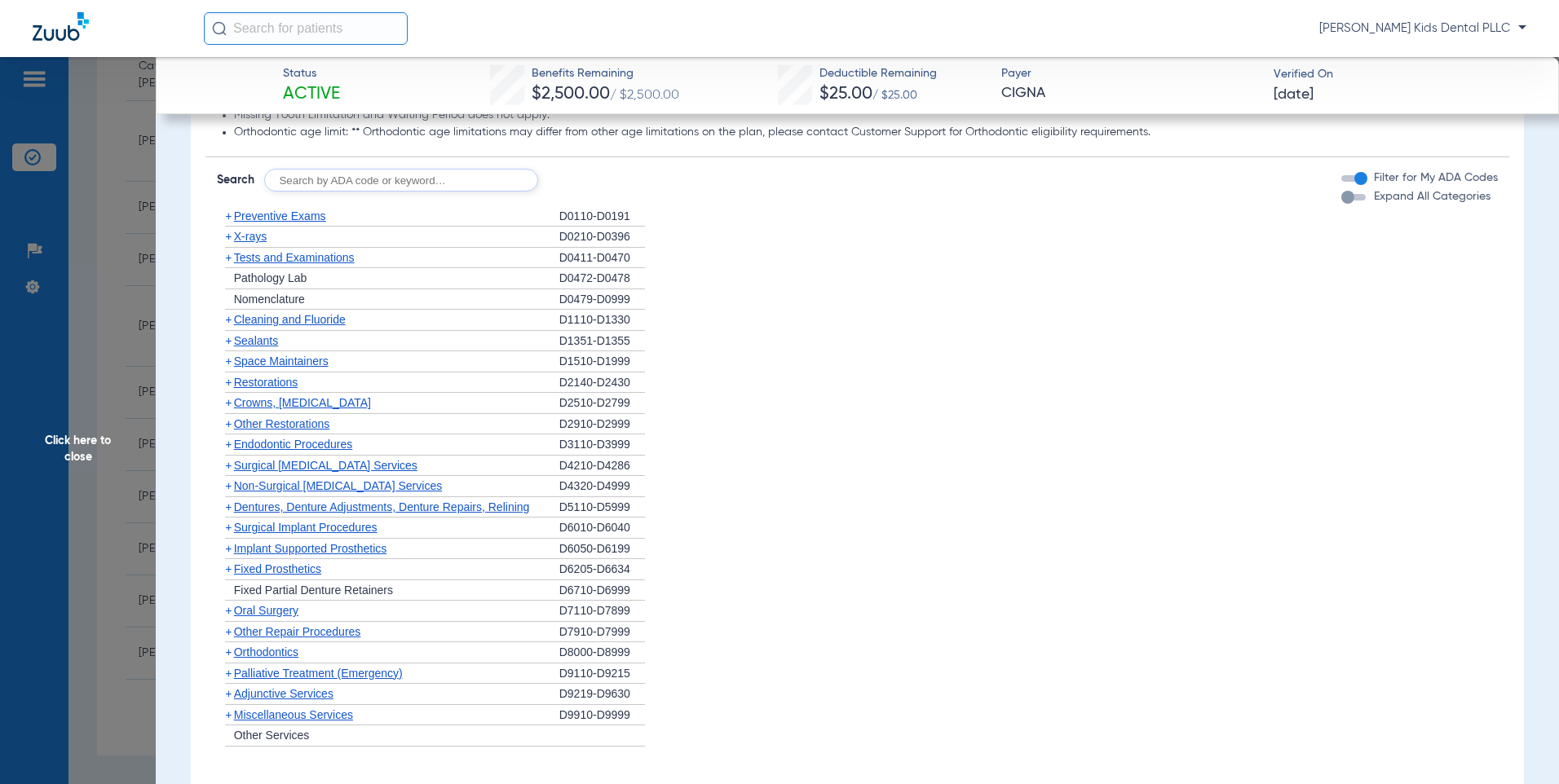
drag, startPoint x: 320, startPoint y: 201, endPoint x: 345, endPoint y: 145, distance: 60.9
click at [319, 192] on input "text" at bounding box center [401, 180] width 274 height 23
type input "7961"
click button "Search" at bounding box center [599, 180] width 64 height 23
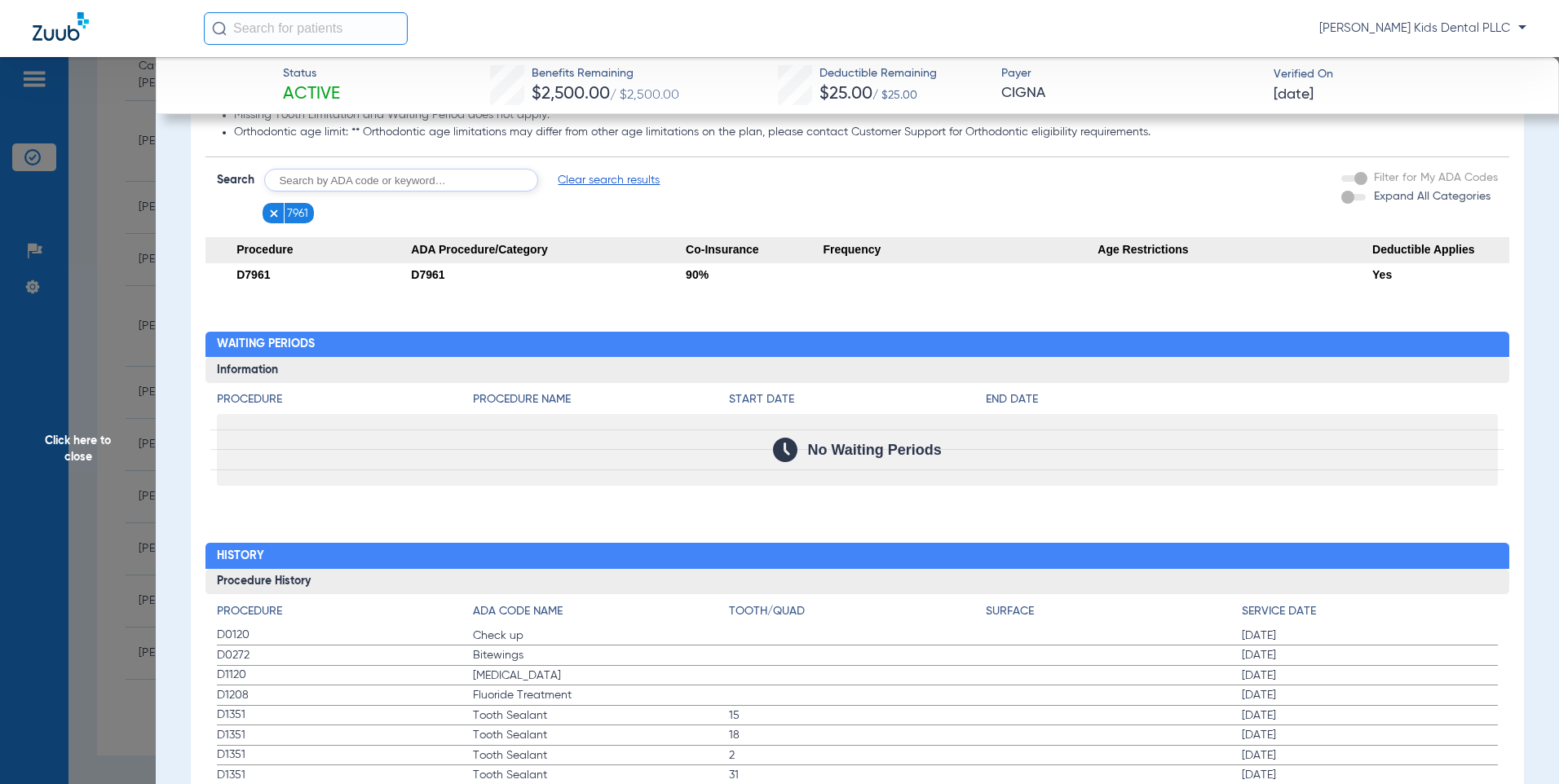
click at [421, 169] on div "Disclaimers Student age limit: 26 Child age limit: 26 Orthodontic age limit: No…" at bounding box center [857, 154] width 1304 height 263
type input "7962"
click button "Search" at bounding box center [599, 180] width 64 height 23
click at [777, 486] on div "No Waiting Periods" at bounding box center [858, 450] width 1282 height 72
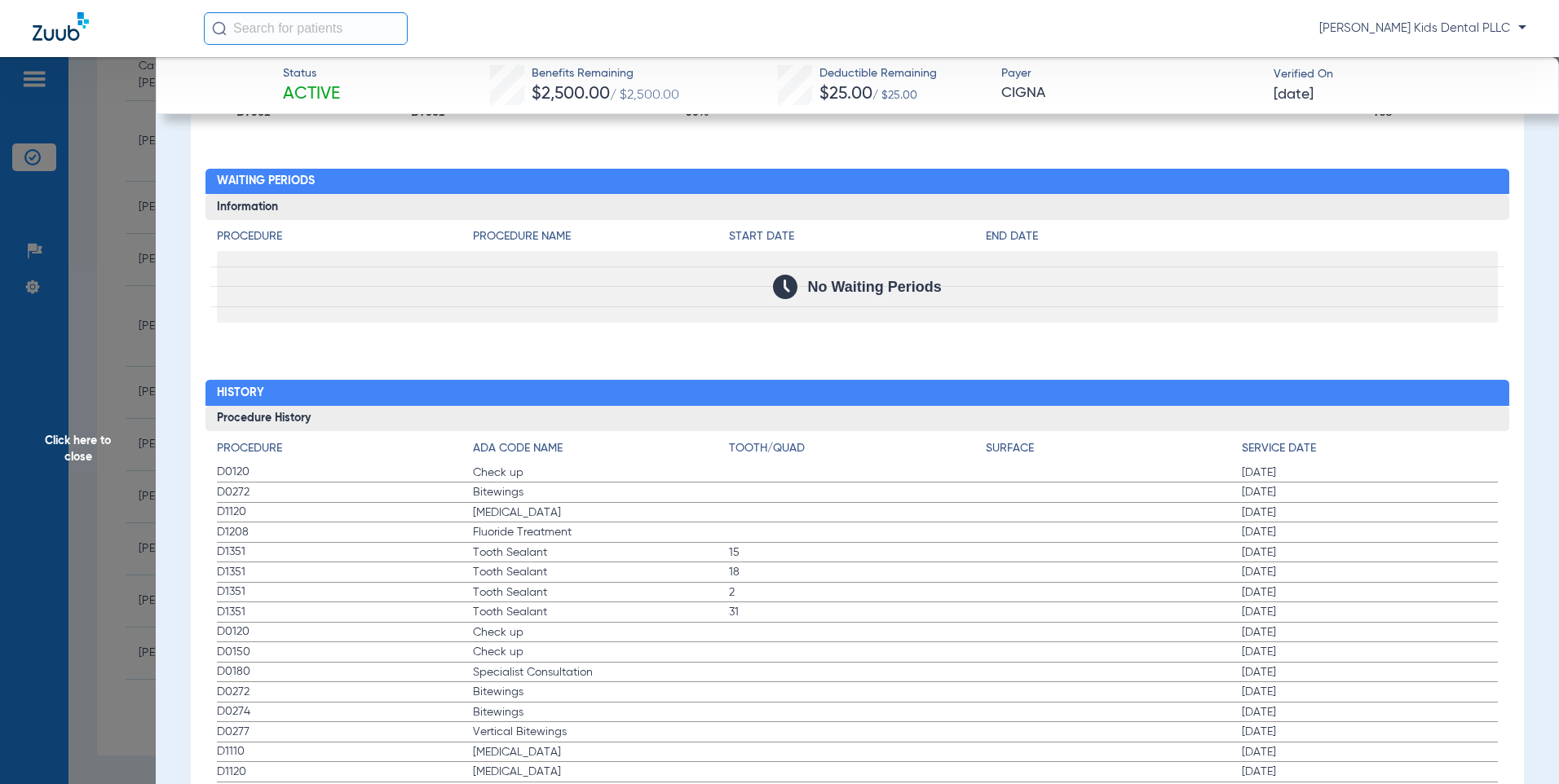
scroll to position [1712, 0]
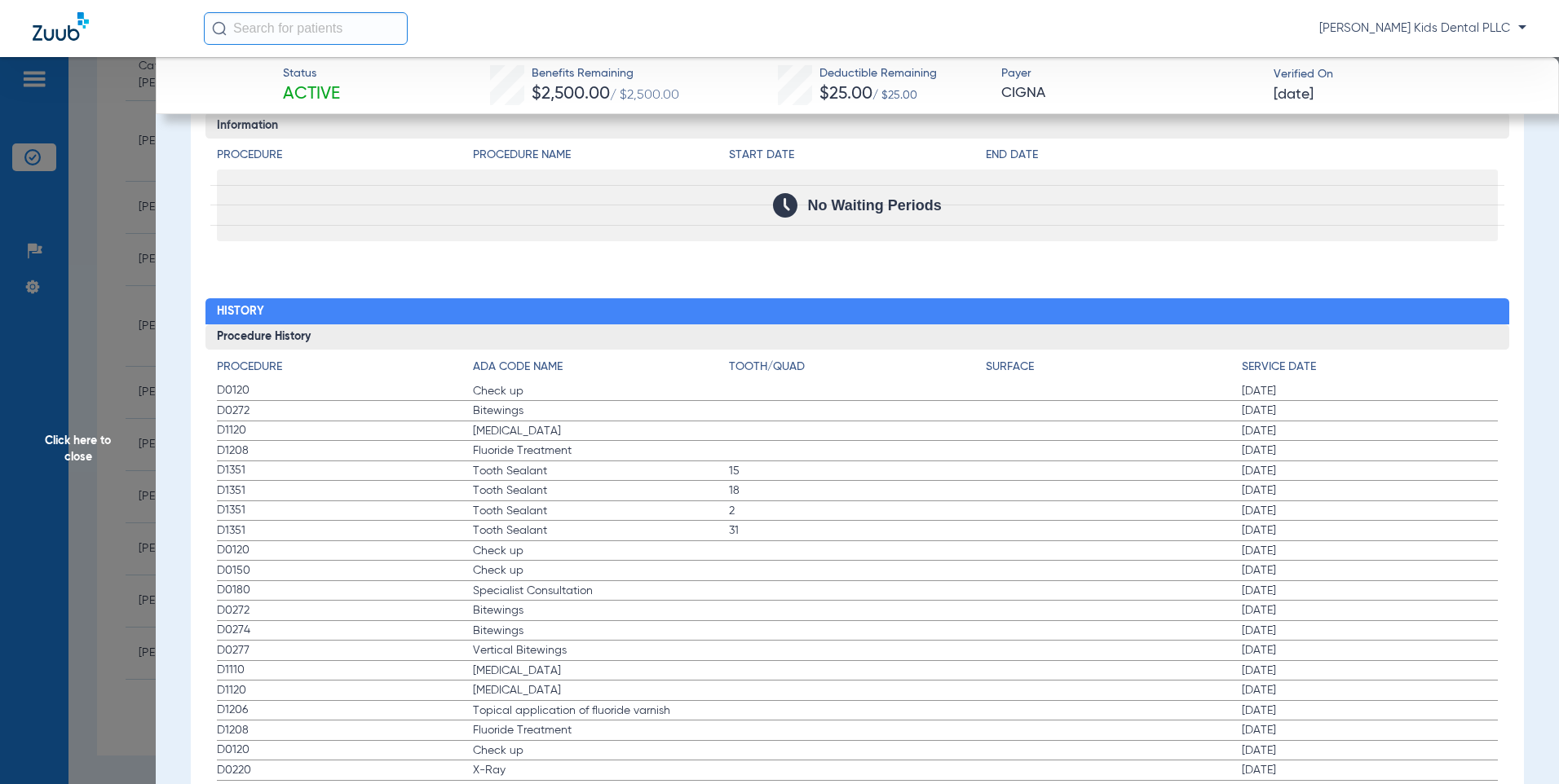
drag, startPoint x: 234, startPoint y: 411, endPoint x: 245, endPoint y: 483, distance: 73.3
click at [245, 483] on app-history-list "Procedure ADA Code Name Tooth/Quad Surface Service Date D0120 Check up [DATE] D…" at bounding box center [858, 720] width 1282 height 722
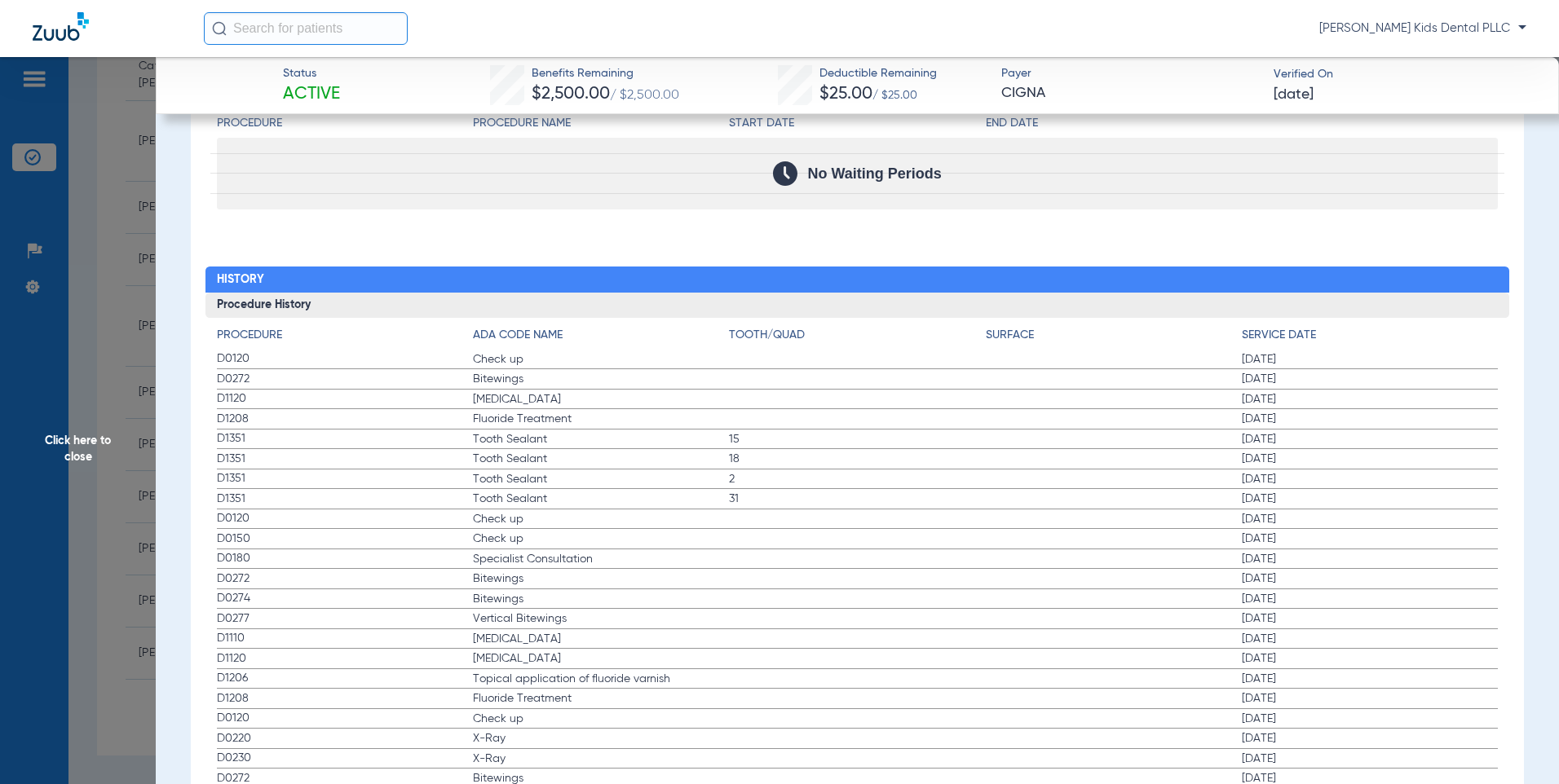
scroll to position [1793, 0]
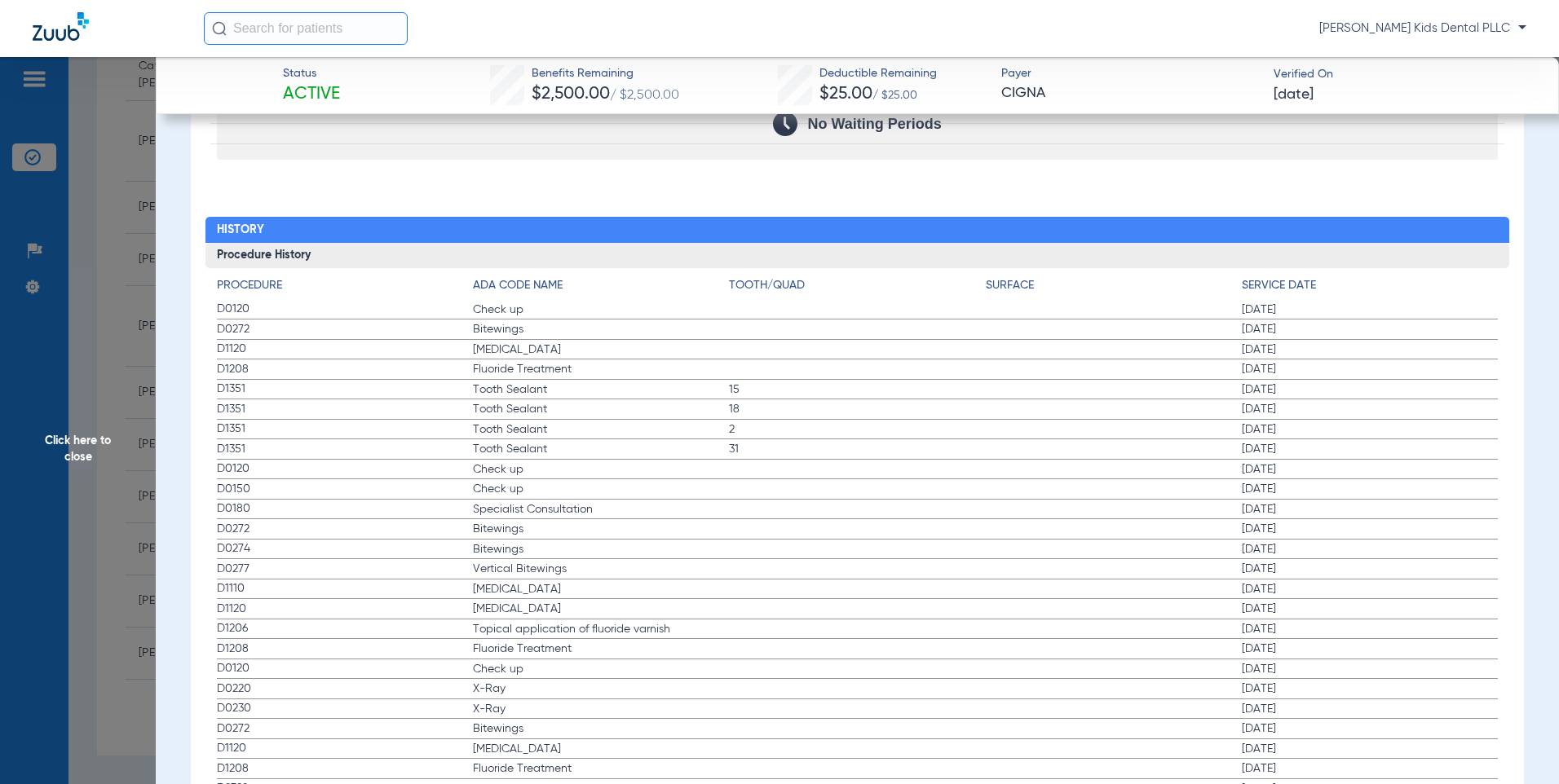
click at [397, 493] on label "D0150 Check up [DATE]" at bounding box center [858, 489] width 1282 height 20
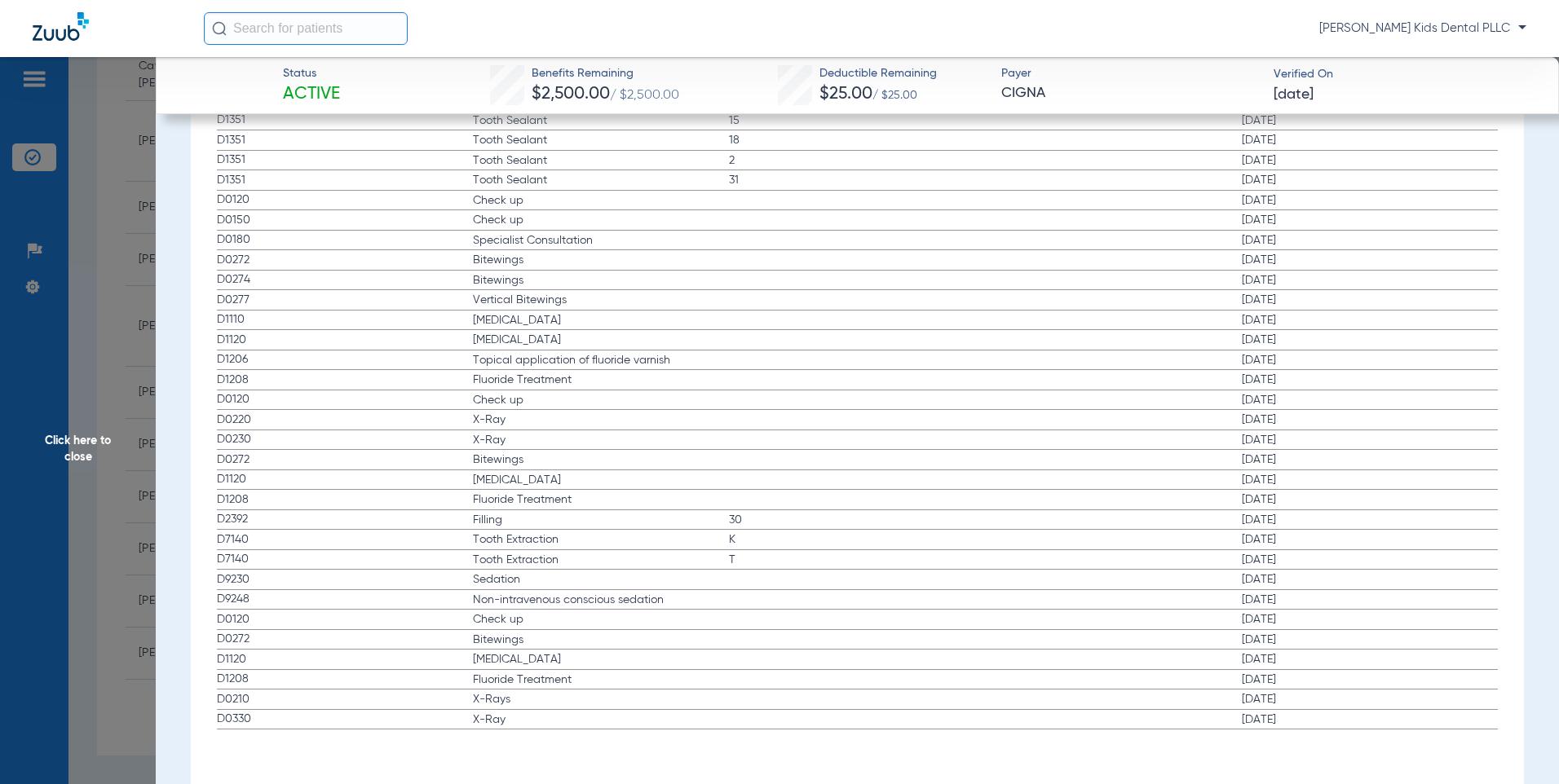
scroll to position [2076, 0]
drag, startPoint x: 262, startPoint y: 704, endPoint x: 263, endPoint y: 740, distance: 35.9
click at [263, 740] on div "Procedure Benefits Disclaimers Student age limit: 26 Child age limit: 26 Orthod…" at bounding box center [857, 93] width 1333 height 1415
click at [136, 176] on span "Click here to close" at bounding box center [78, 449] width 156 height 784
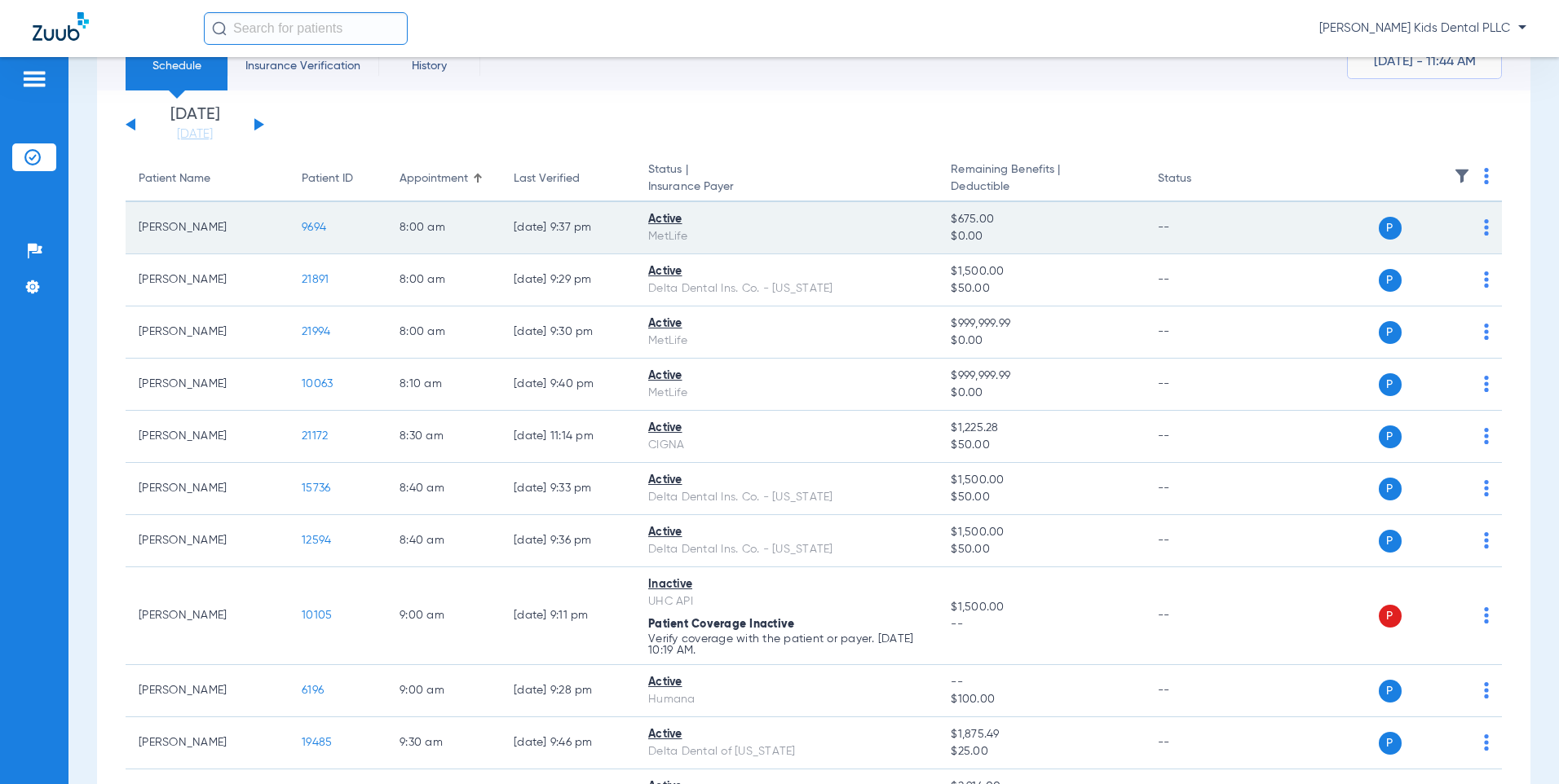
scroll to position [0, 0]
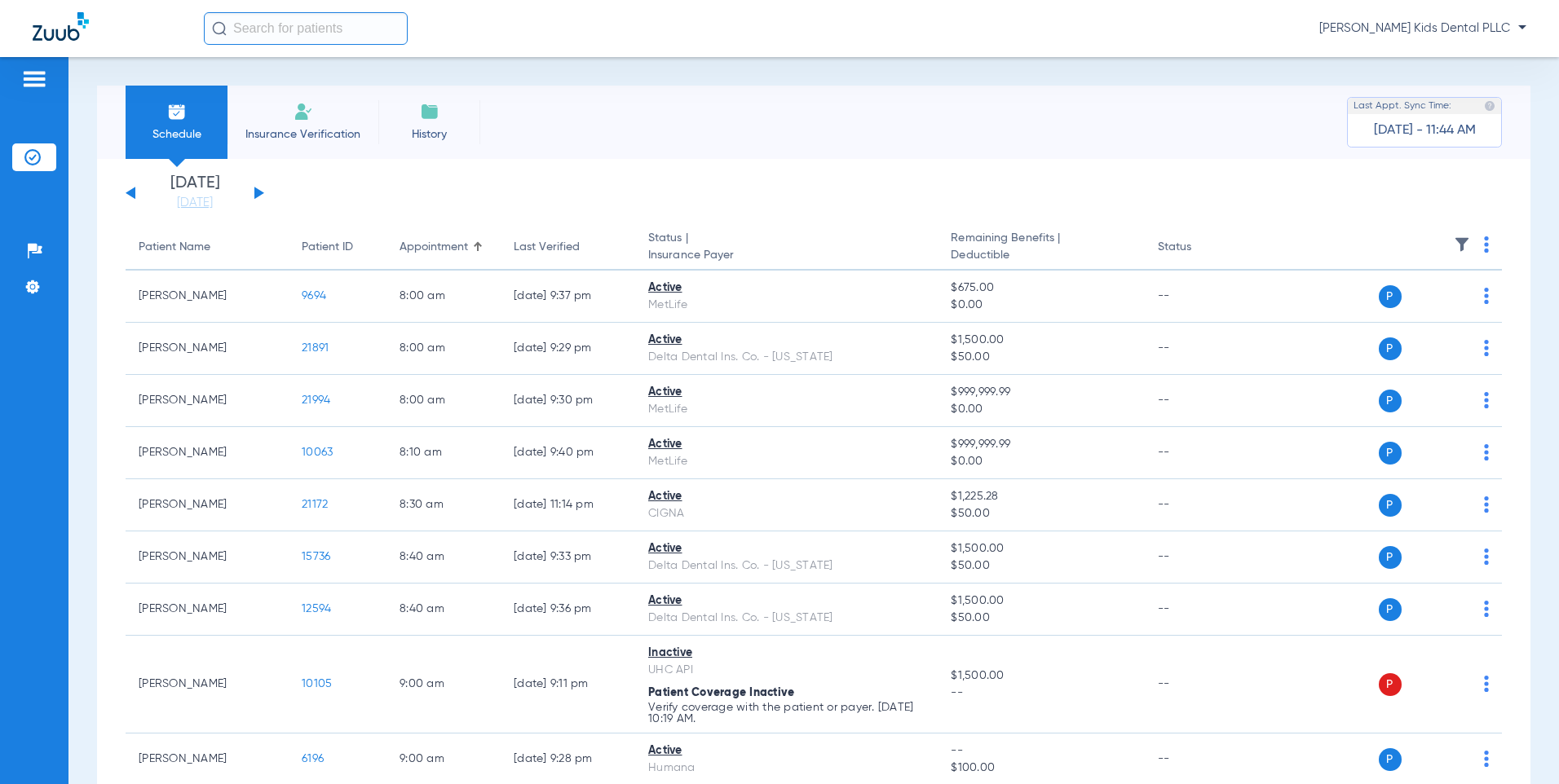
click at [135, 191] on button at bounding box center [131, 193] width 10 height 12
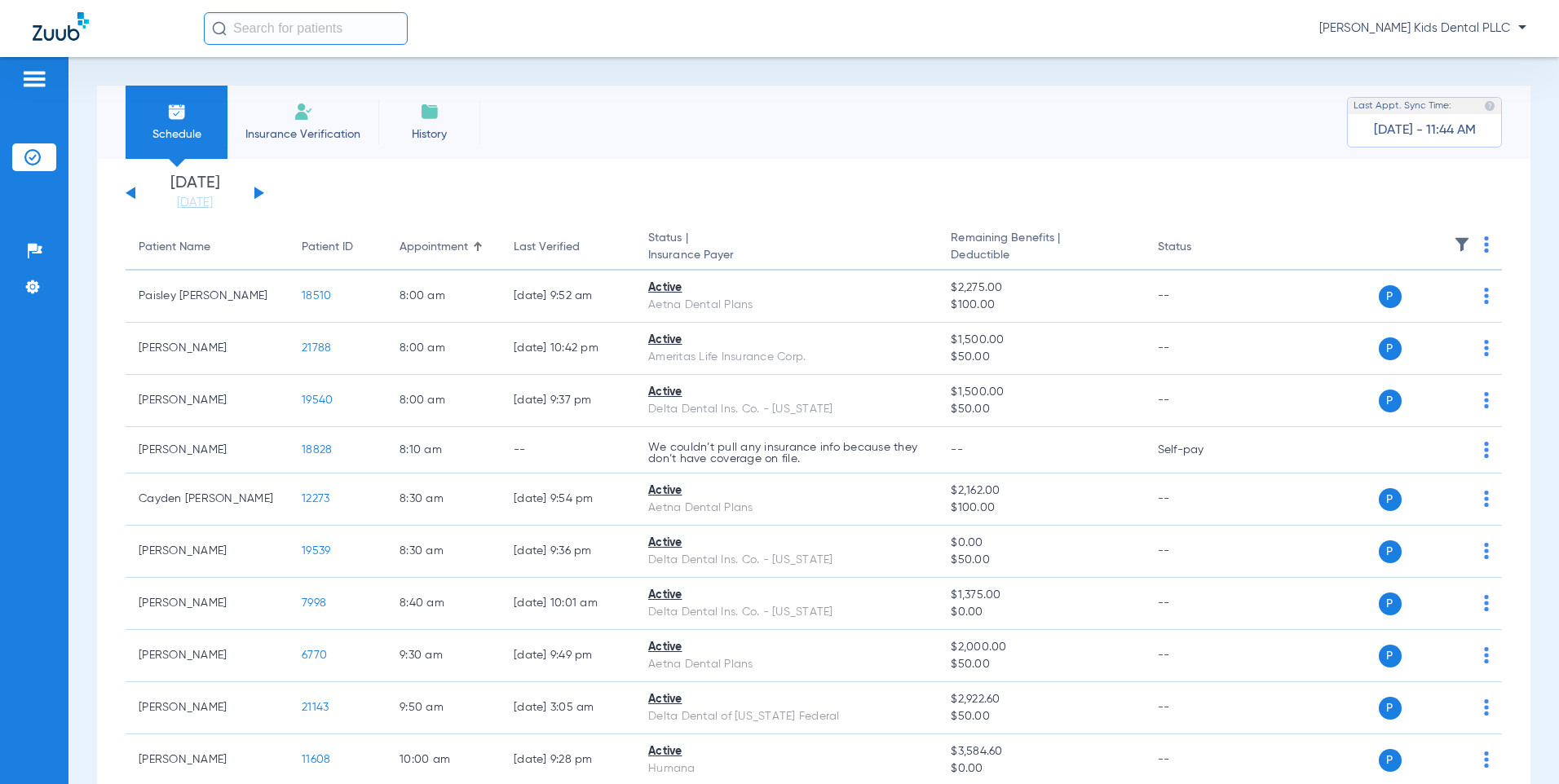
click at [254, 197] on div "[DATE] [DATE] [DATE] [DATE] [DATE] [DATE] [DATE] [DATE] [DATE] [DATE] [DATE] [D…" at bounding box center [195, 193] width 139 height 36
click at [260, 190] on div "[DATE] [DATE] [DATE] [DATE] [DATE] [DATE] [DATE] [DATE] [DATE] [DATE] [DATE] [D…" at bounding box center [195, 193] width 139 height 36
click at [257, 196] on button at bounding box center [259, 193] width 10 height 12
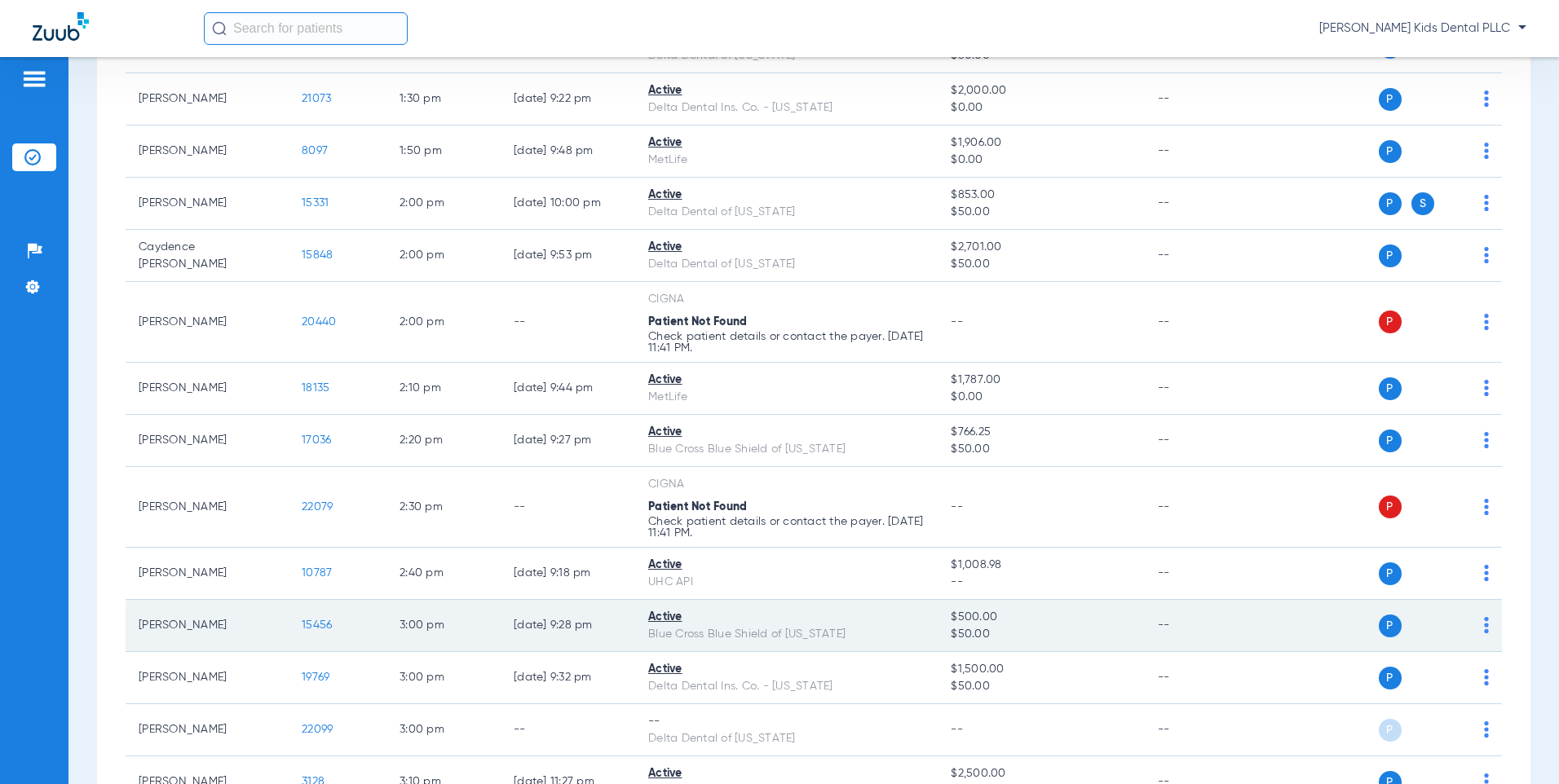
scroll to position [1467, 0]
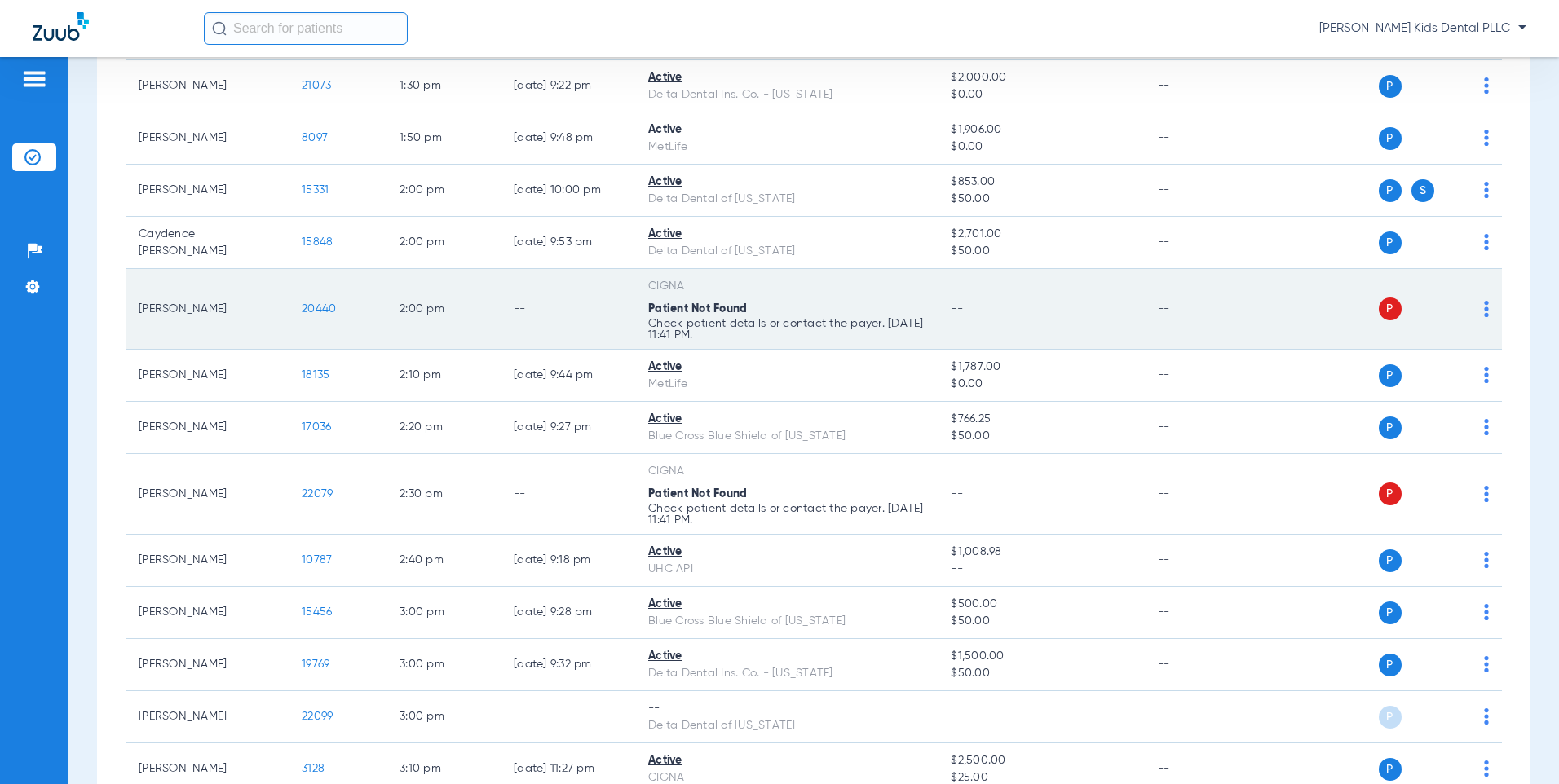
click at [1484, 304] on img at bounding box center [1486, 309] width 5 height 16
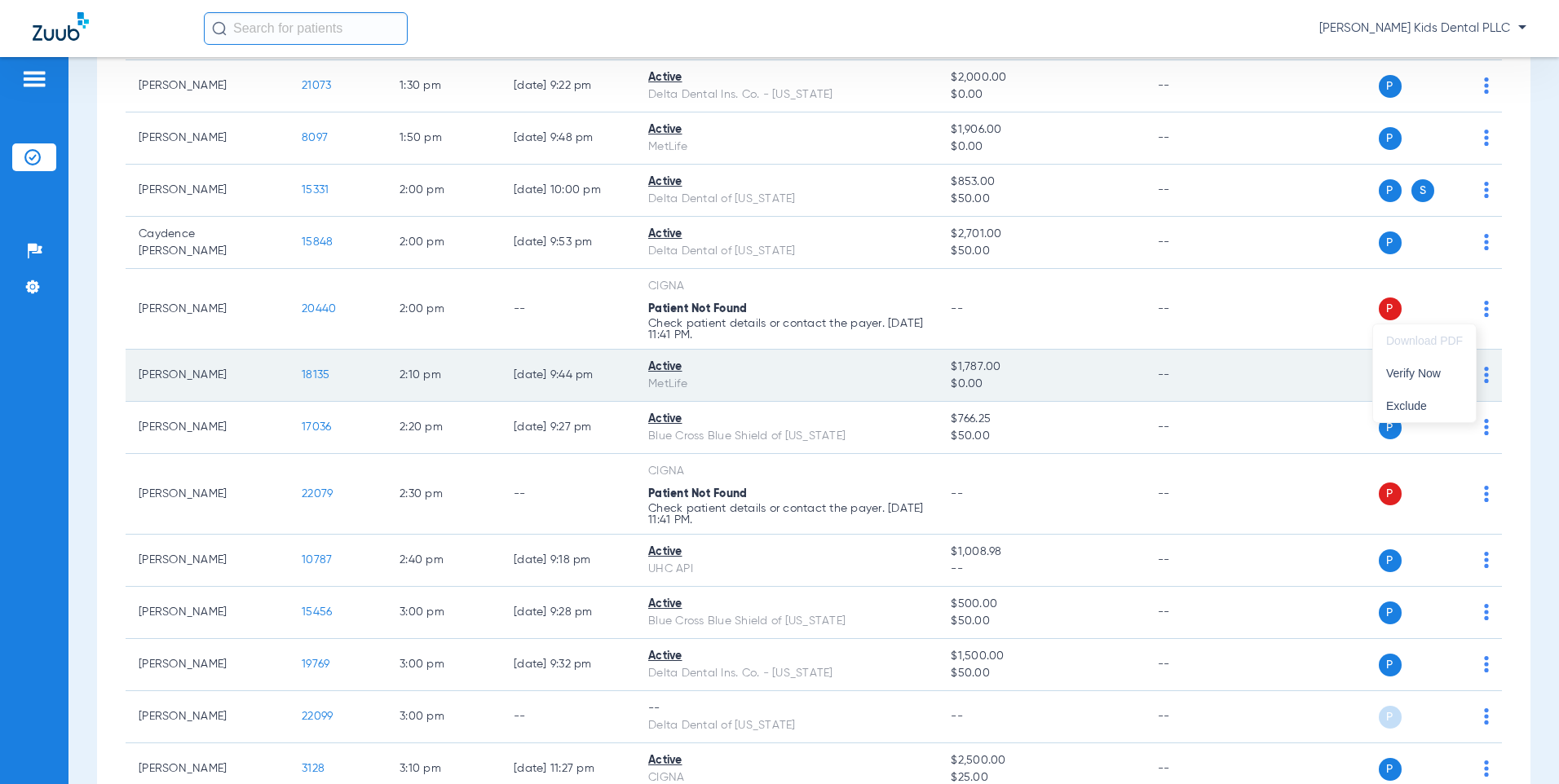
click at [1432, 376] on span "Verify Now" at bounding box center [1424, 373] width 77 height 11
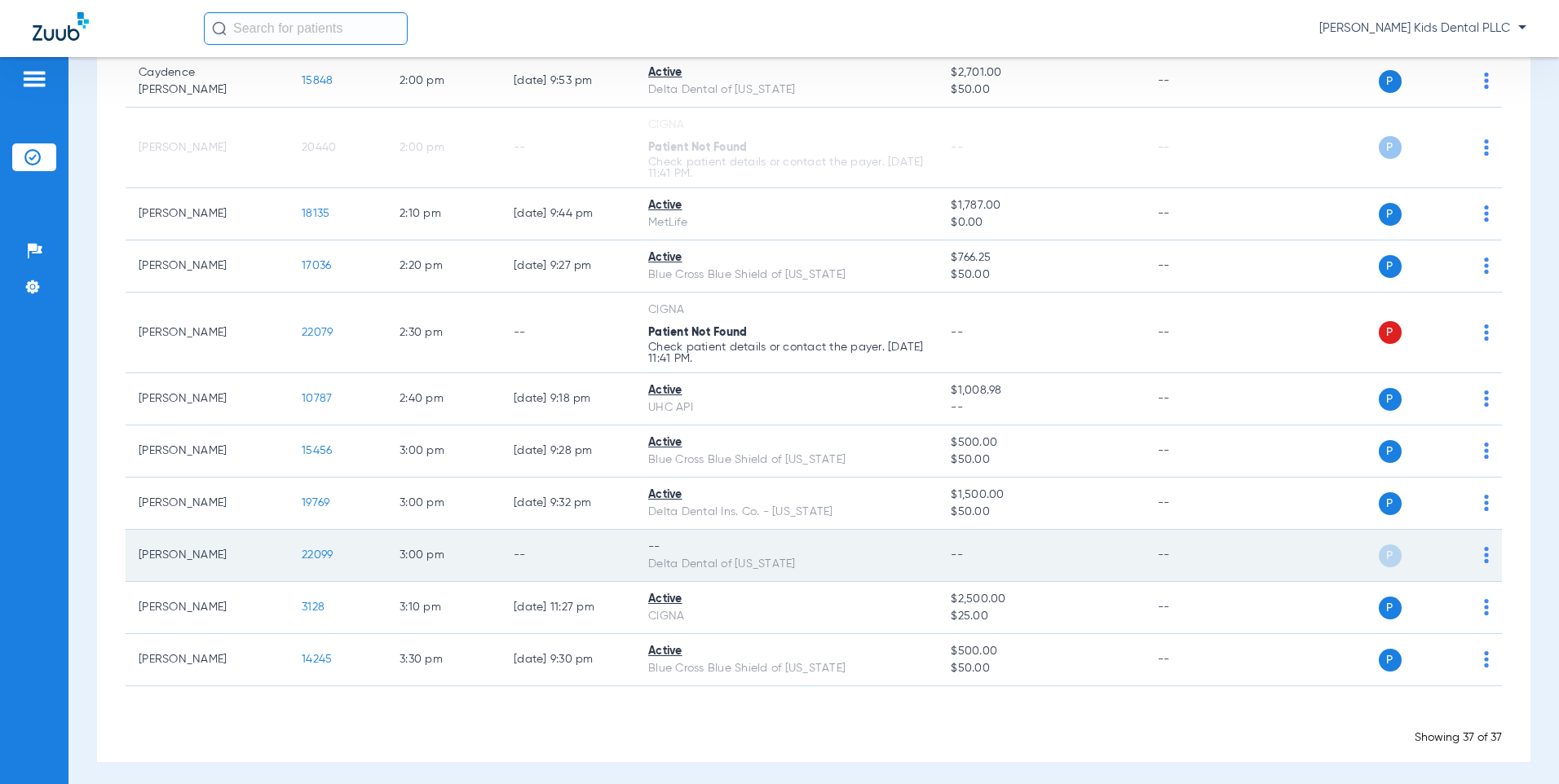
scroll to position [1630, 0]
click at [1471, 548] on div "P S" at bounding box center [1372, 554] width 234 height 23
click at [1471, 551] on div "P S" at bounding box center [1372, 554] width 234 height 23
click at [1484, 549] on img at bounding box center [1486, 553] width 5 height 16
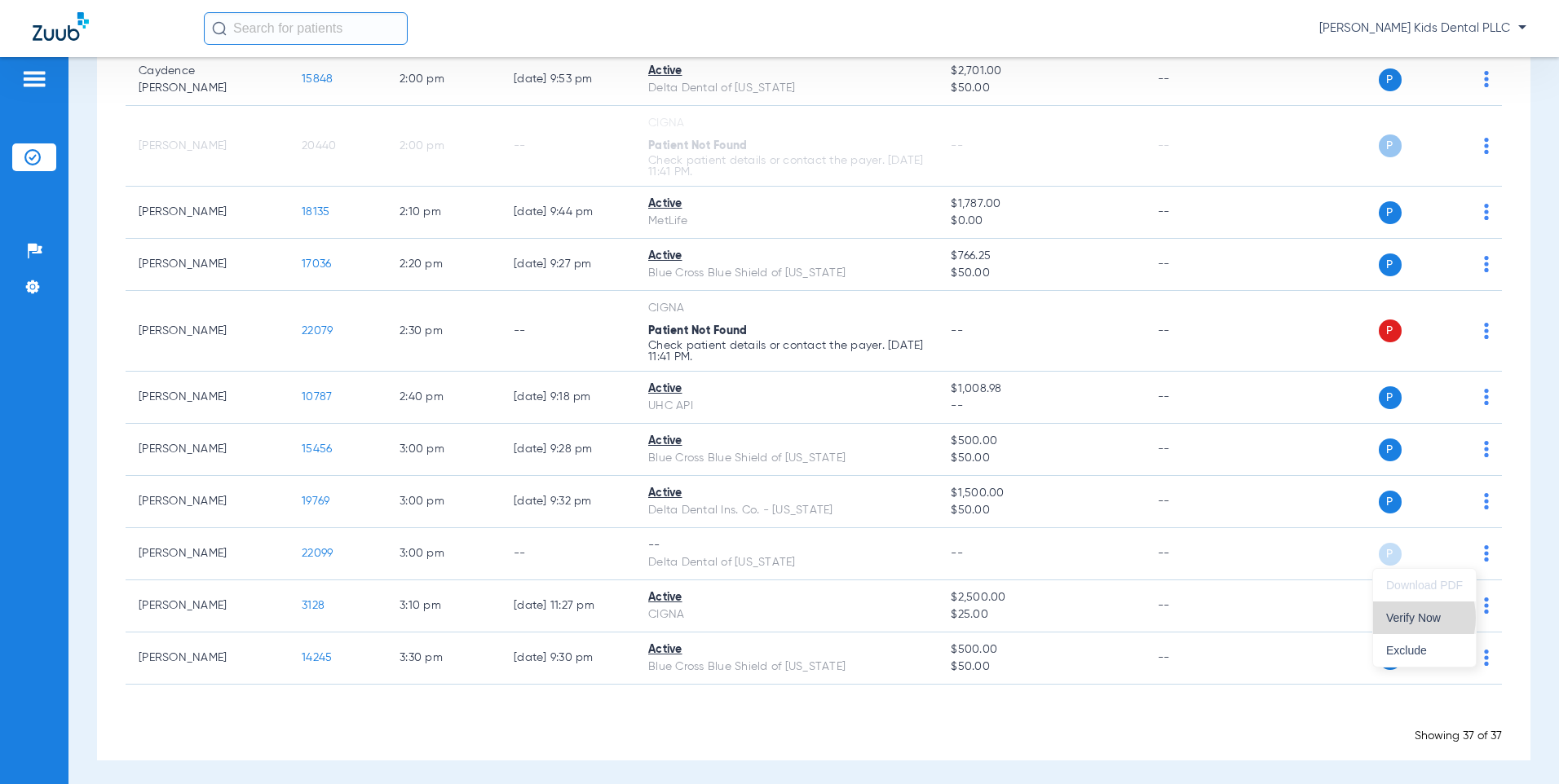
click at [1401, 618] on span "Verify Now" at bounding box center [1424, 617] width 77 height 11
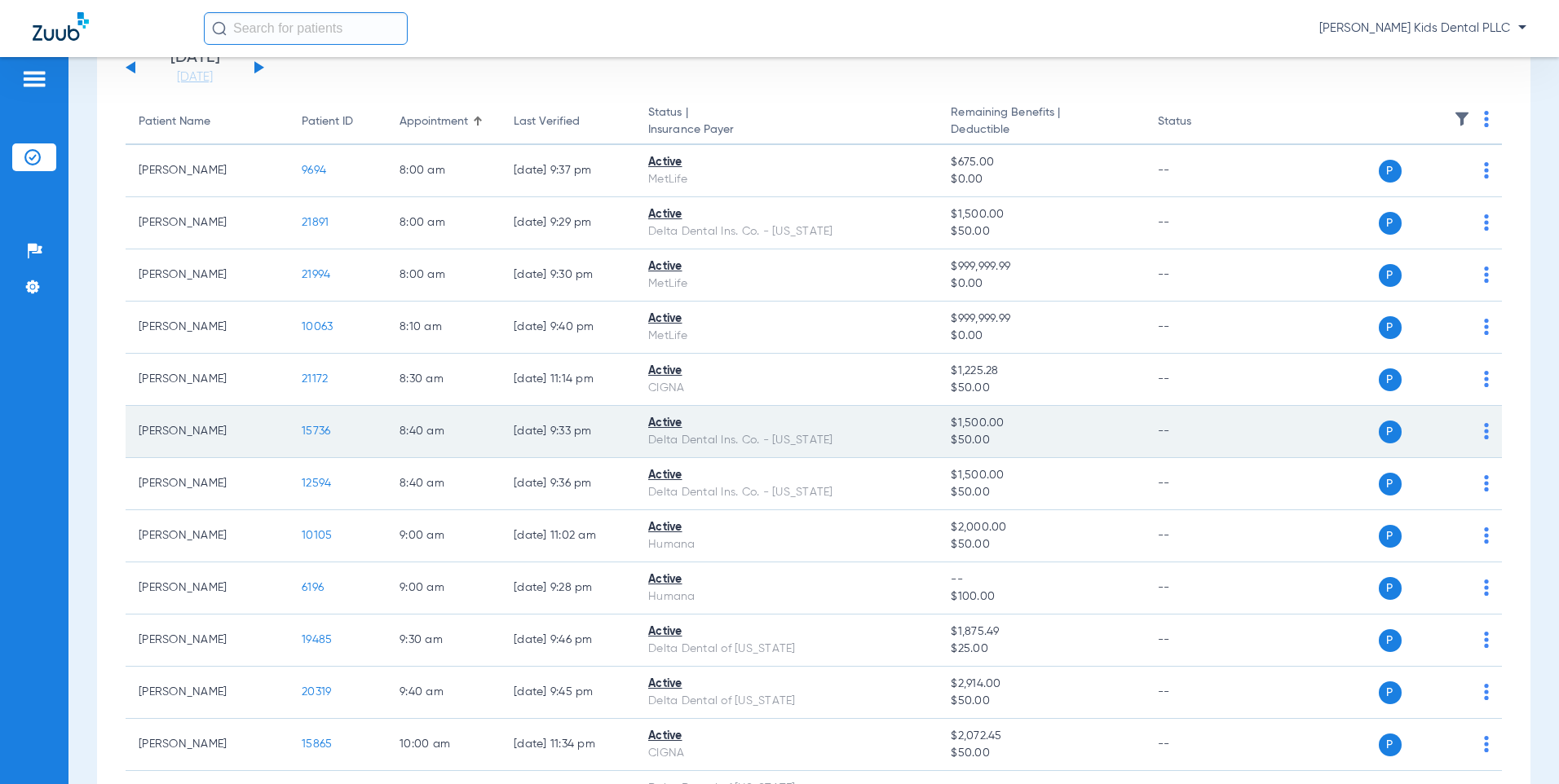
scroll to position [0, 0]
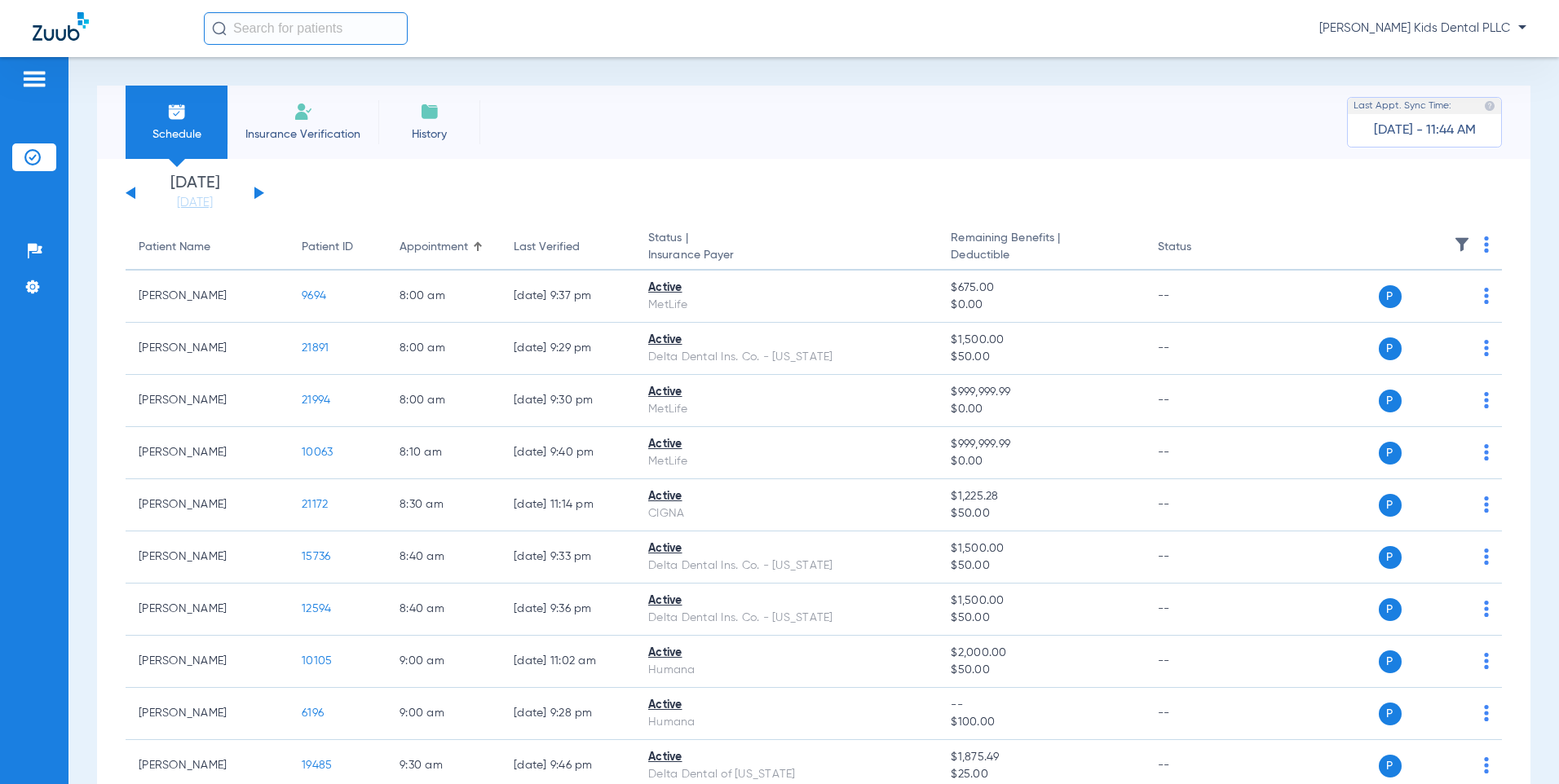
click at [138, 192] on div "[DATE] [DATE] [DATE] [DATE] [DATE] [DATE] [DATE] [DATE] [DATE] [DATE] [DATE] [D…" at bounding box center [195, 193] width 139 height 36
click at [139, 199] on div "[DATE] [DATE] [DATE] [DATE] [DATE] [DATE] [DATE] [DATE] [DATE] [DATE] [DATE] [D…" at bounding box center [195, 193] width 139 height 36
click at [126, 203] on div "[DATE] [DATE] [DATE] [DATE] [DATE] [DATE] [DATE] [DATE] [DATE] [DATE] [DATE] [D…" at bounding box center [195, 193] width 139 height 36
click at [130, 193] on button at bounding box center [131, 193] width 10 height 12
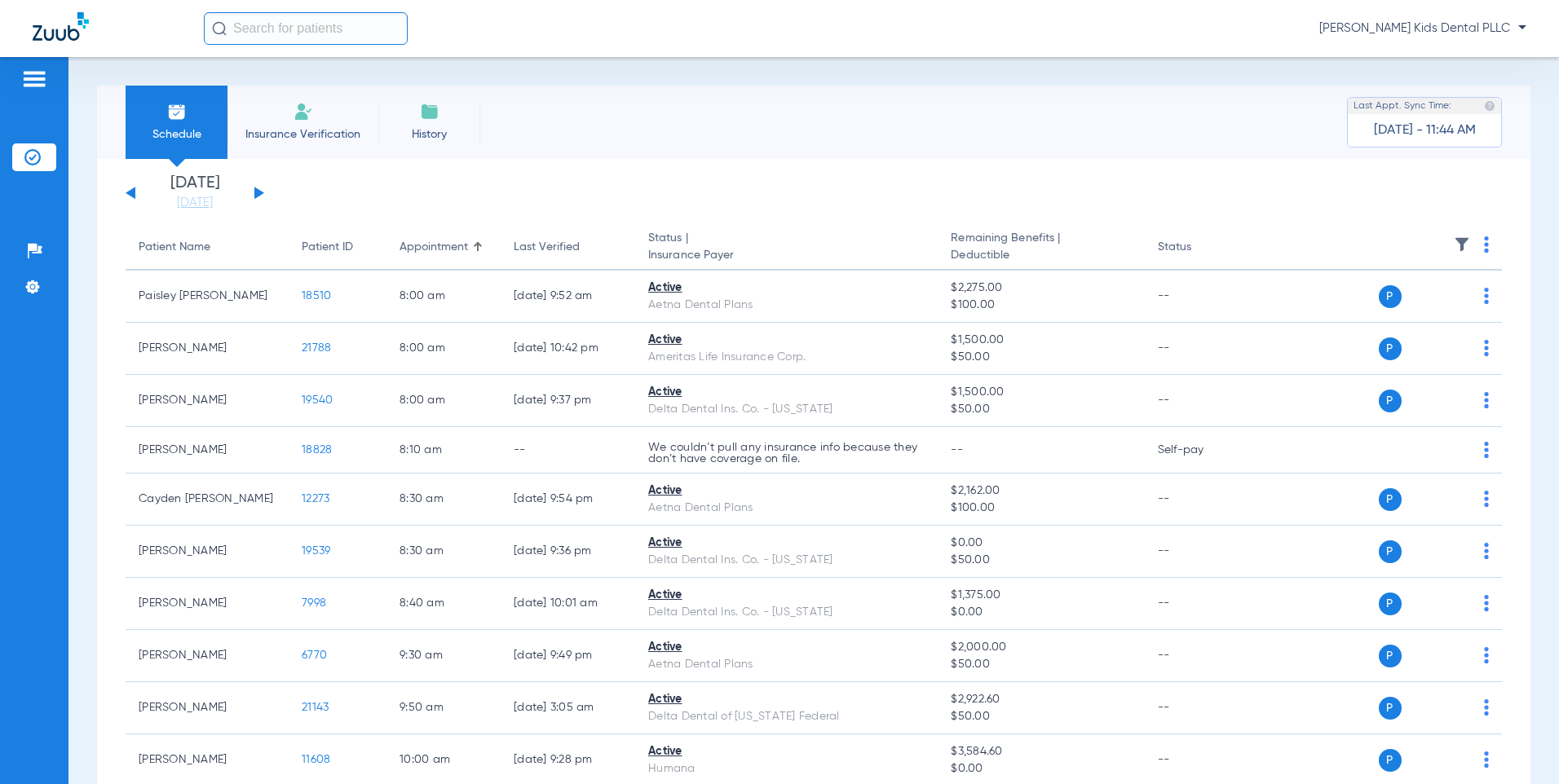
click at [254, 189] on div "[DATE] [DATE] [DATE] [DATE] [DATE] [DATE] [DATE] [DATE] [DATE] [DATE] [DATE] [D…" at bounding box center [195, 193] width 139 height 36
click at [258, 194] on button at bounding box center [259, 193] width 10 height 12
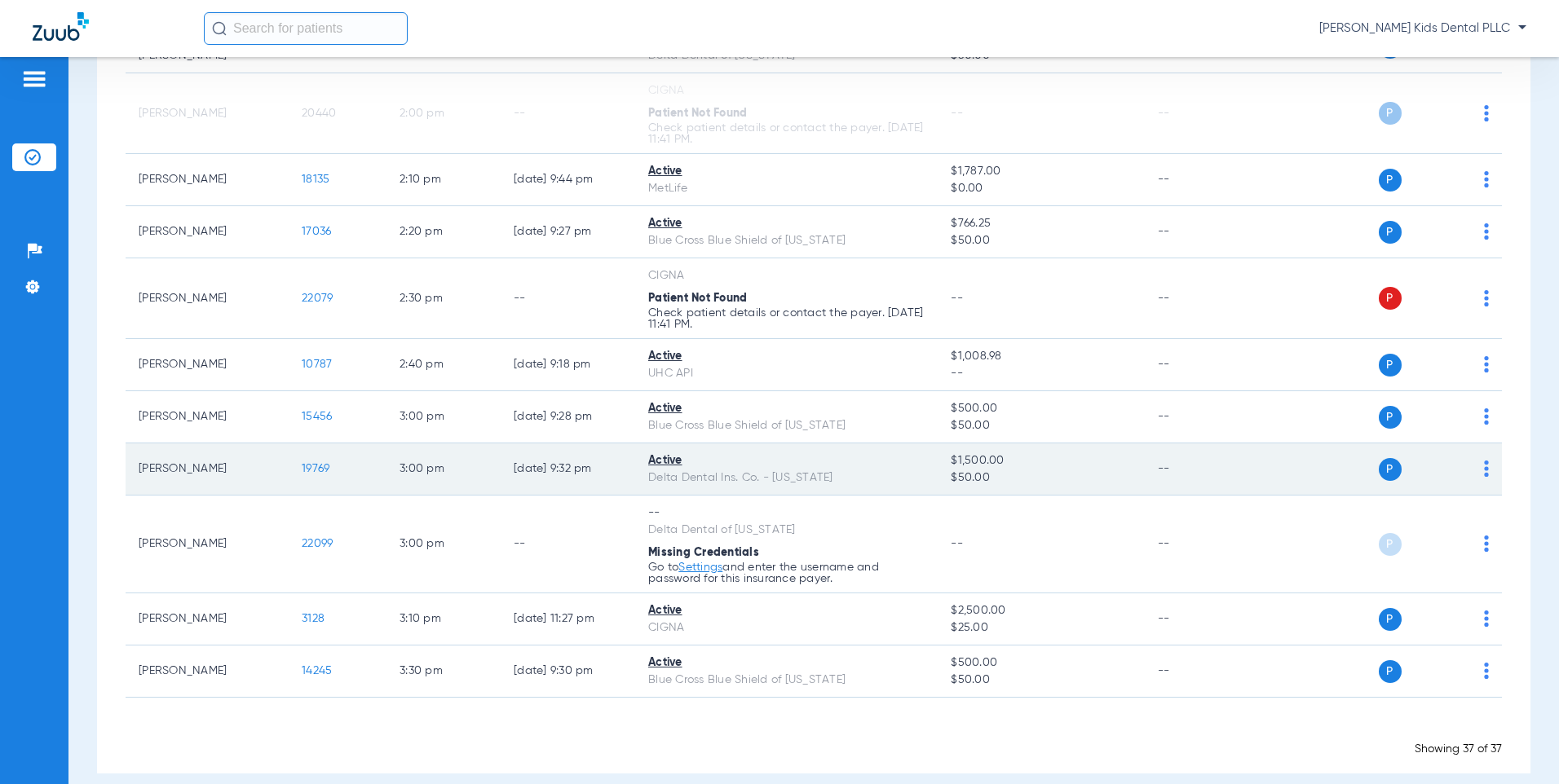
scroll to position [1681, 0]
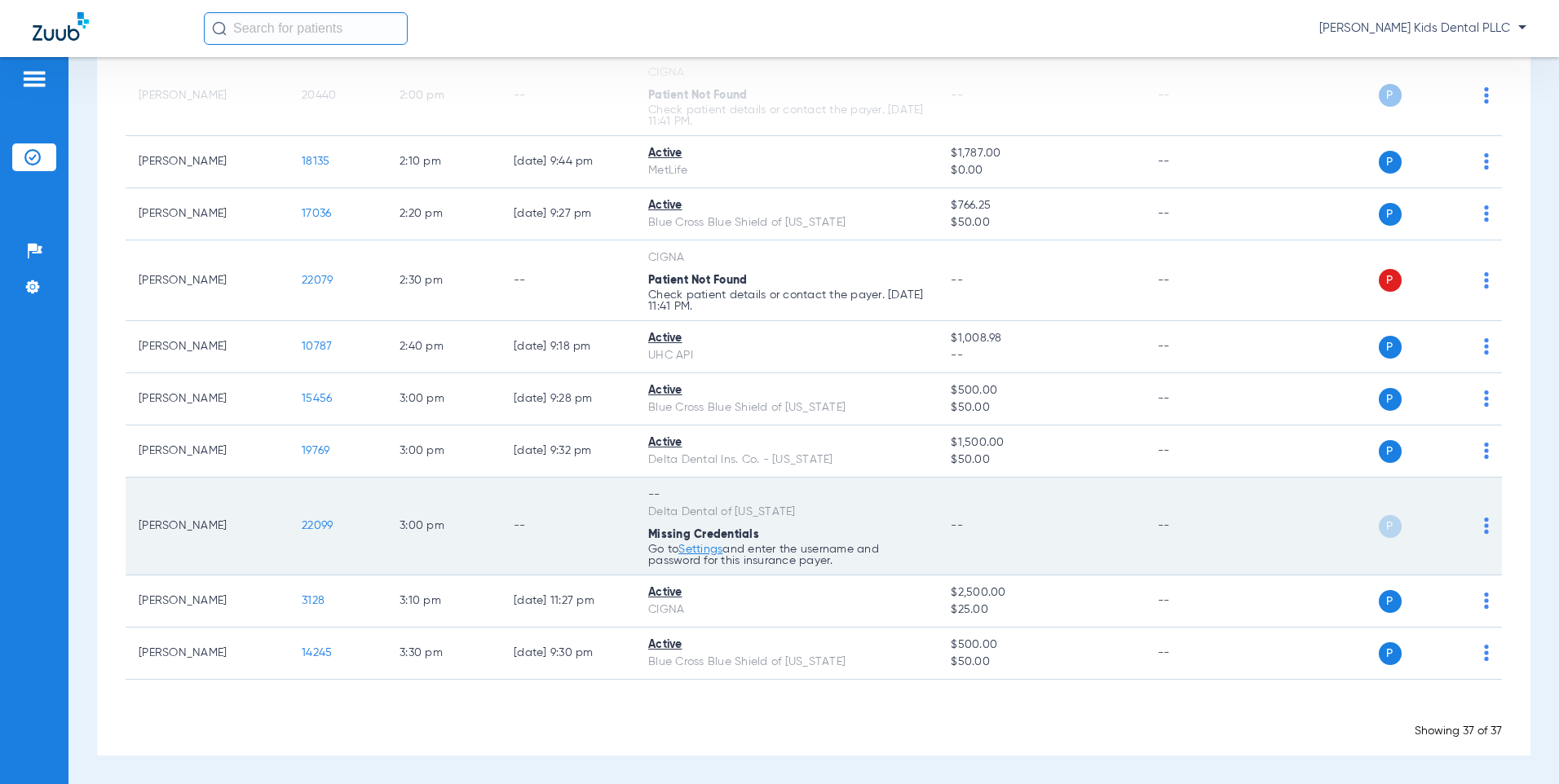
click at [1469, 527] on div "P S" at bounding box center [1372, 526] width 234 height 23
click at [1484, 523] on img at bounding box center [1486, 526] width 5 height 16
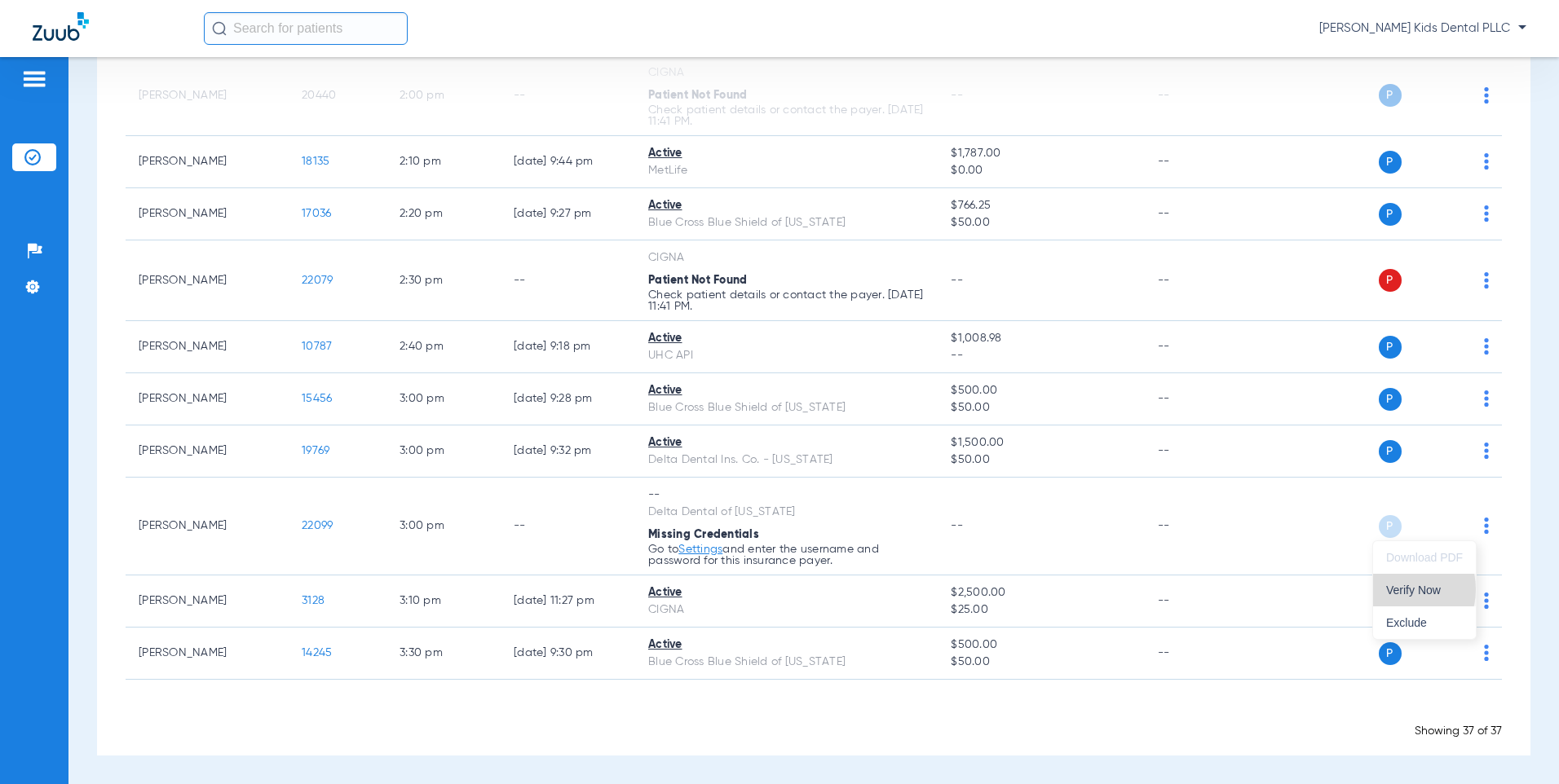
click at [1398, 589] on span "Verify Now" at bounding box center [1424, 590] width 77 height 11
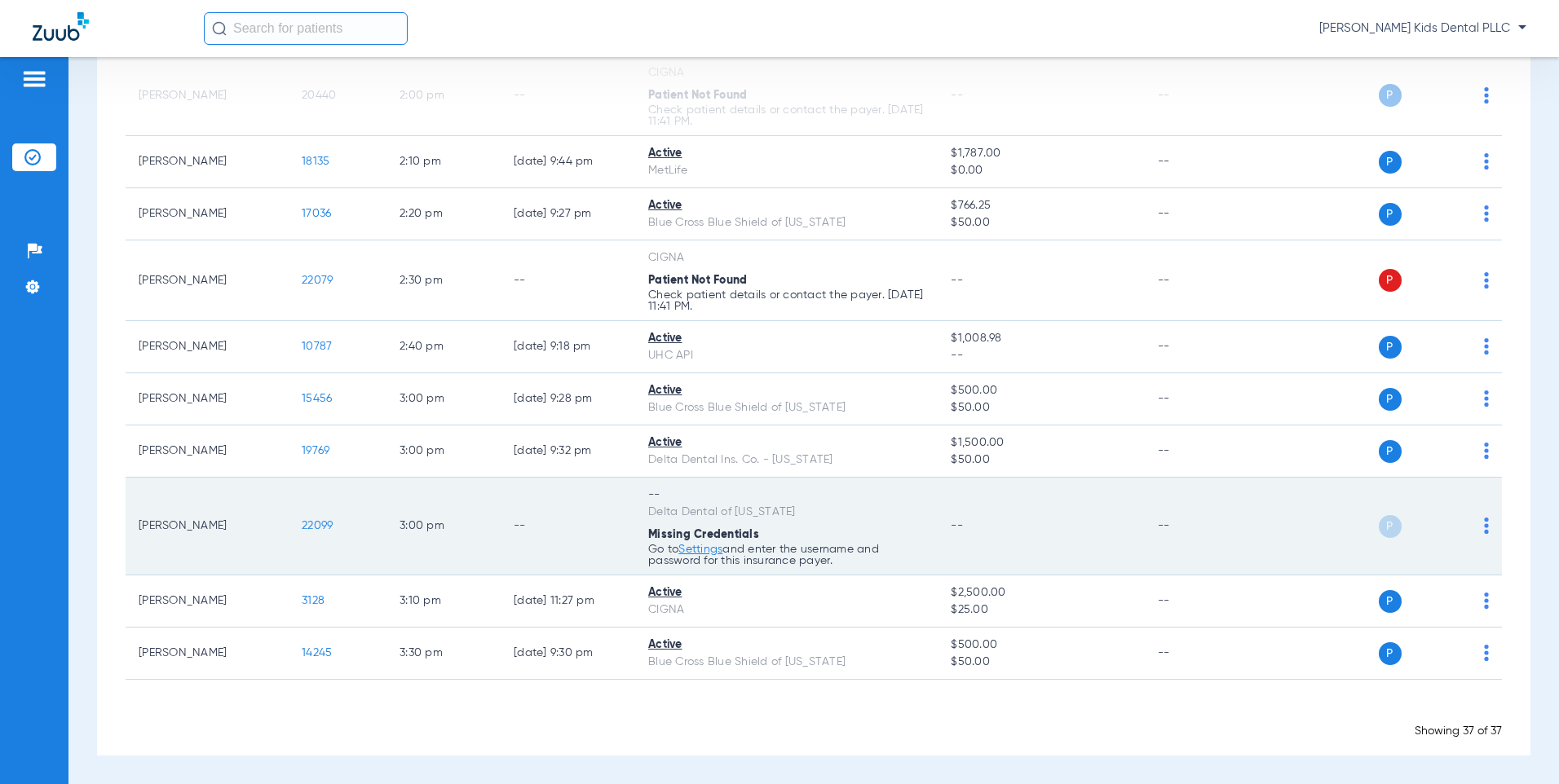
click at [713, 551] on link "Settings" at bounding box center [700, 549] width 44 height 11
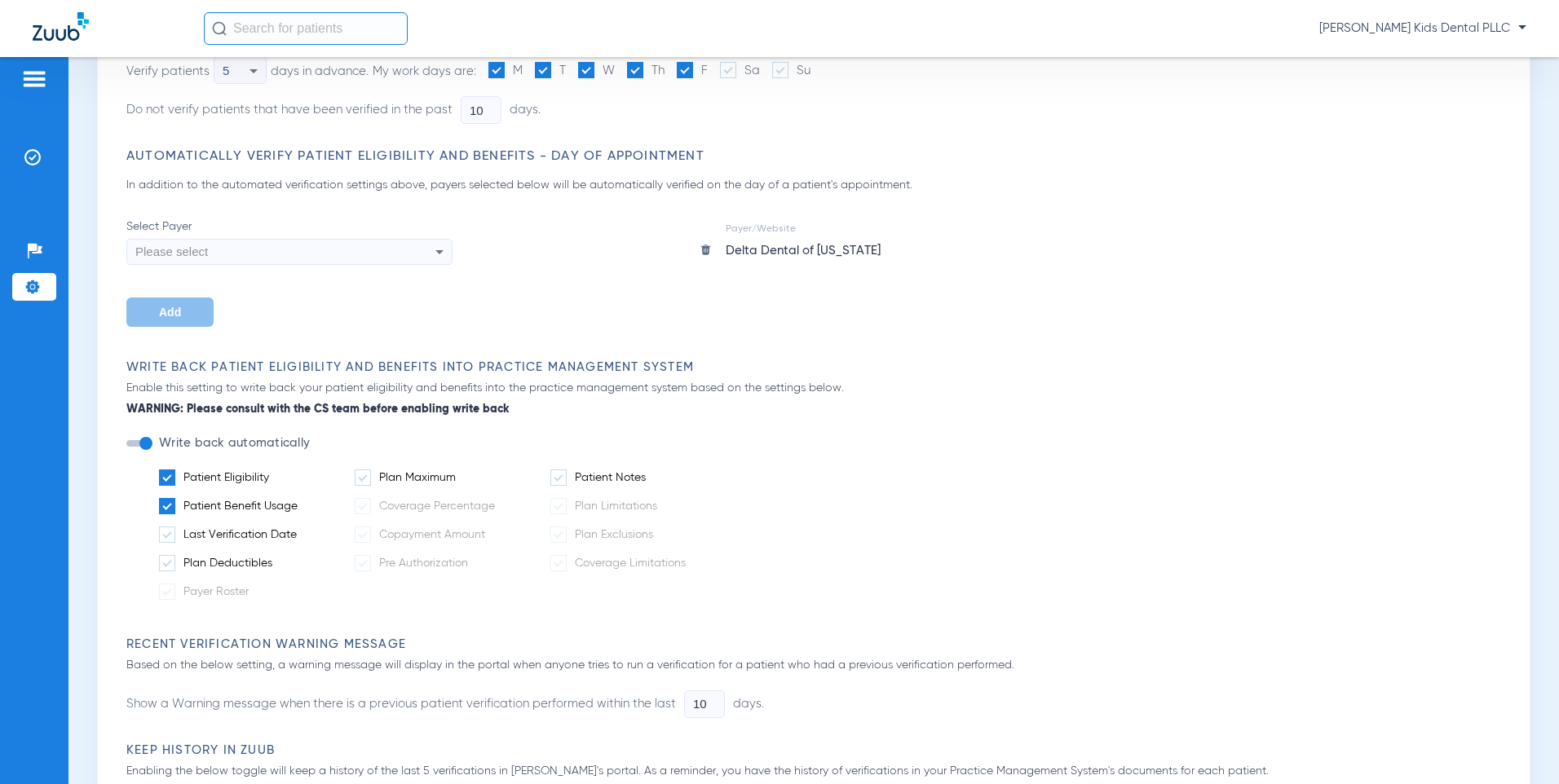
scroll to position [245, 0]
click at [400, 247] on div "Please select" at bounding box center [289, 250] width 324 height 28
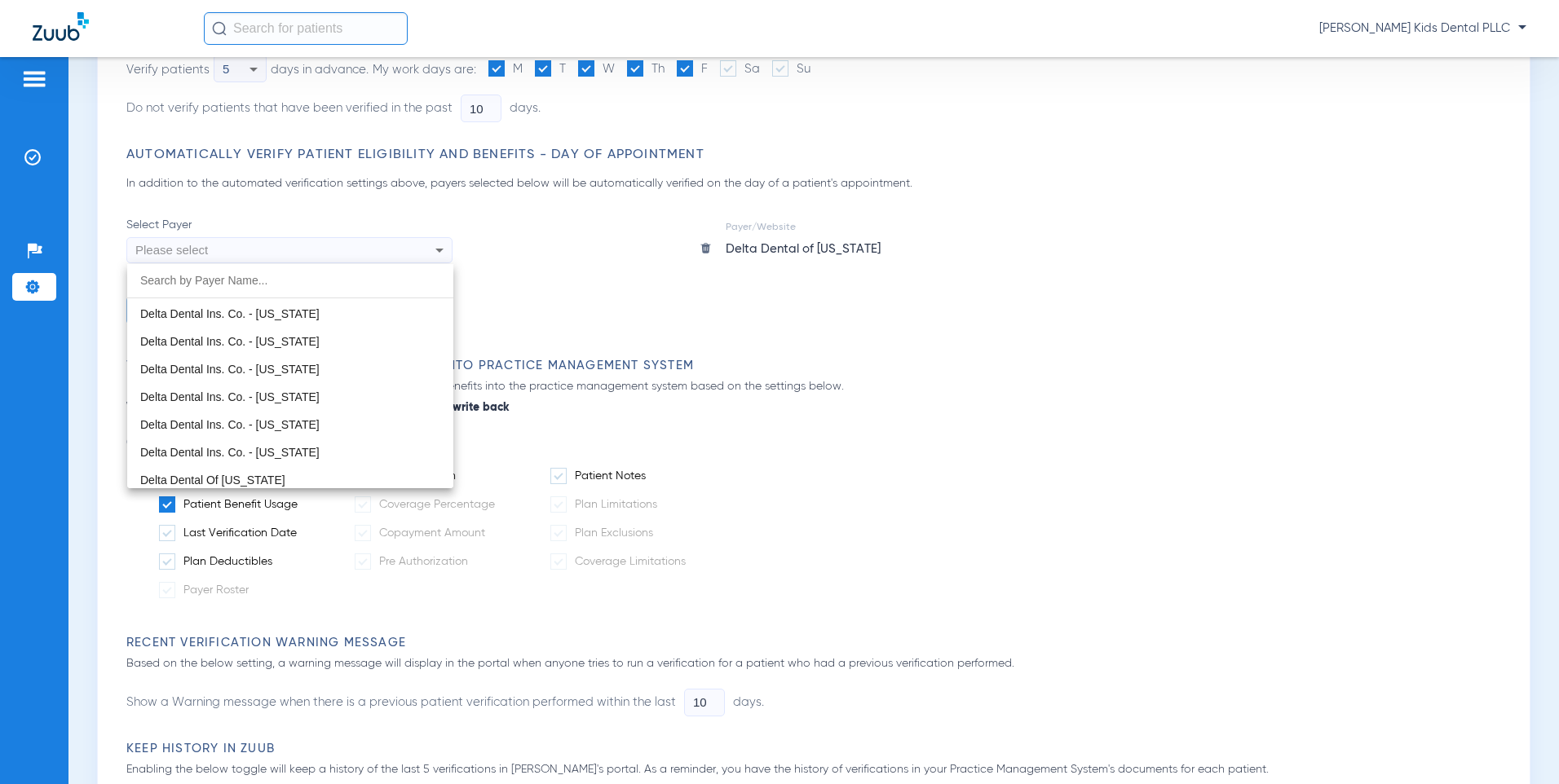
scroll to position [3179, 0]
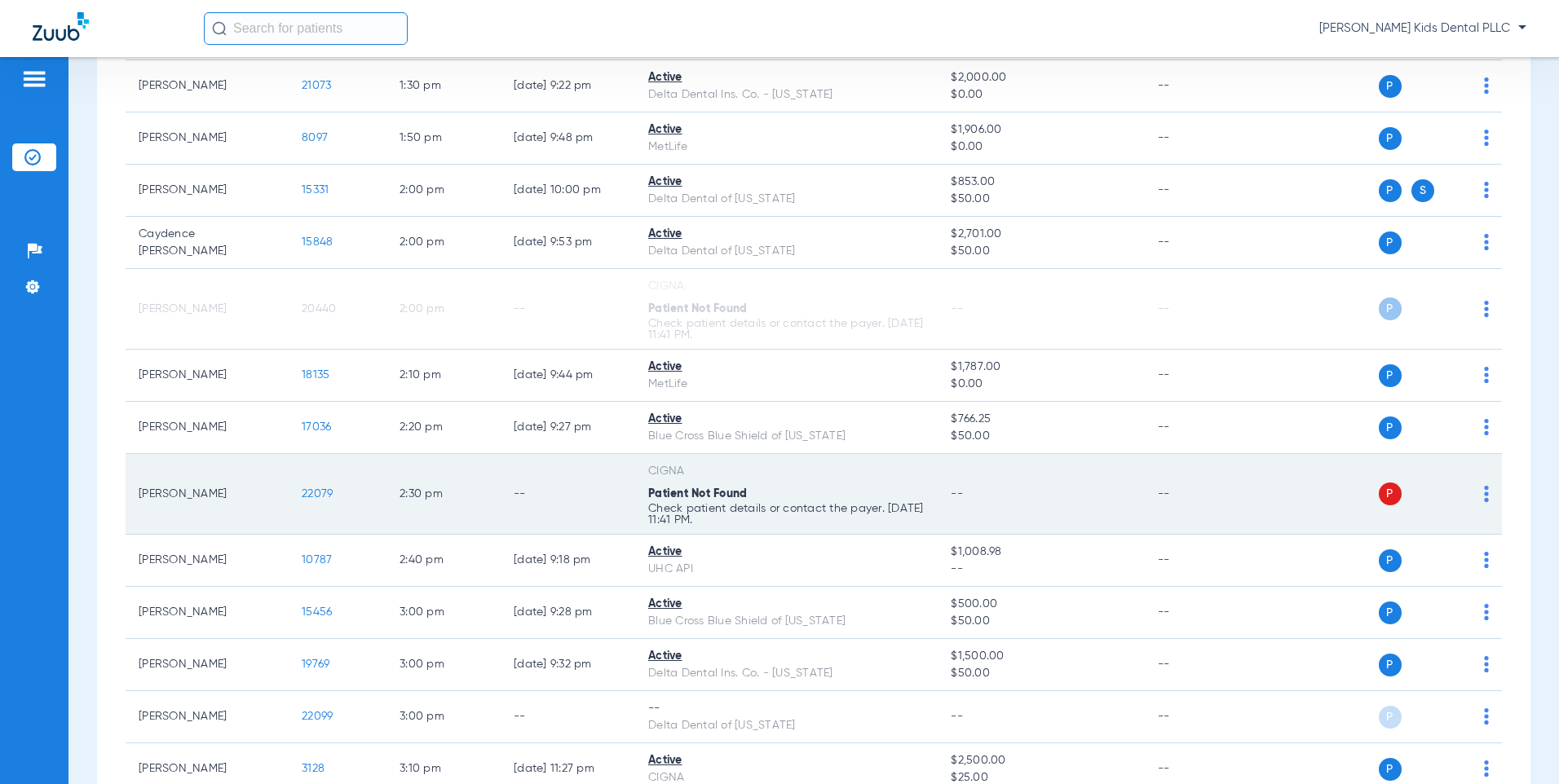
scroll to position [1635, 0]
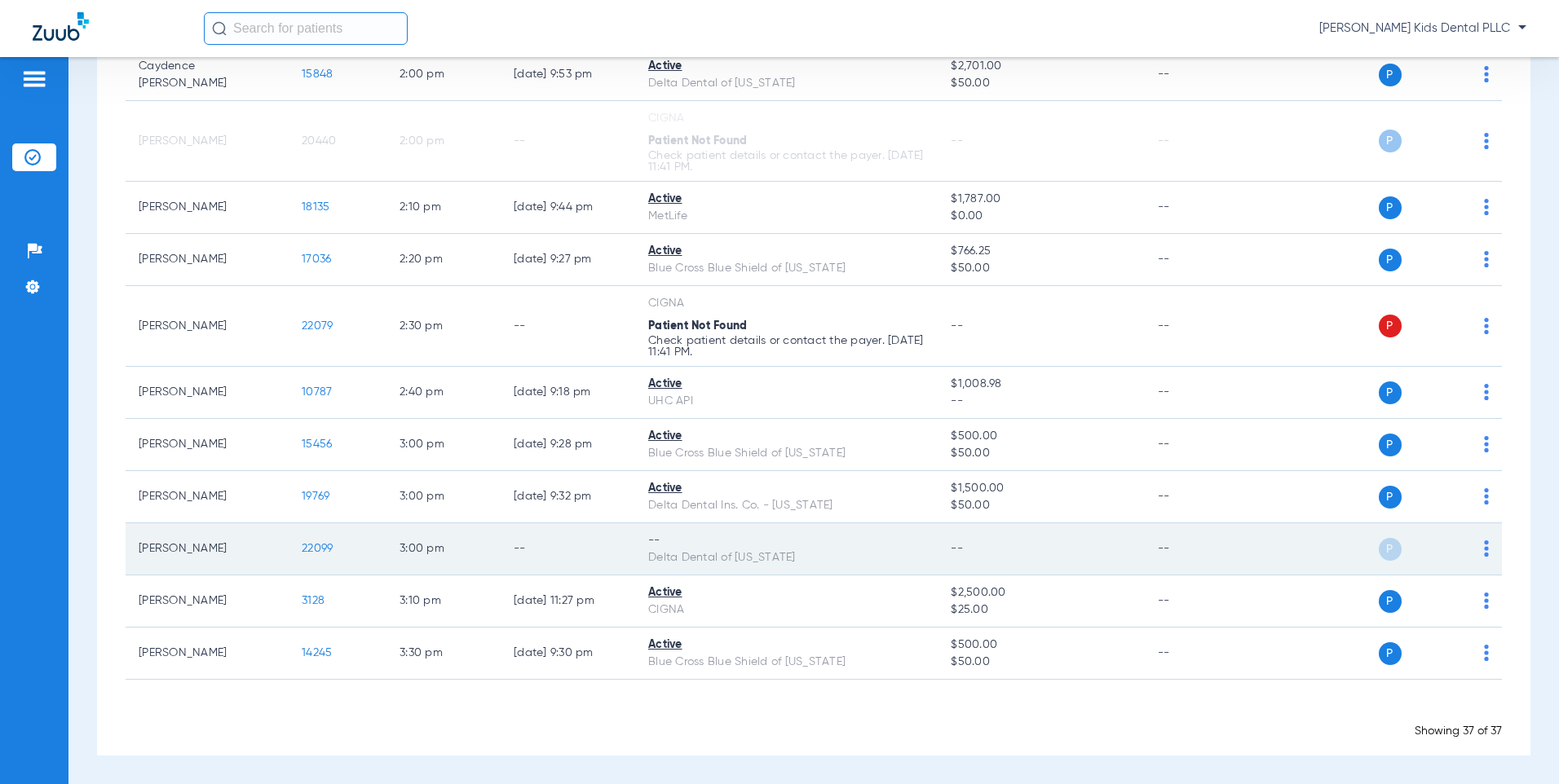
click at [1477, 549] on td "P S" at bounding box center [1378, 549] width 247 height 52
click at [1484, 551] on img at bounding box center [1486, 548] width 5 height 16
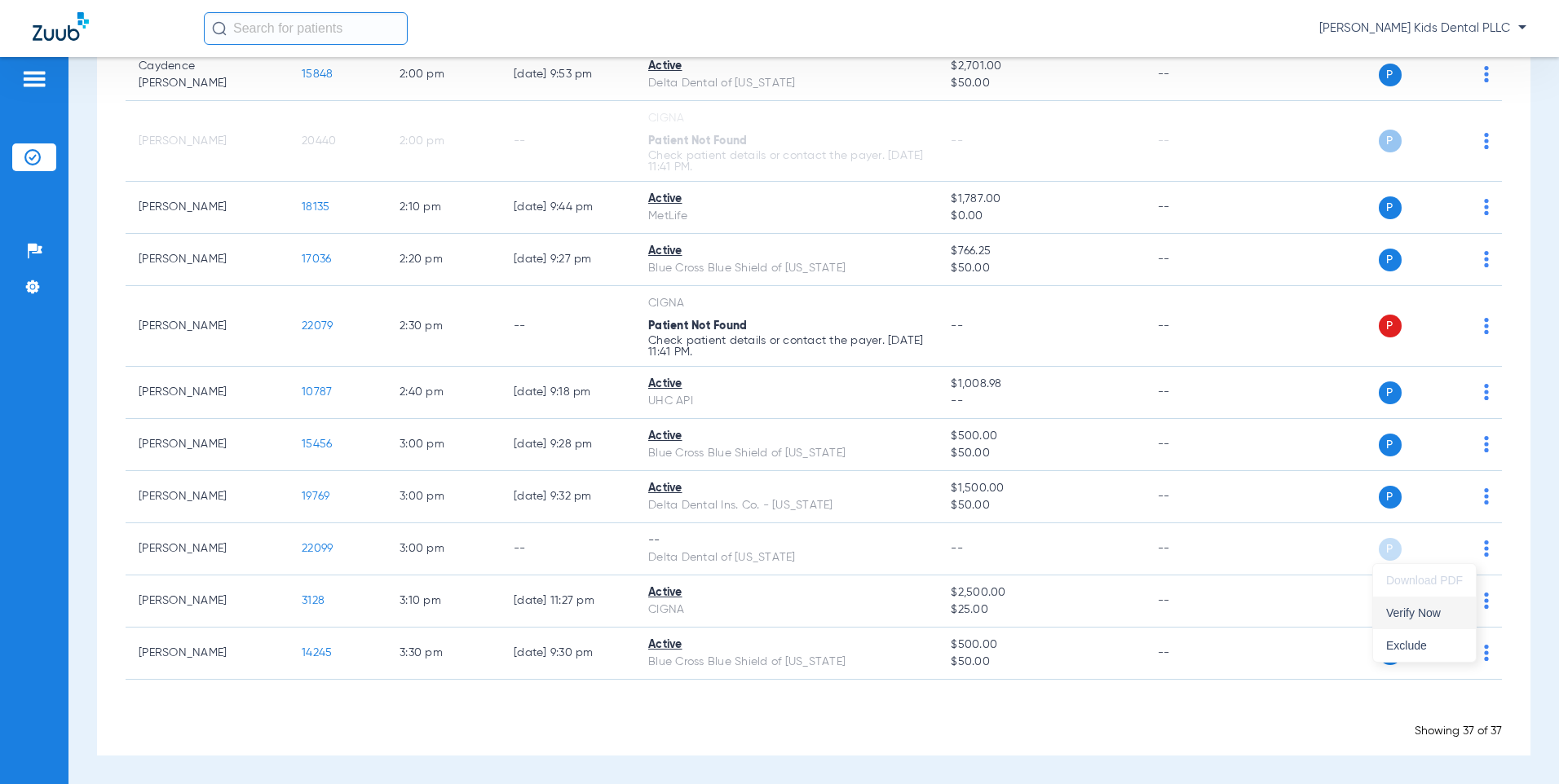
click at [1423, 622] on button "Verify Now" at bounding box center [1424, 613] width 103 height 33
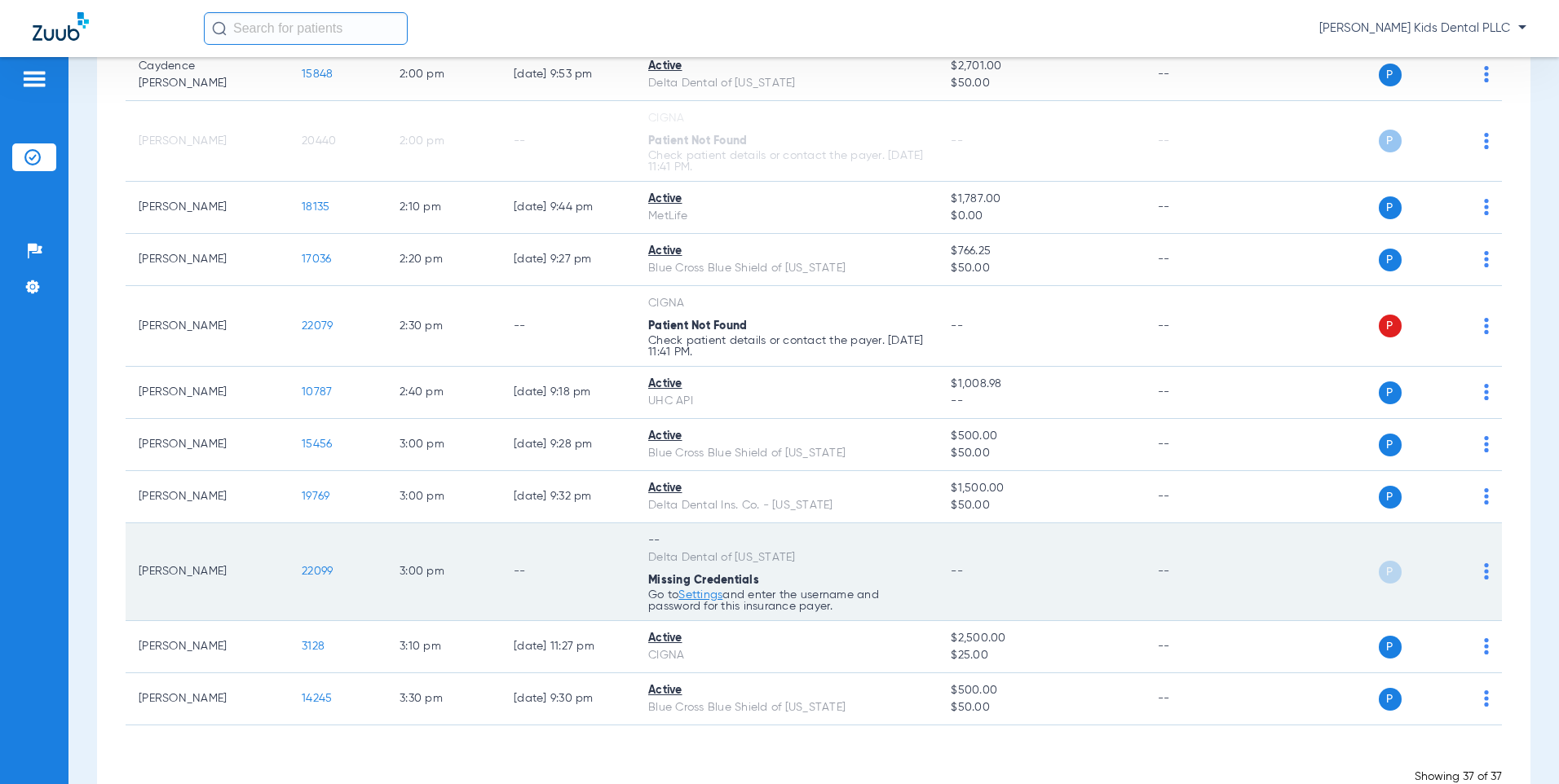
click at [690, 597] on link "Settings" at bounding box center [700, 594] width 44 height 11
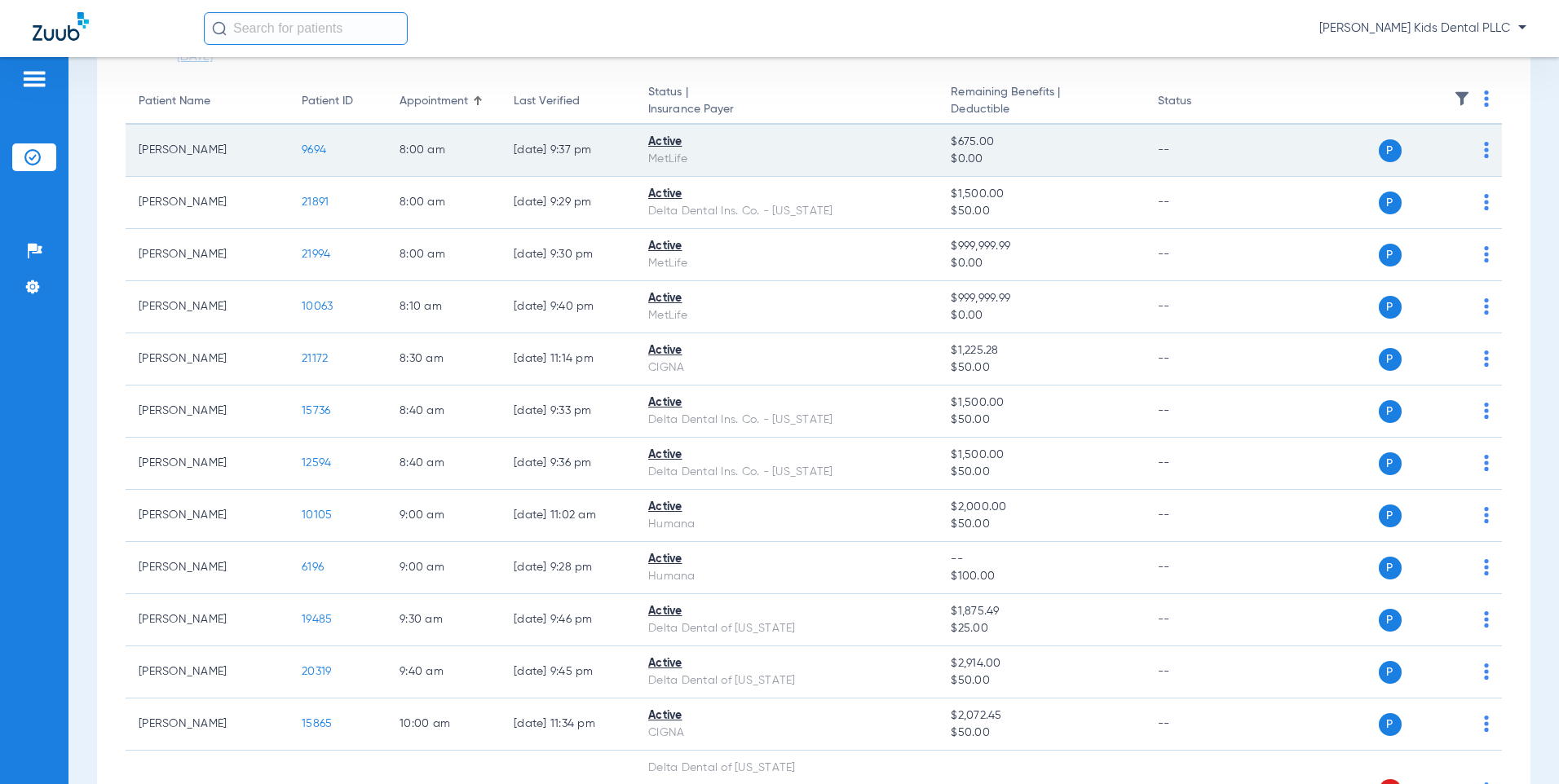
scroll to position [0, 0]
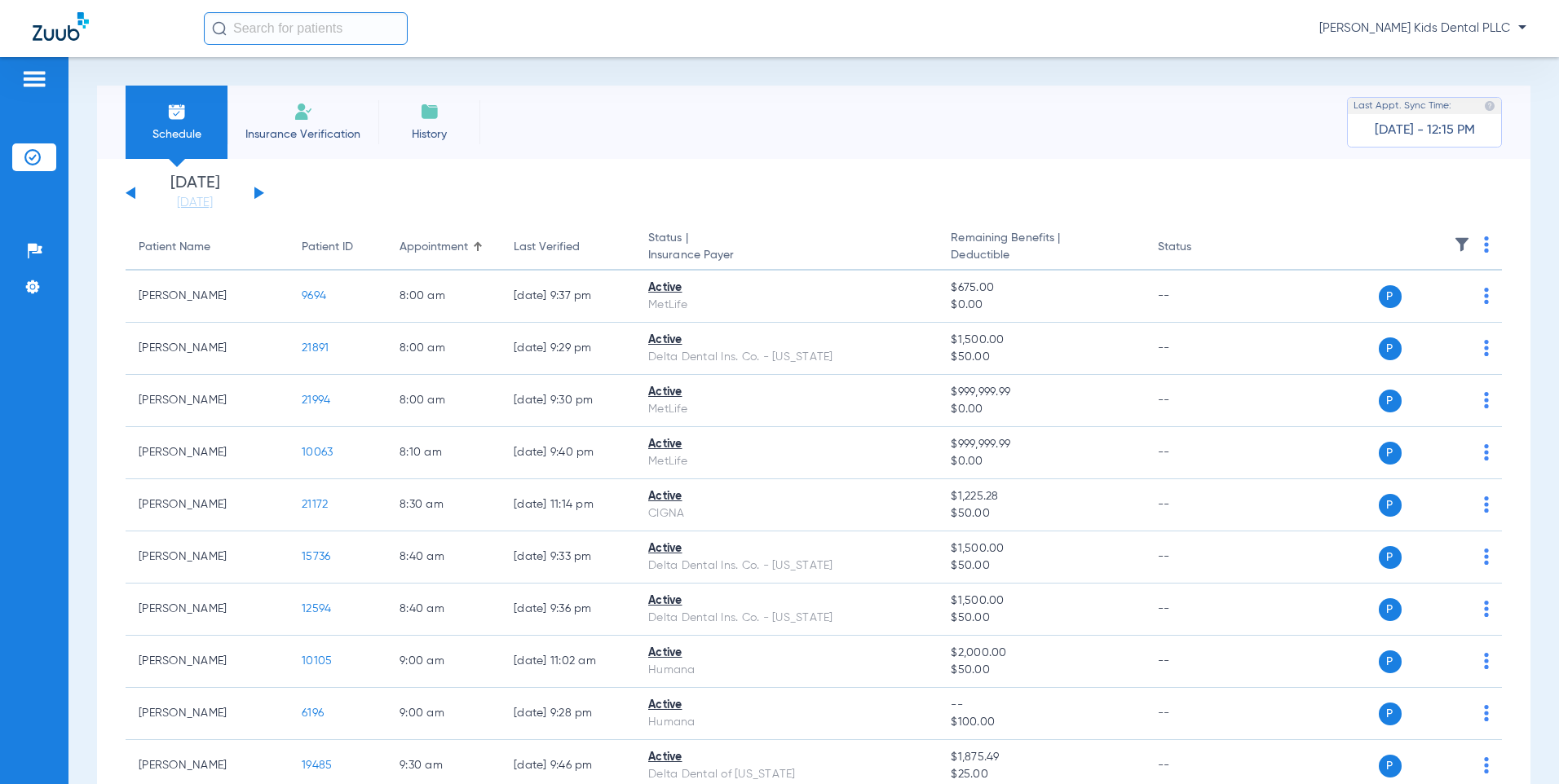
click at [260, 191] on button at bounding box center [259, 193] width 10 height 12
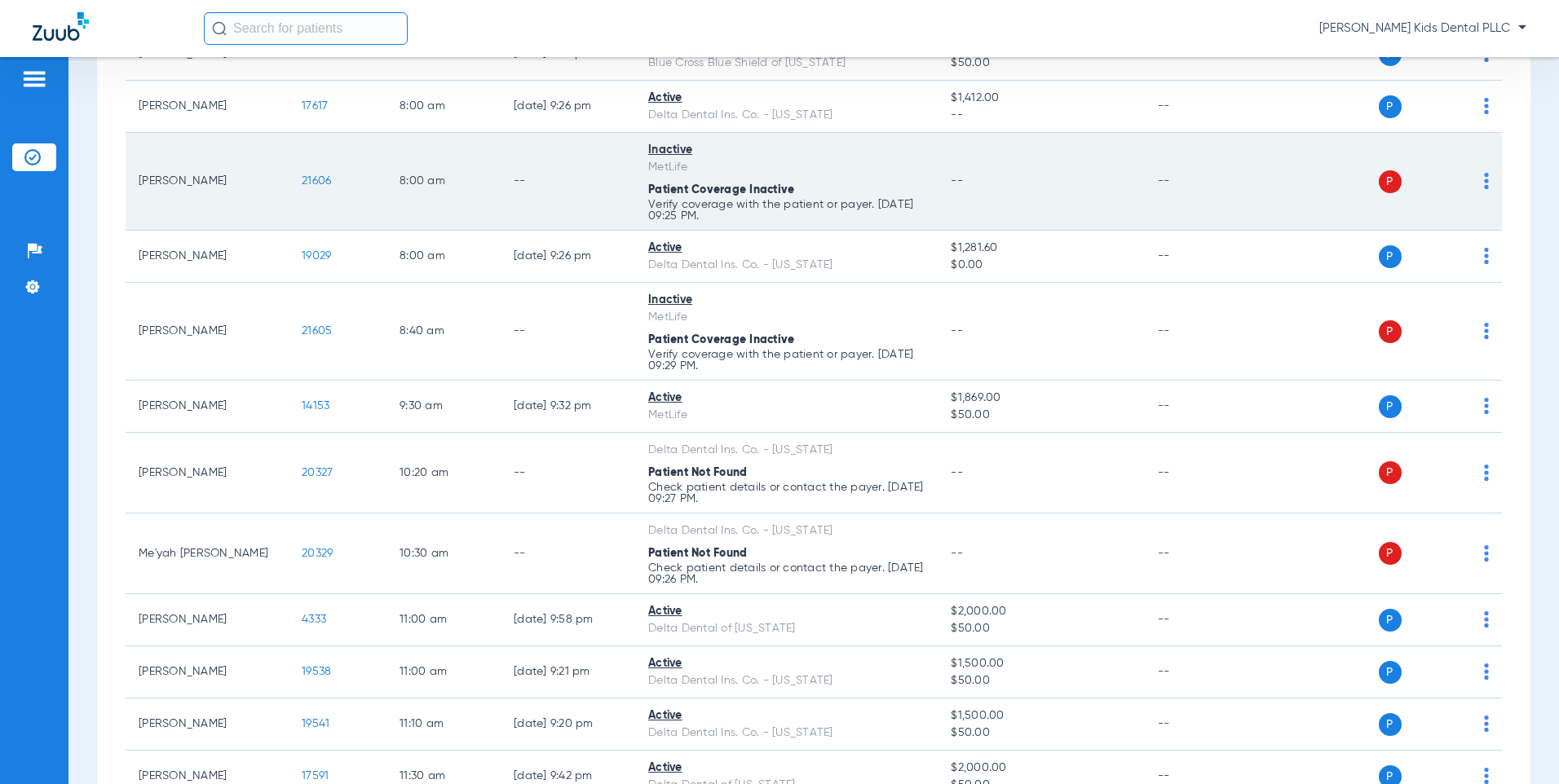
scroll to position [245, 0]
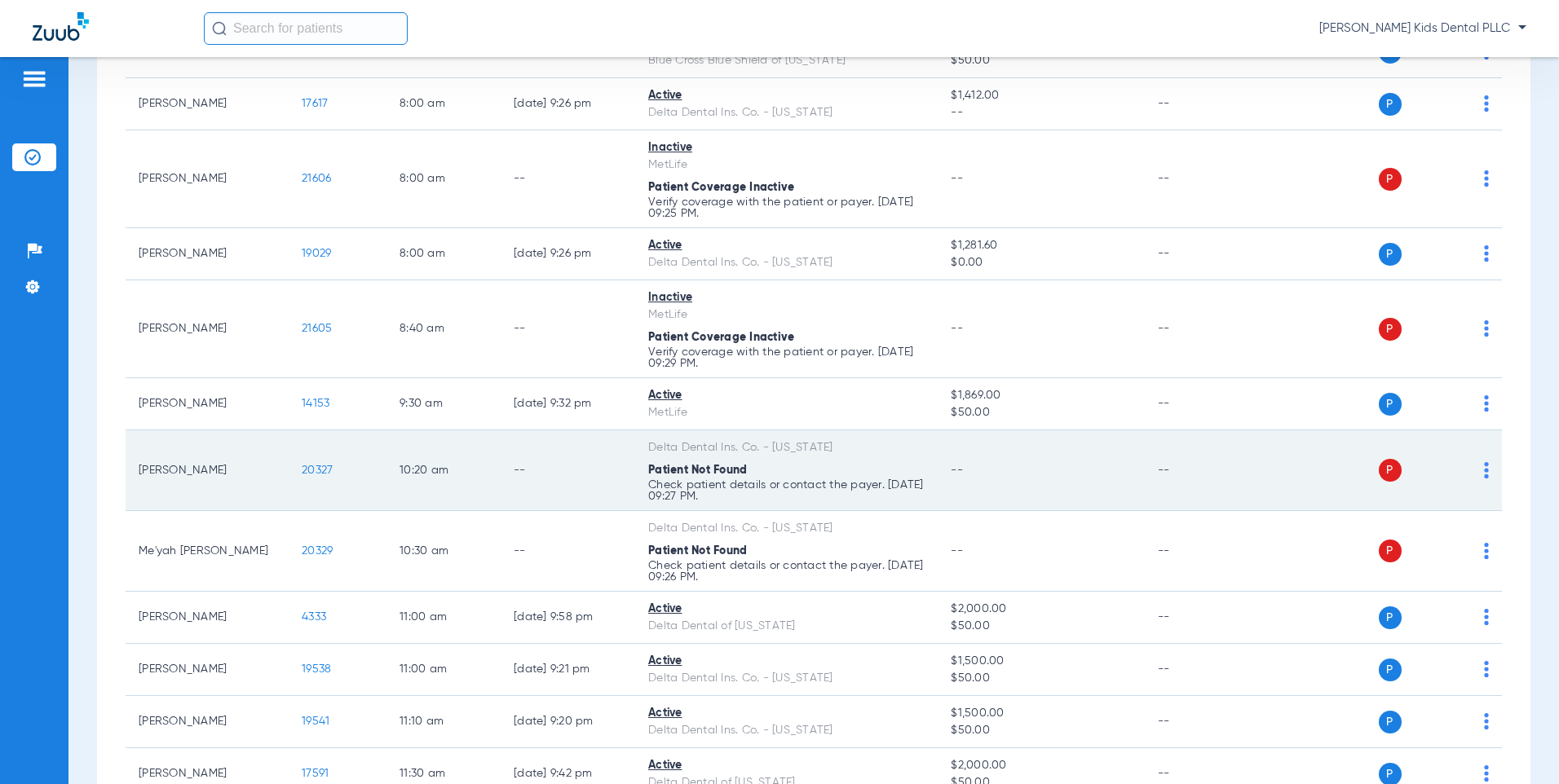
click at [1484, 470] on img at bounding box center [1486, 470] width 5 height 16
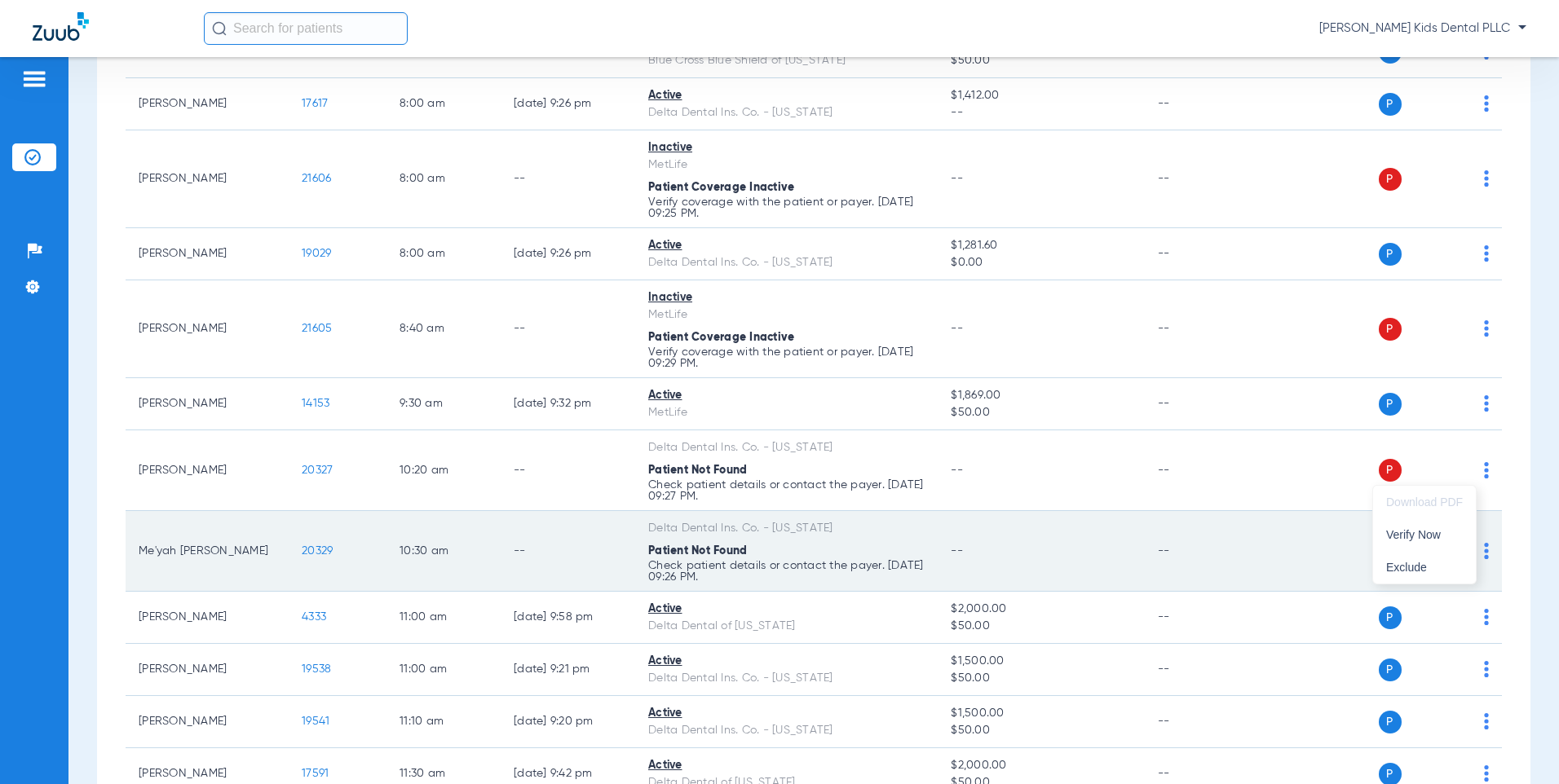
click at [1445, 538] on span "Verify Now" at bounding box center [1424, 534] width 77 height 11
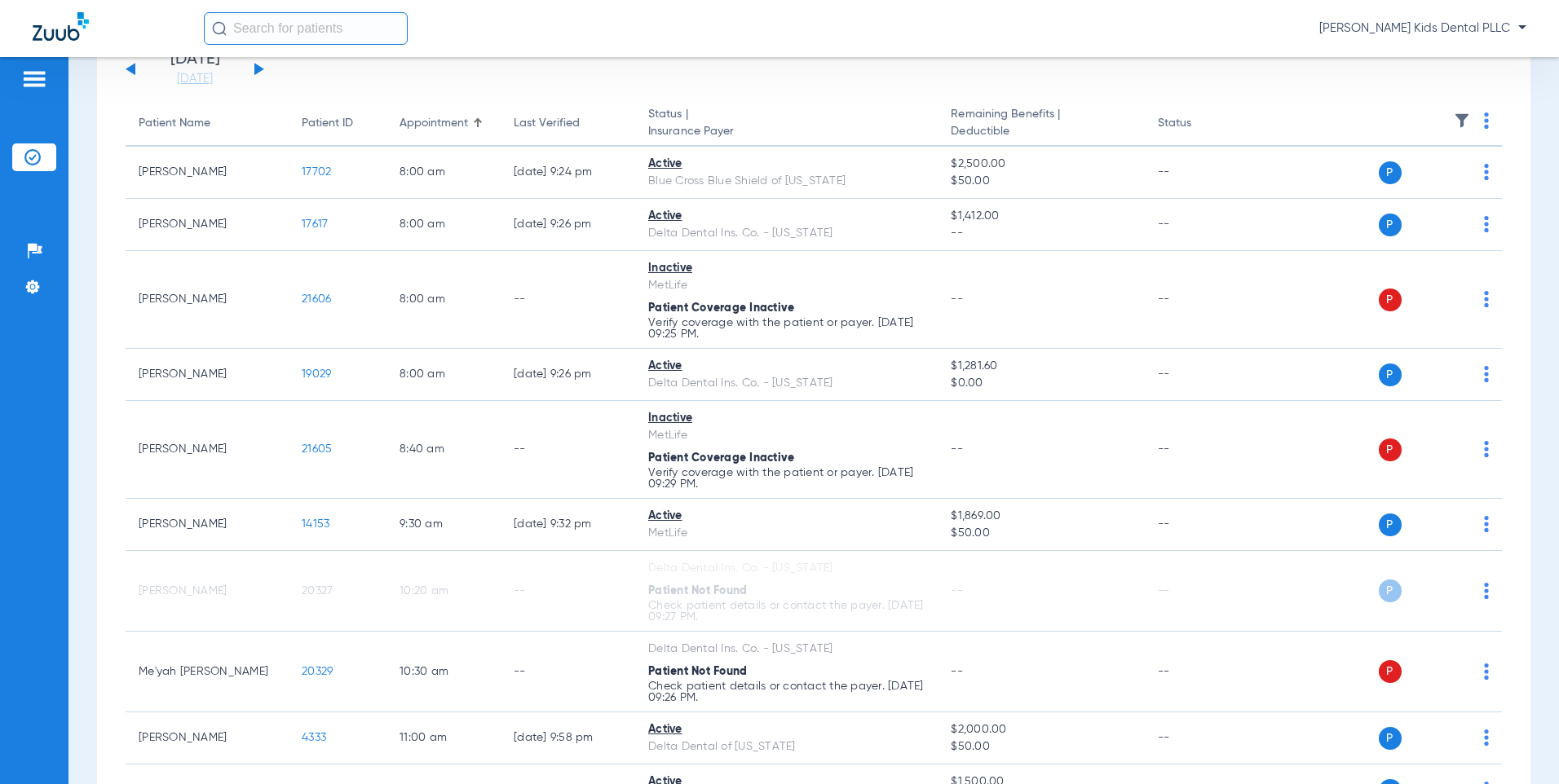
scroll to position [82, 0]
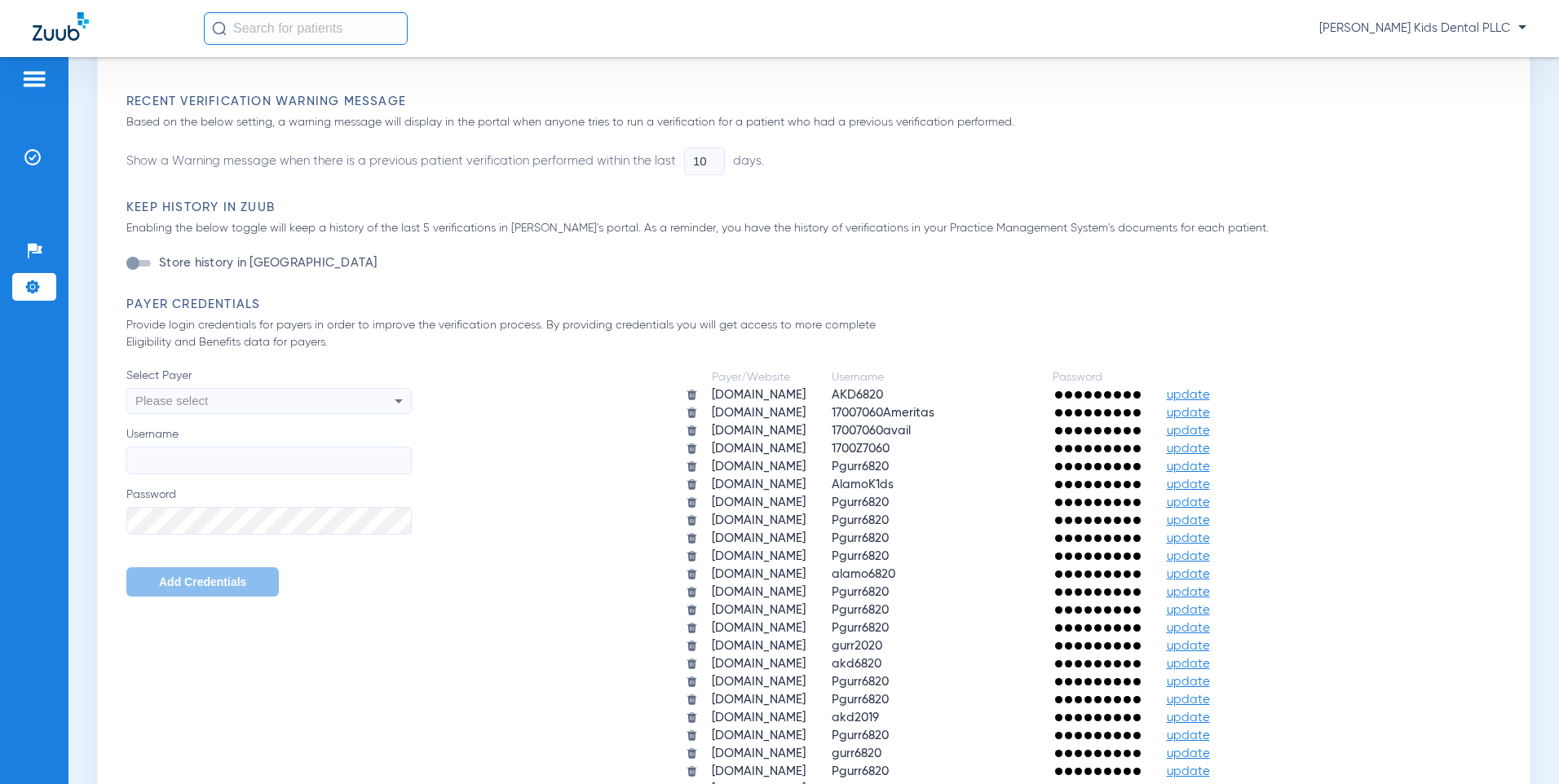
scroll to position [815, 0]
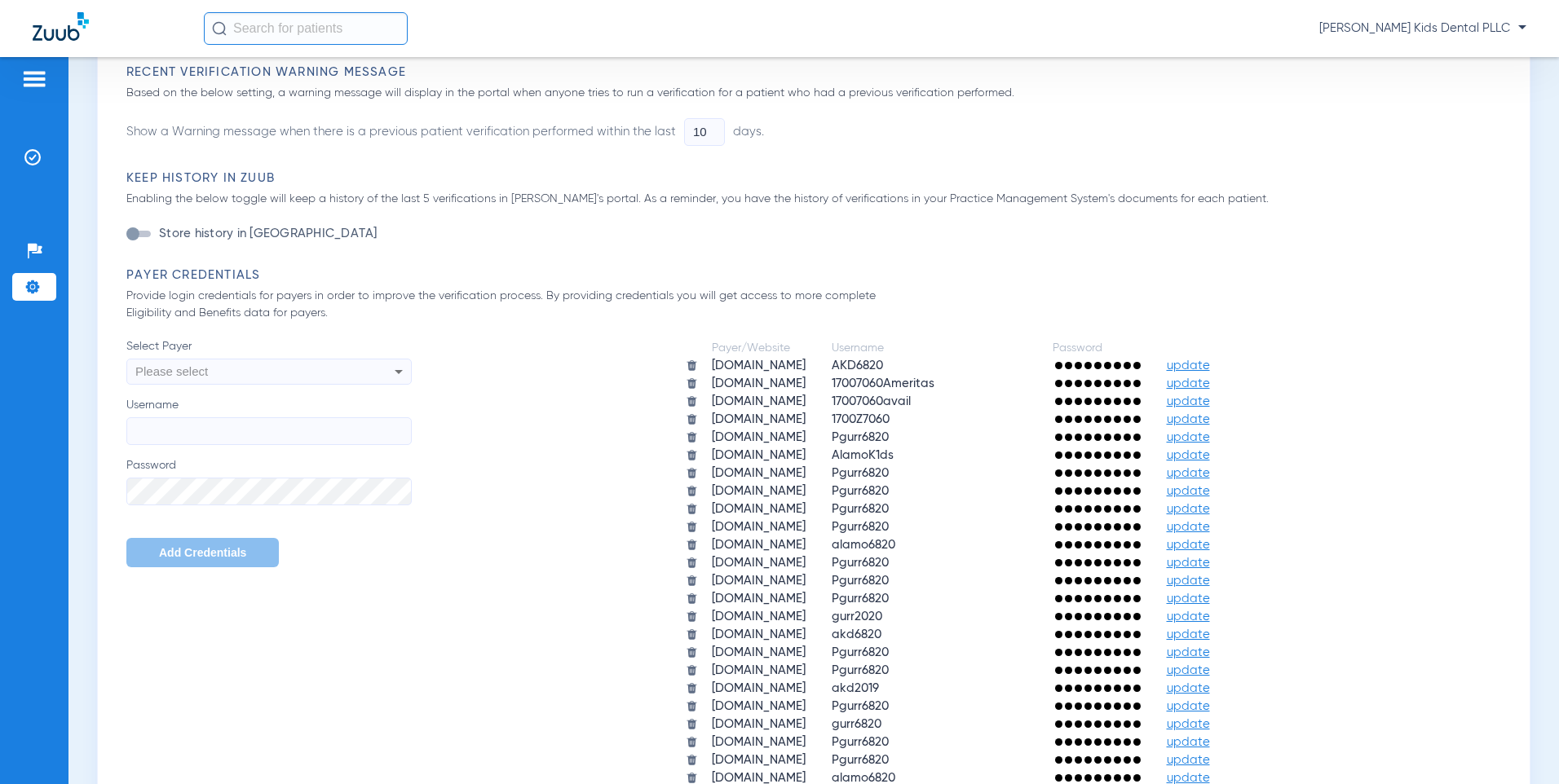
click at [327, 365] on div "Please select" at bounding box center [242, 372] width 214 height 28
type input "deltadentalm"
click at [219, 430] on span "deltadentalma.com" at bounding box center [185, 433] width 91 height 13
